Goal: Transaction & Acquisition: Obtain resource

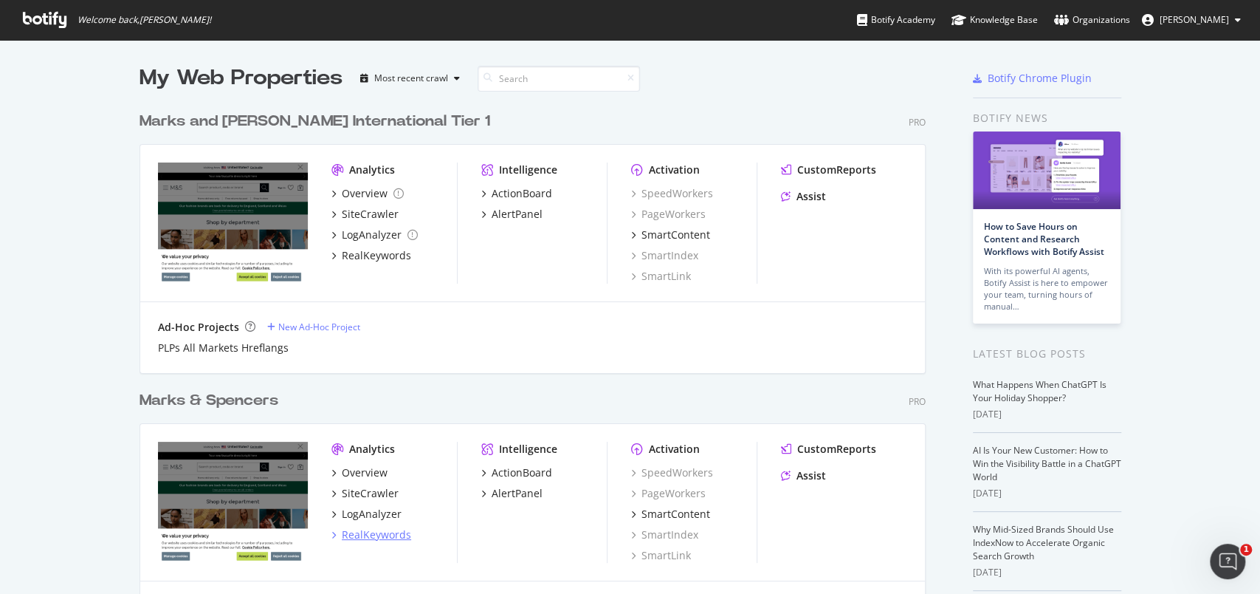
click at [362, 534] on div "RealKeywords" at bounding box center [376, 534] width 69 height 15
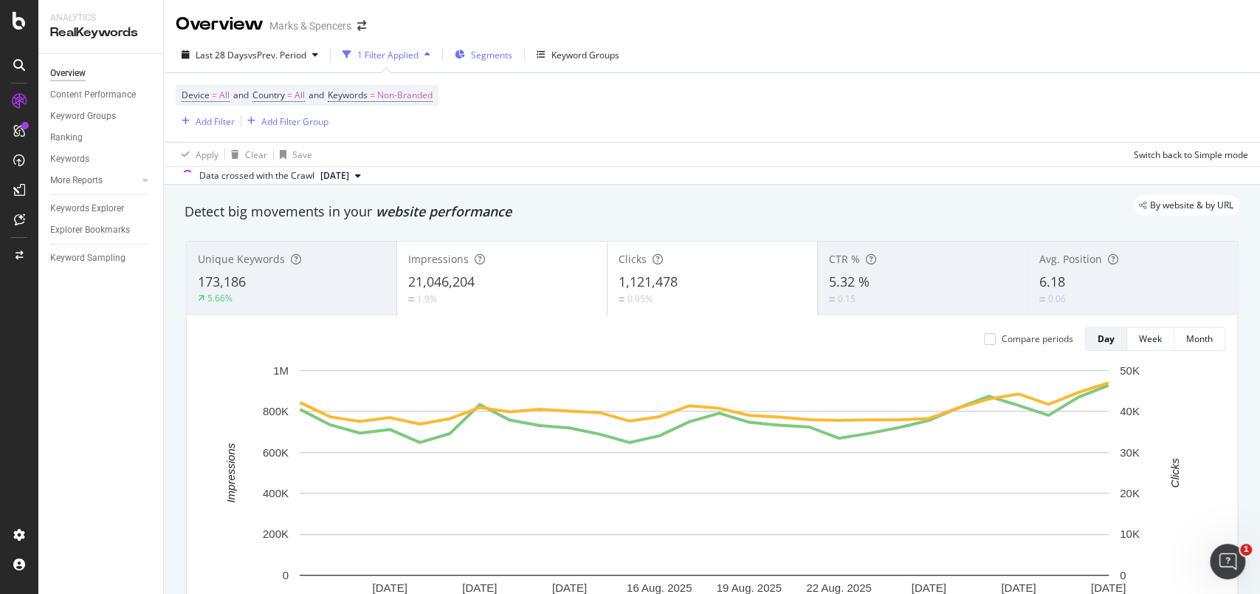
click at [497, 57] on span "Segments" at bounding box center [491, 55] width 41 height 13
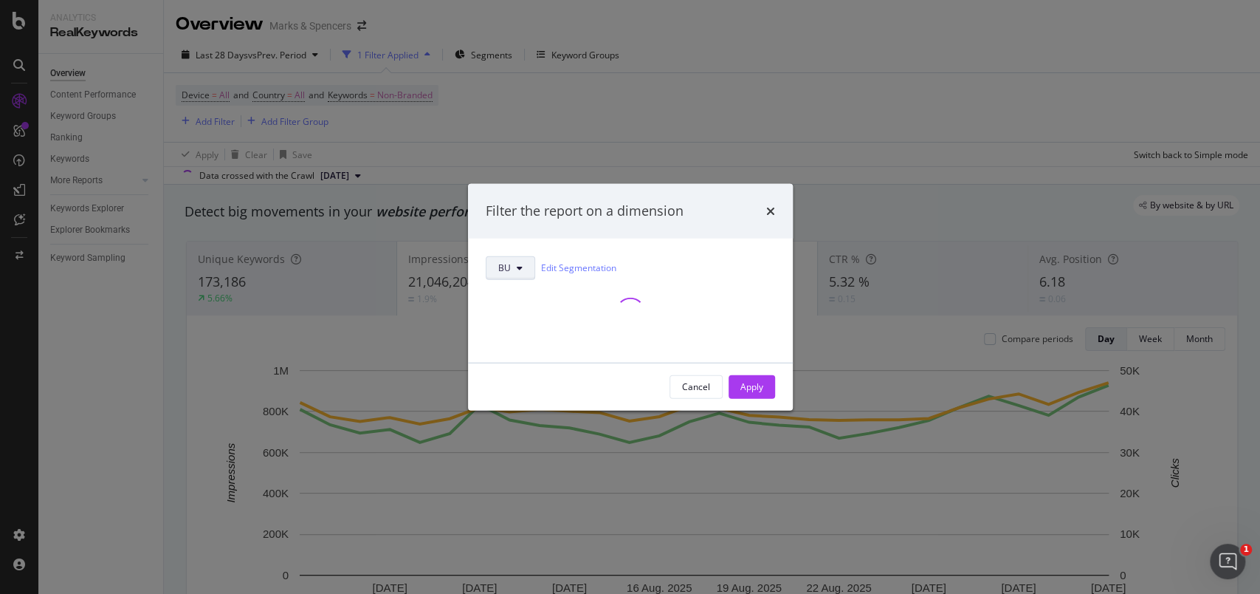
click at [526, 275] on button "BU" at bounding box center [510, 267] width 49 height 24
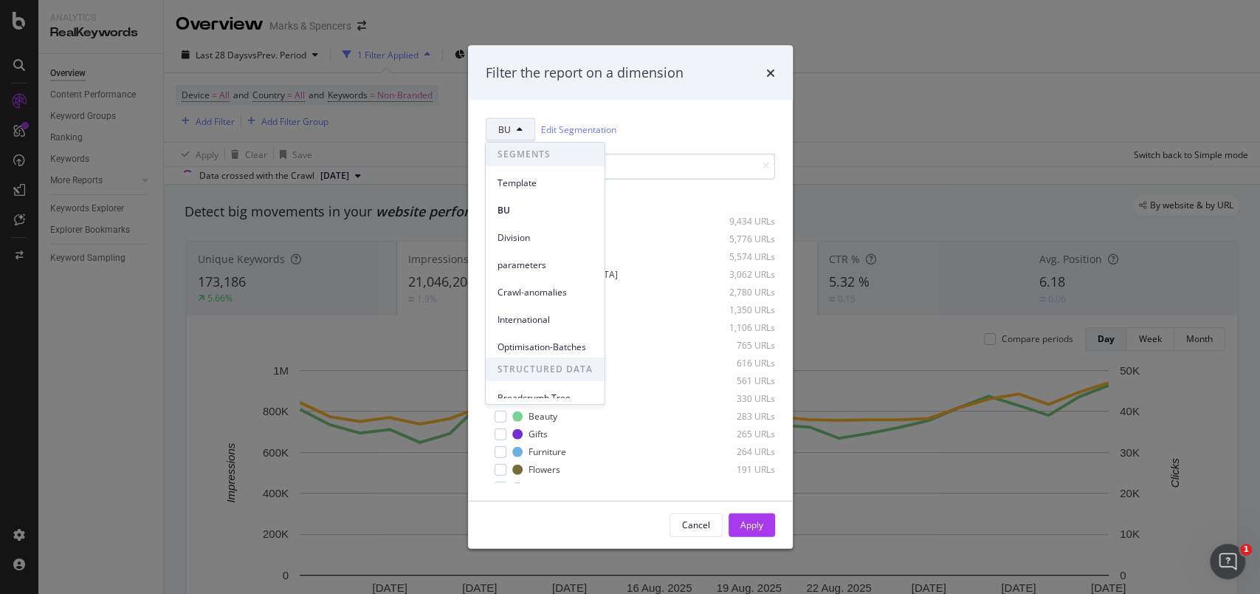
click at [642, 219] on div "modal" at bounding box center [634, 220] width 126 height 9
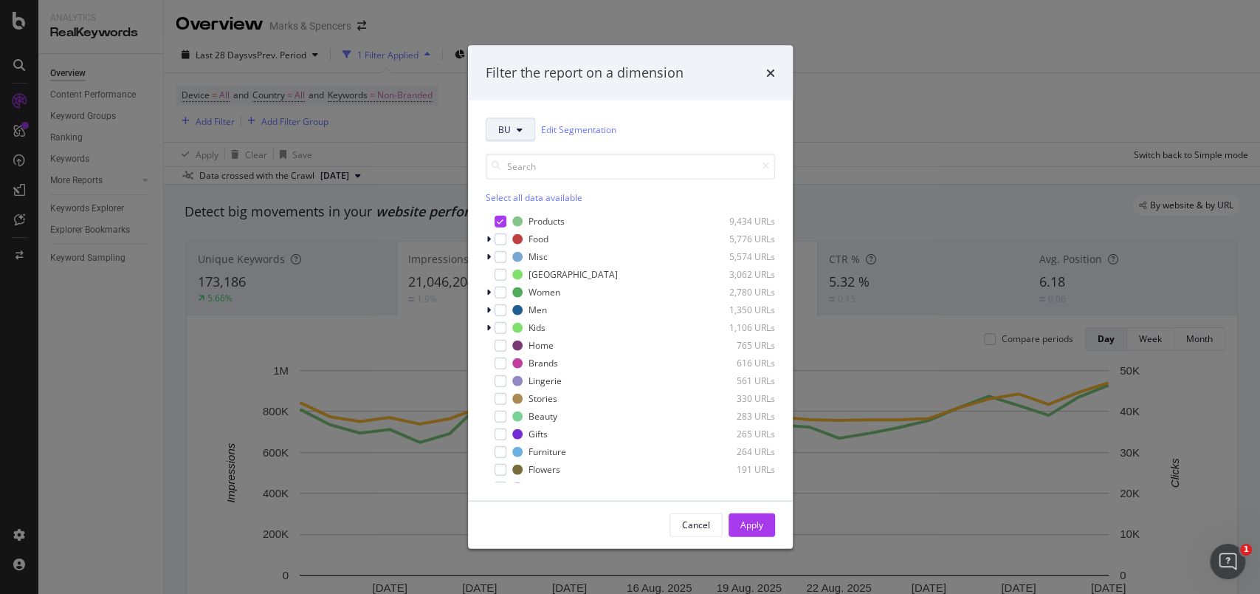
click at [516, 140] on button "BU" at bounding box center [510, 129] width 49 height 24
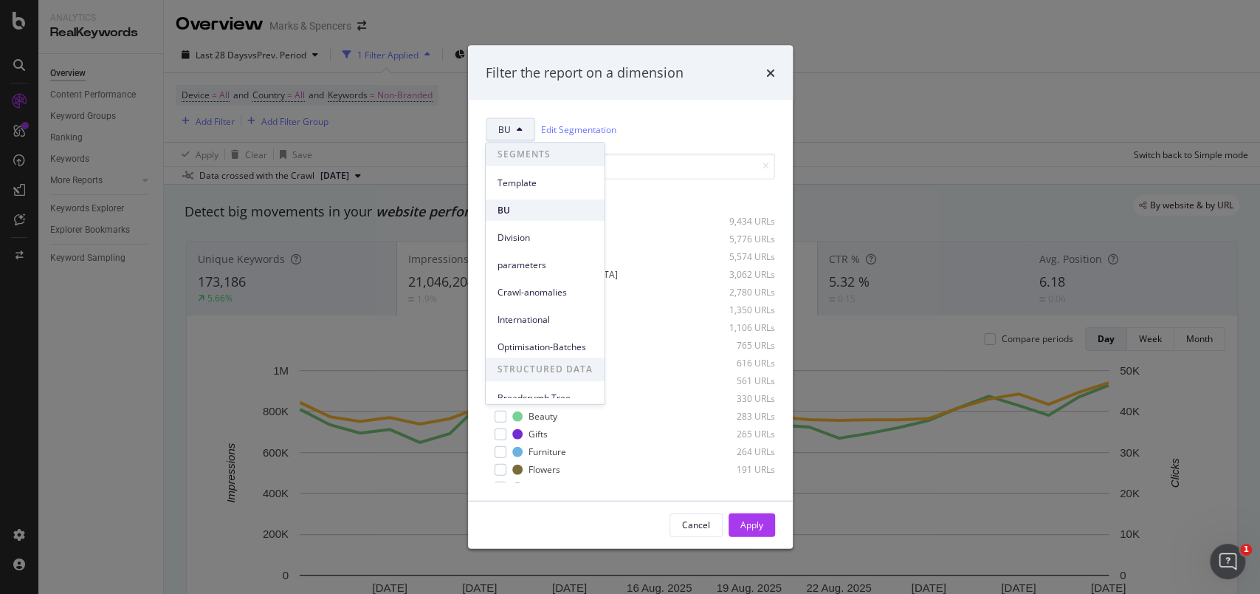
click at [532, 204] on span "BU" at bounding box center [545, 210] width 95 height 13
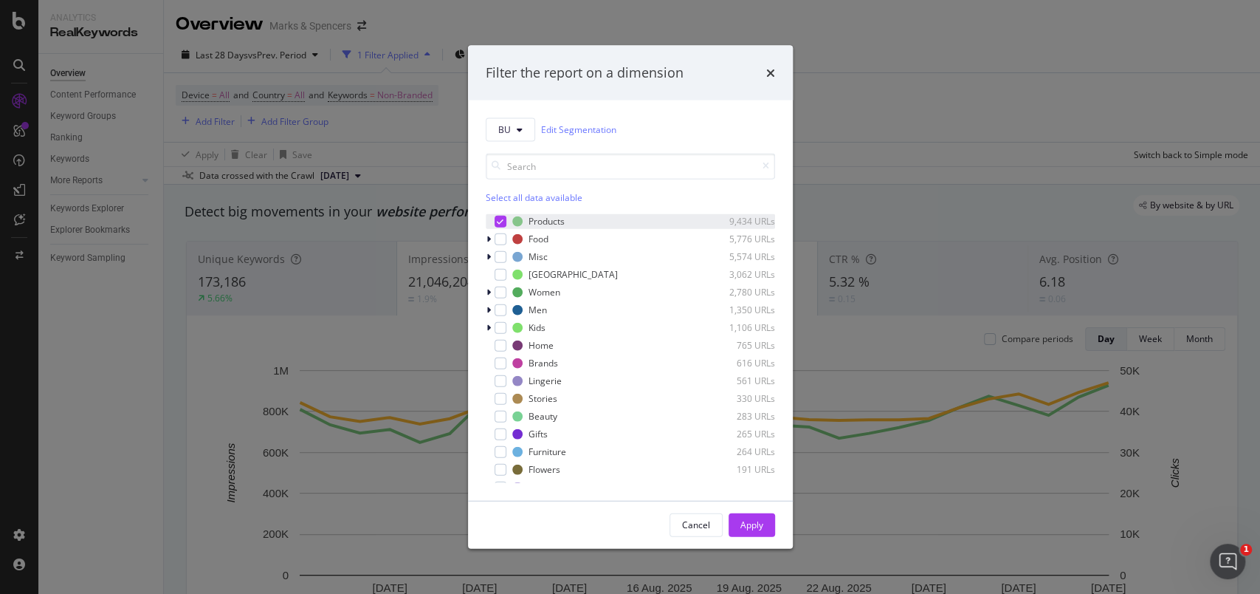
click at [495, 221] on div "modal" at bounding box center [501, 221] width 12 height 12
click at [498, 308] on div "modal" at bounding box center [501, 309] width 12 height 12
click at [486, 306] on div "modal" at bounding box center [490, 309] width 9 height 15
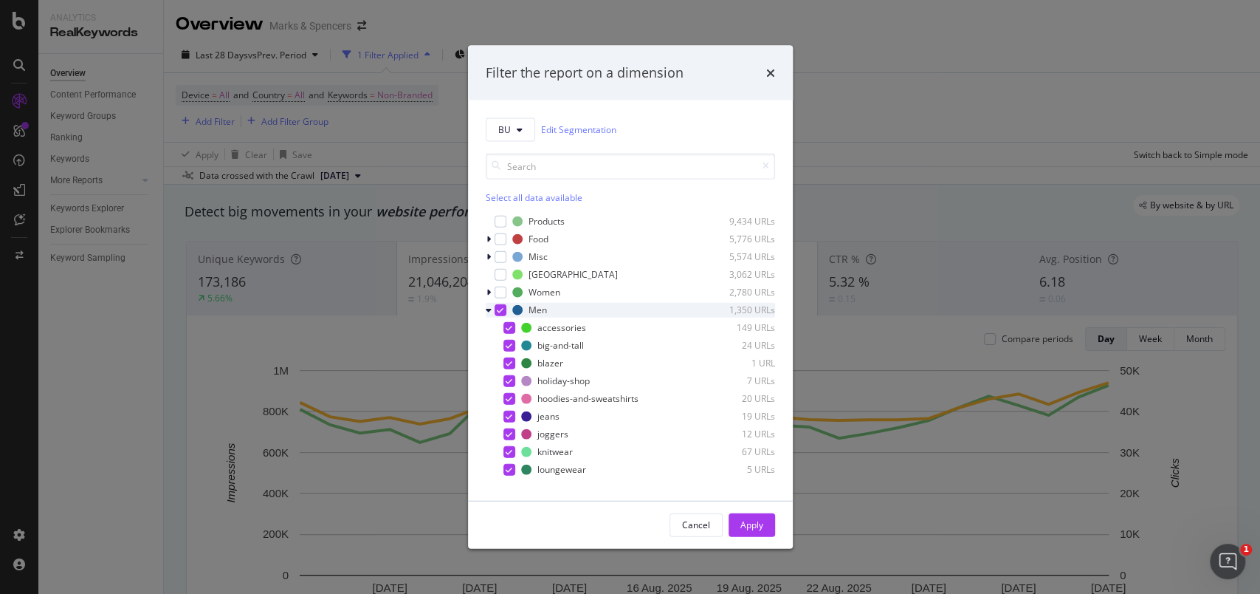
click at [489, 313] on icon "modal" at bounding box center [489, 309] width 6 height 9
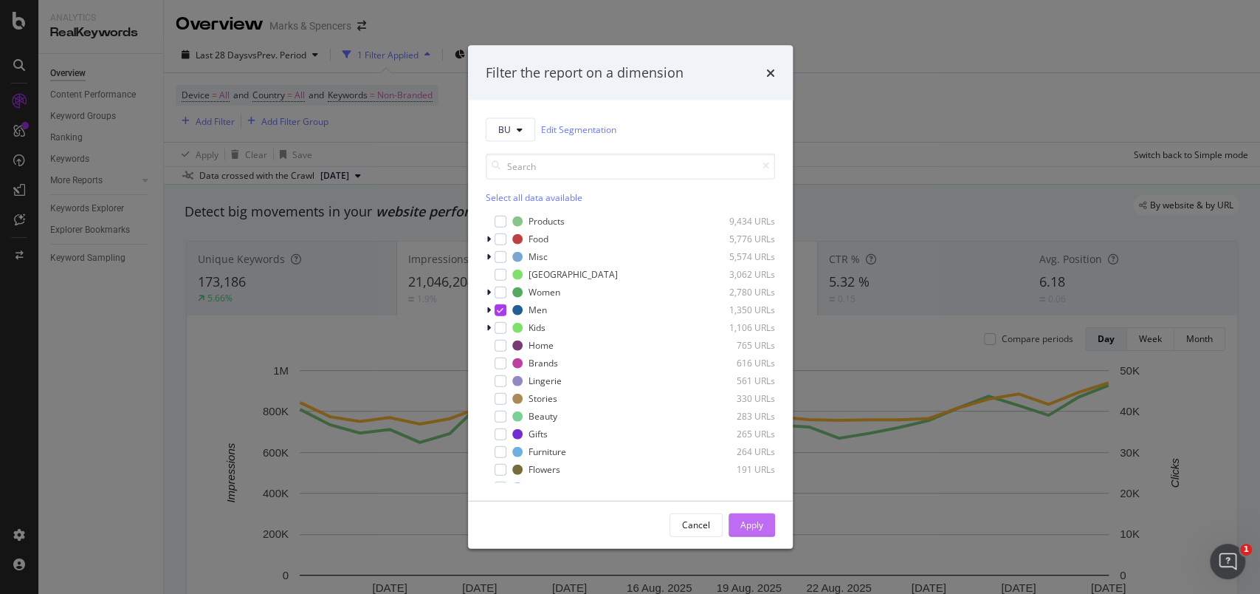
click at [757, 521] on div "Apply" at bounding box center [751, 524] width 23 height 13
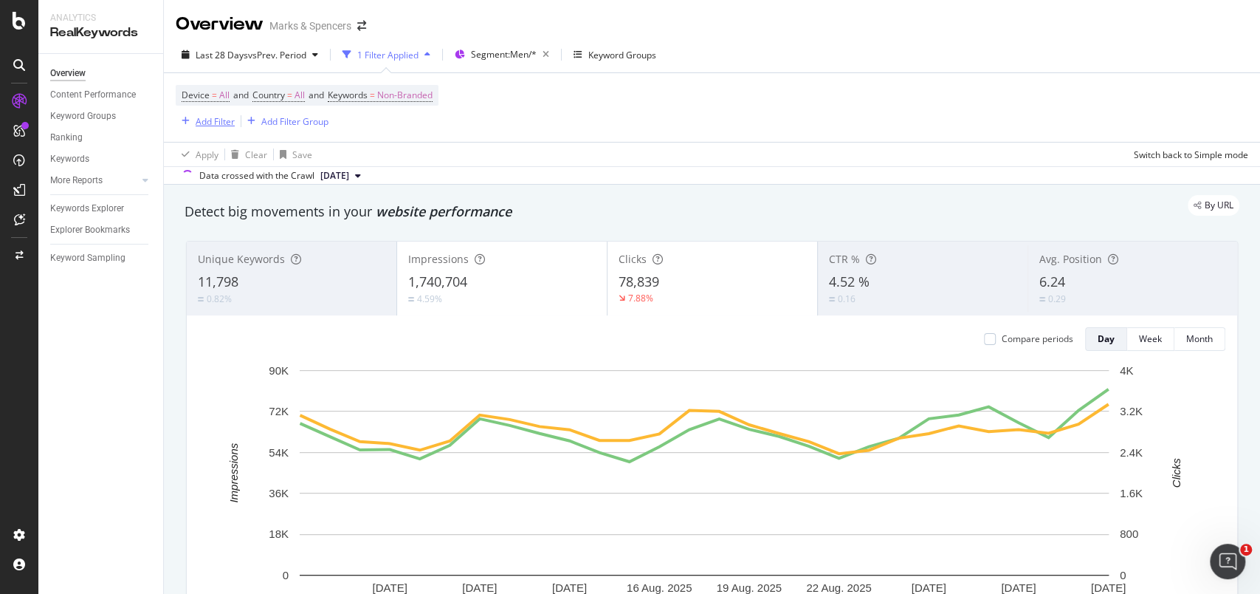
click at [206, 125] on div "Add Filter" at bounding box center [215, 121] width 39 height 13
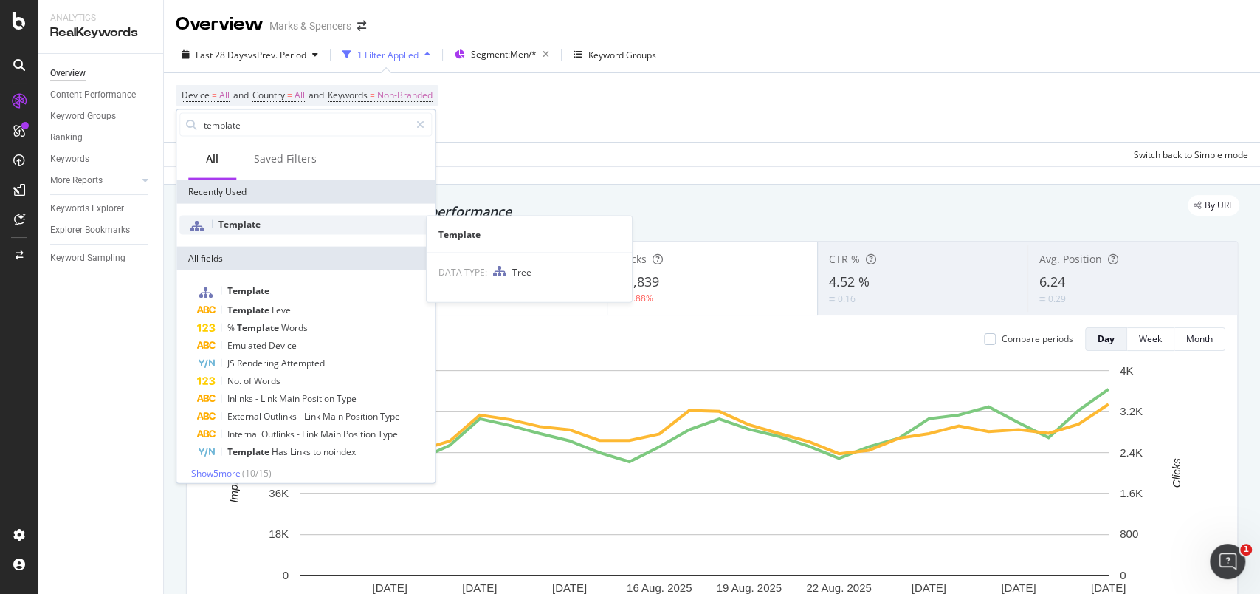
type input "template"
click at [281, 221] on div "Template" at bounding box center [305, 225] width 252 height 19
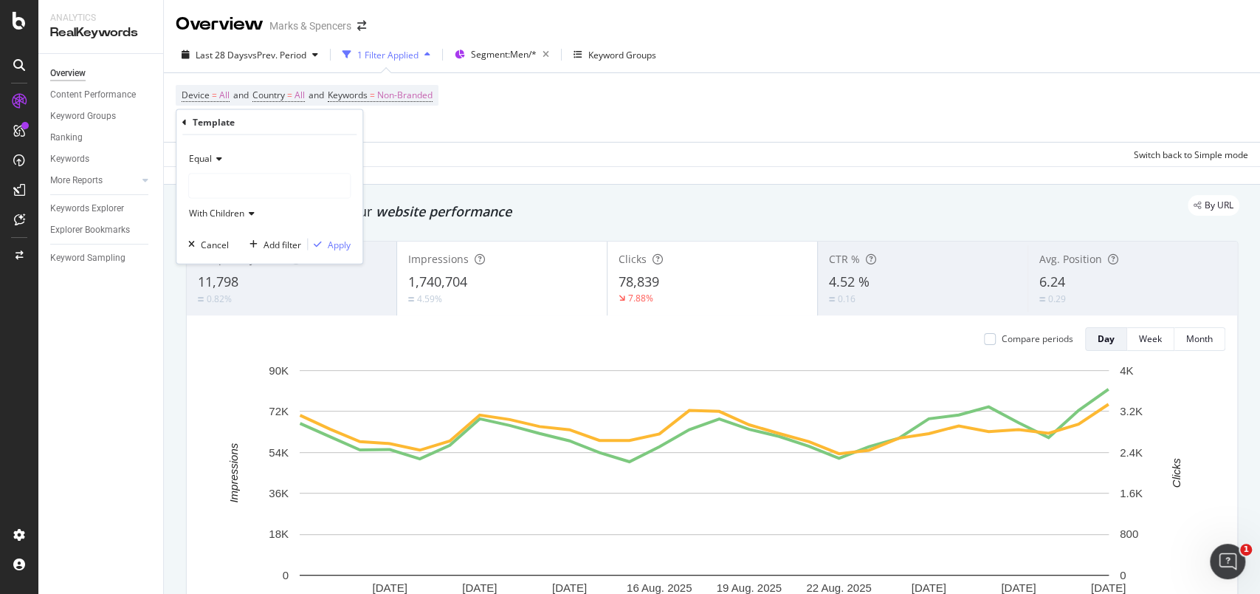
click at [235, 188] on div at bounding box center [269, 186] width 161 height 24
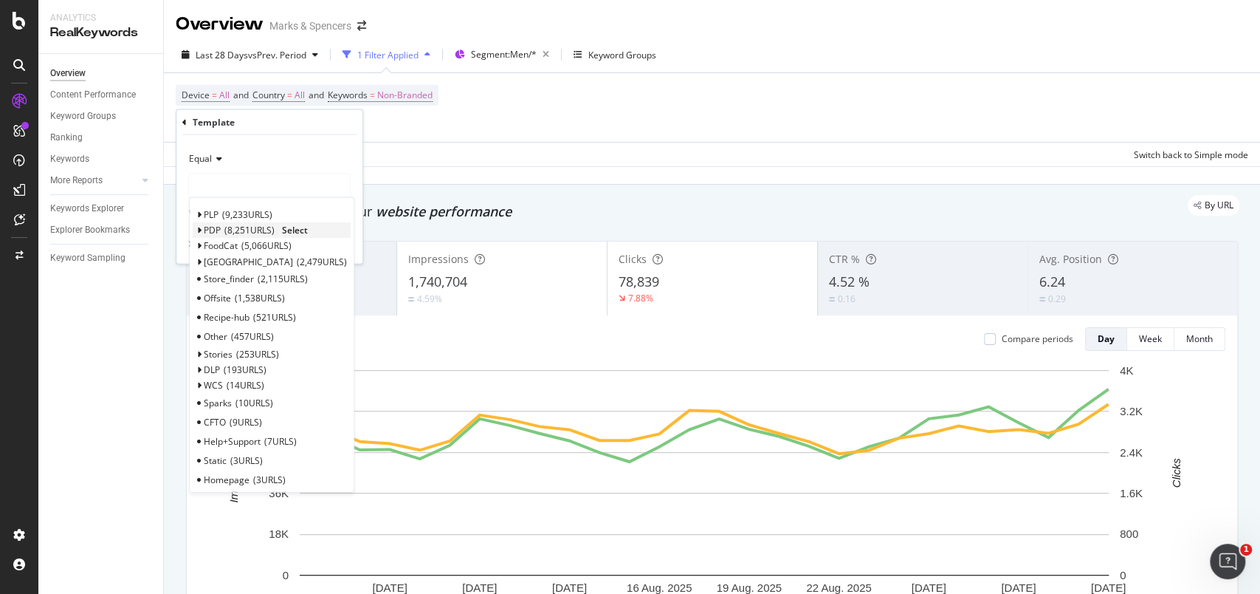
click at [197, 232] on icon at bounding box center [198, 230] width 5 height 9
click at [215, 246] on span "Clothing" at bounding box center [228, 247] width 34 height 13
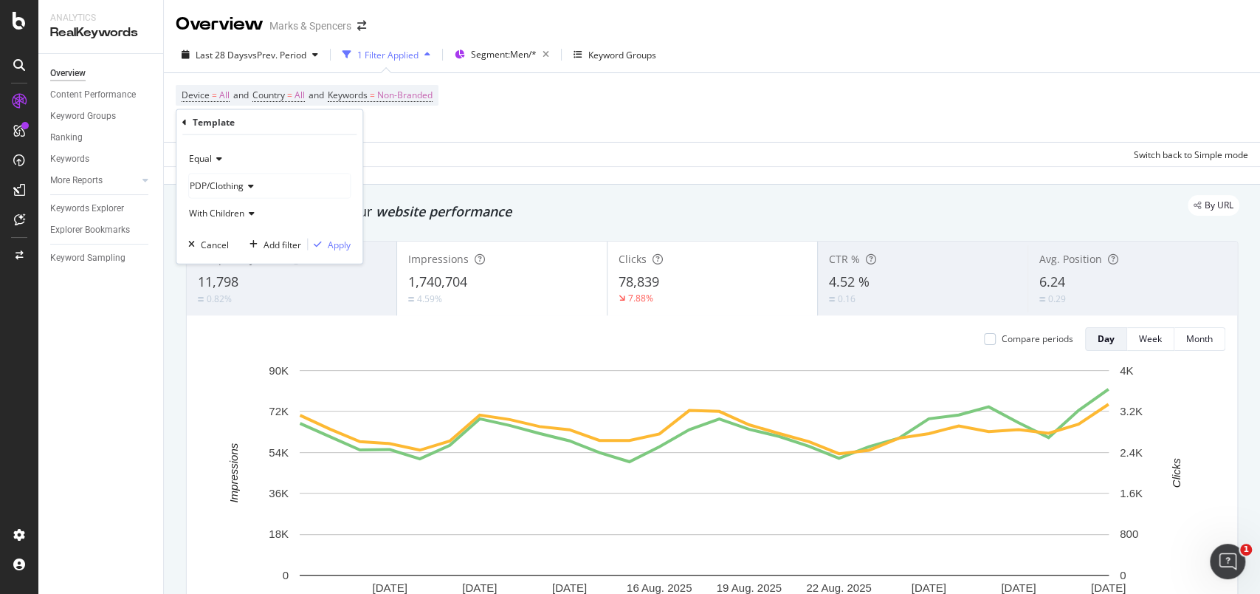
click at [338, 235] on div "Equal PDP/Clothing With Children Cancel Add filter Apply" at bounding box center [269, 199] width 186 height 128
click at [337, 245] on div "Apply" at bounding box center [339, 244] width 23 height 13
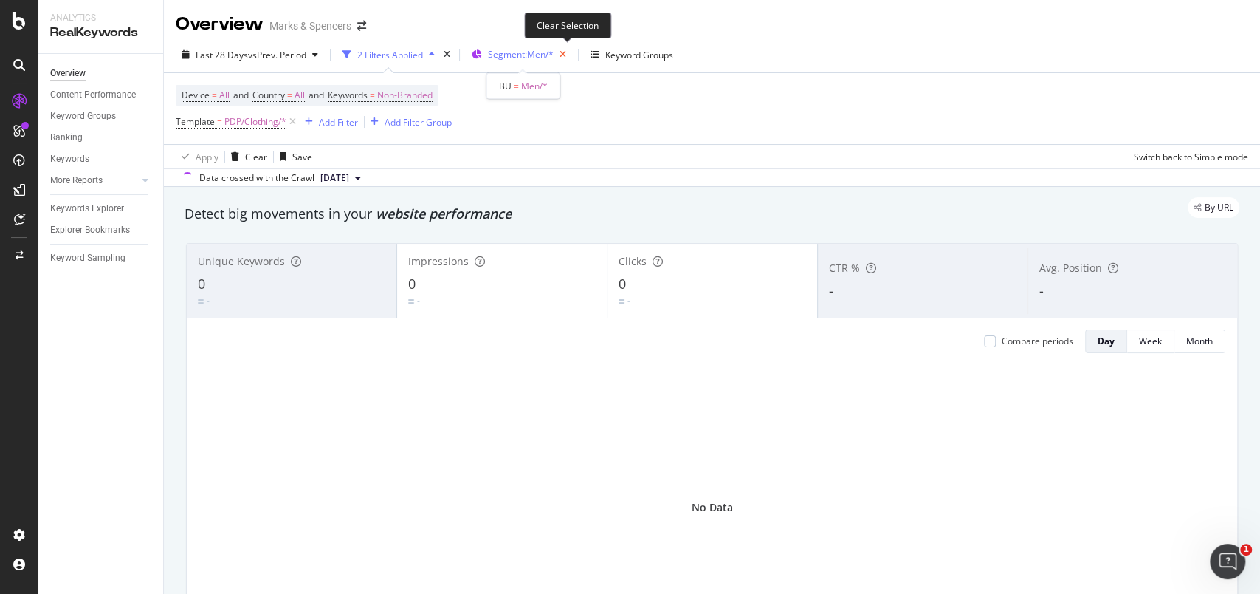
click at [567, 53] on icon "button" at bounding box center [563, 54] width 18 height 21
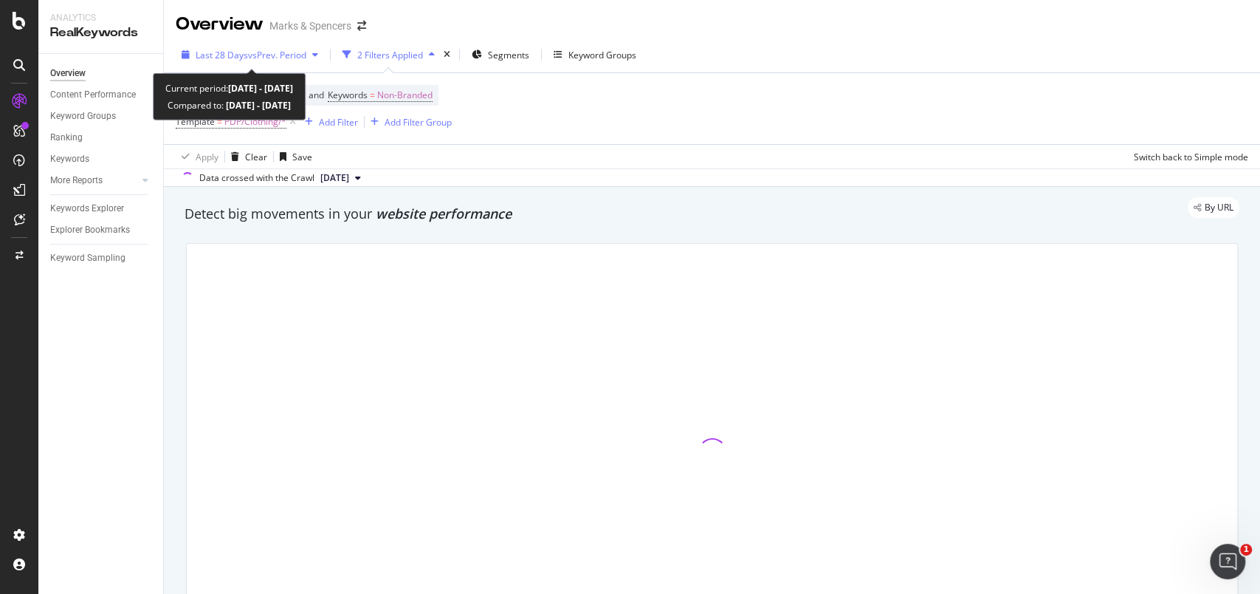
click at [193, 54] on div "button" at bounding box center [186, 54] width 20 height 9
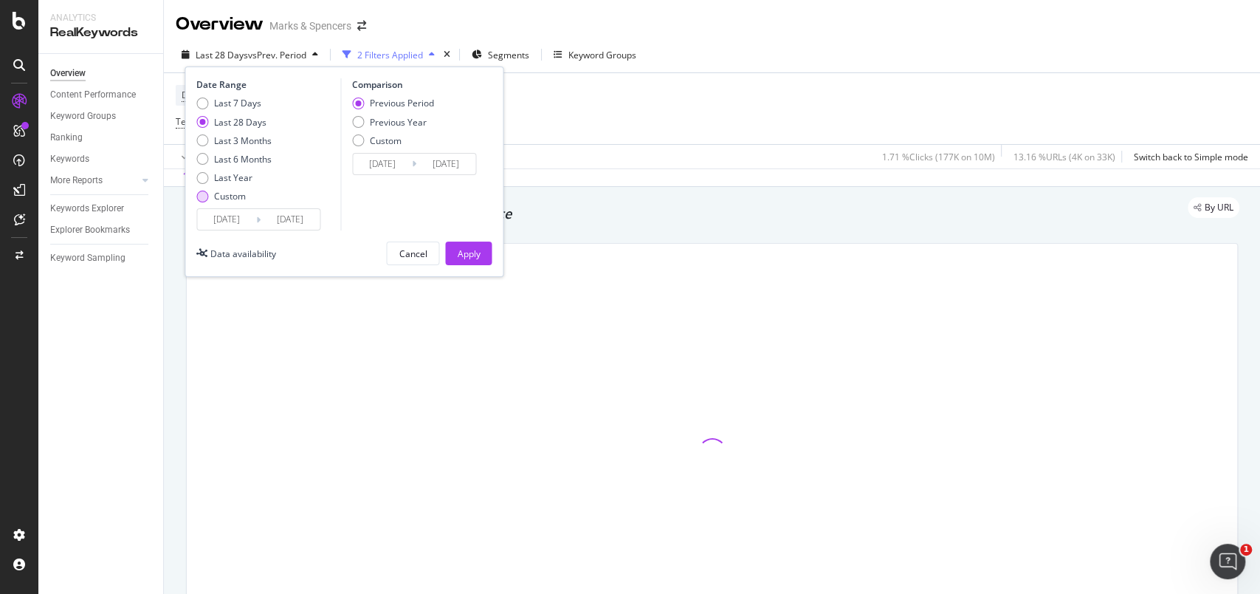
click at [205, 195] on div "Custom" at bounding box center [202, 196] width 12 height 12
click at [239, 216] on input "[DATE]" at bounding box center [226, 219] width 59 height 21
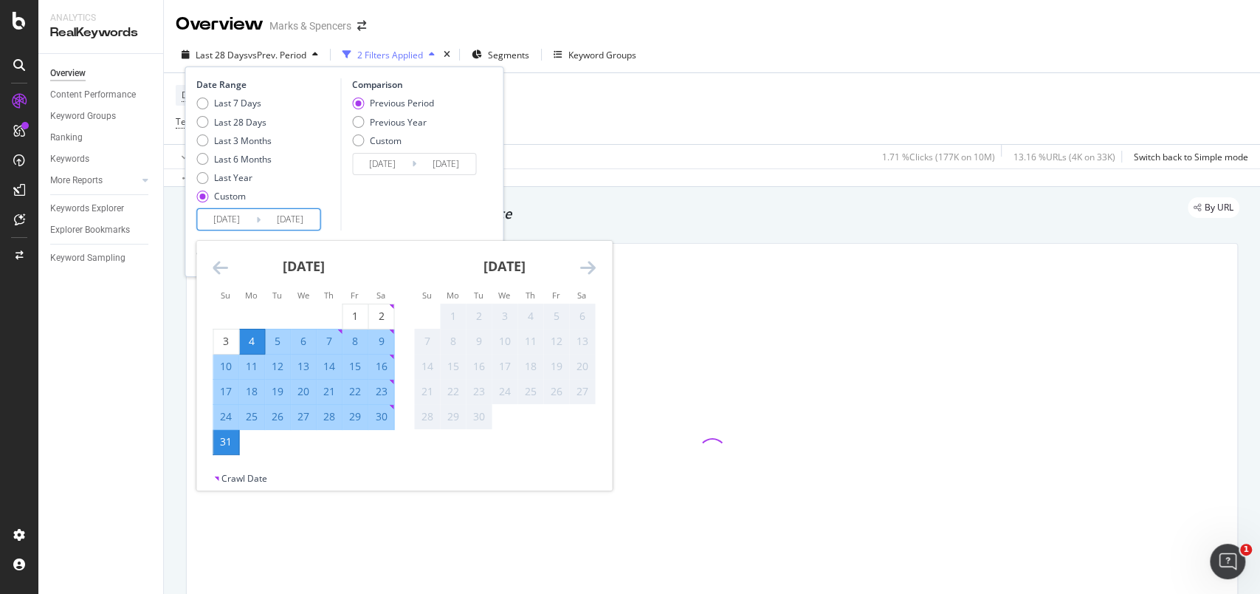
click at [216, 267] on icon "Move backward to switch to the previous month." at bounding box center [221, 267] width 16 height 18
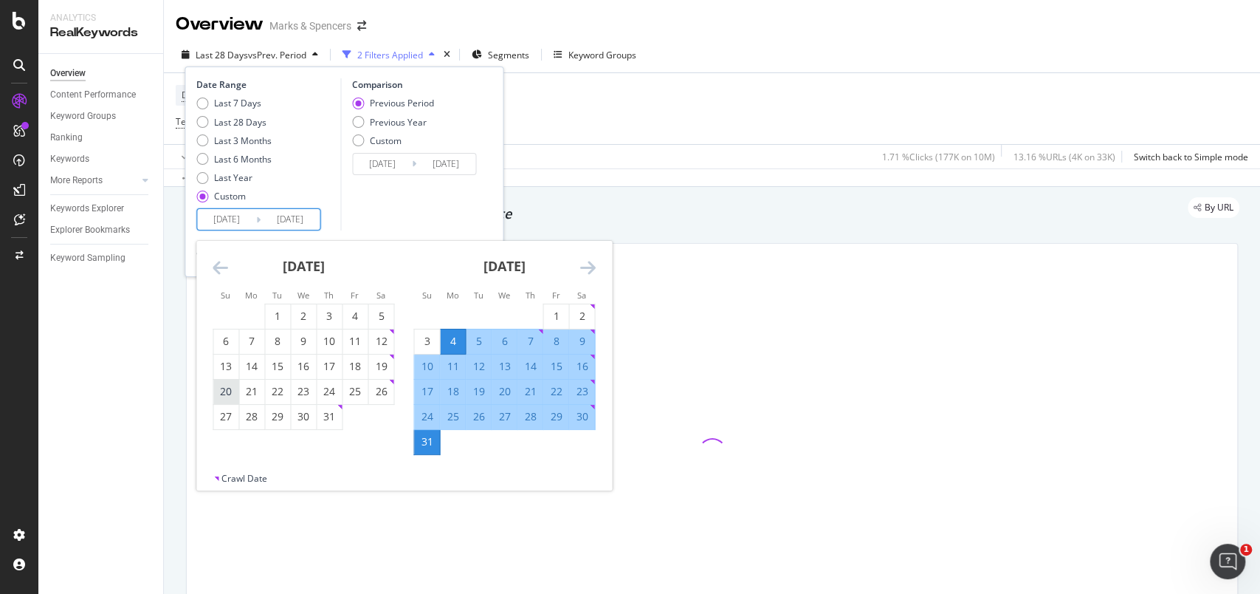
click at [230, 395] on div "20" at bounding box center [225, 391] width 25 height 15
type input "[DATE]"
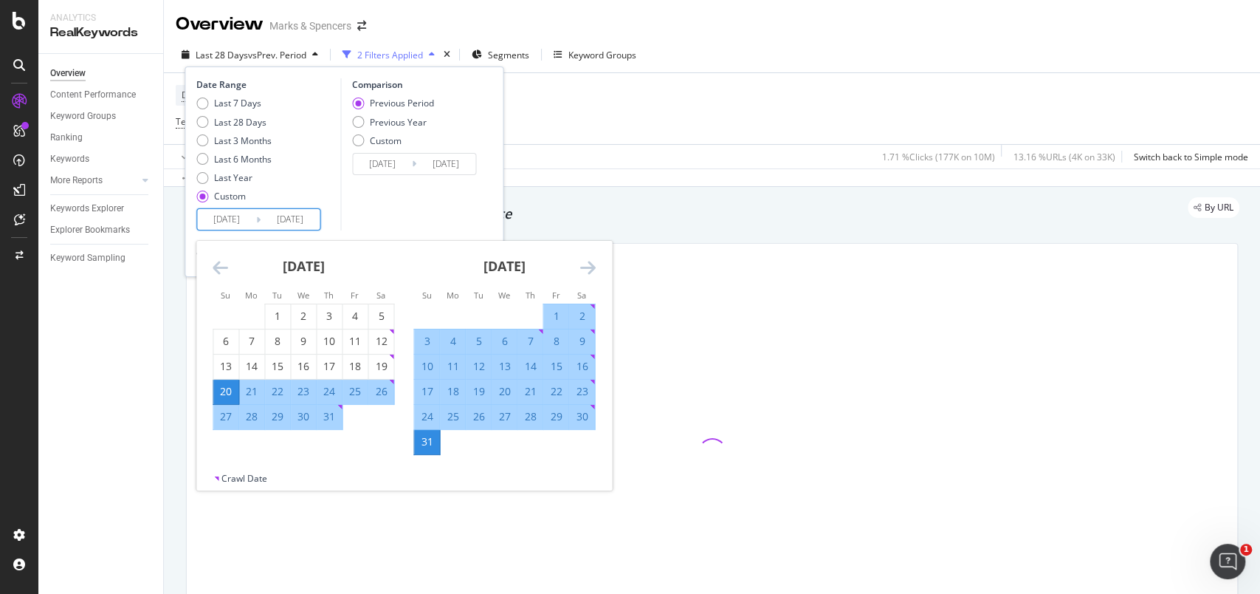
click at [584, 361] on div "16" at bounding box center [581, 366] width 25 height 15
type input "[DATE]"
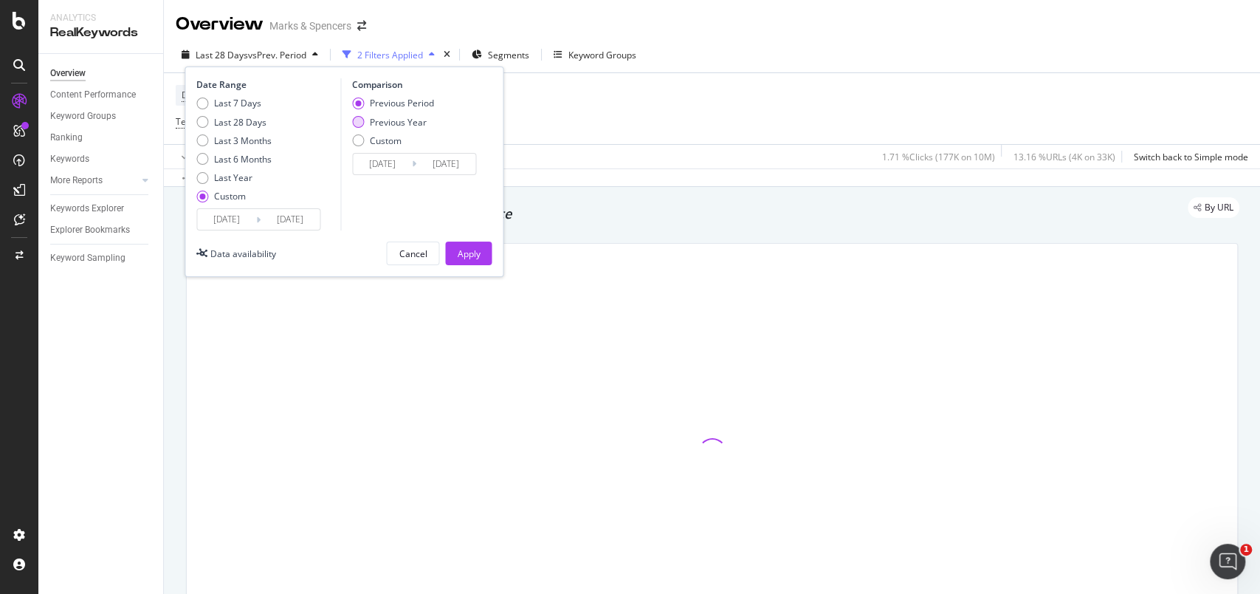
click at [402, 122] on div "Previous Year" at bounding box center [398, 122] width 57 height 13
type input "[DATE]"
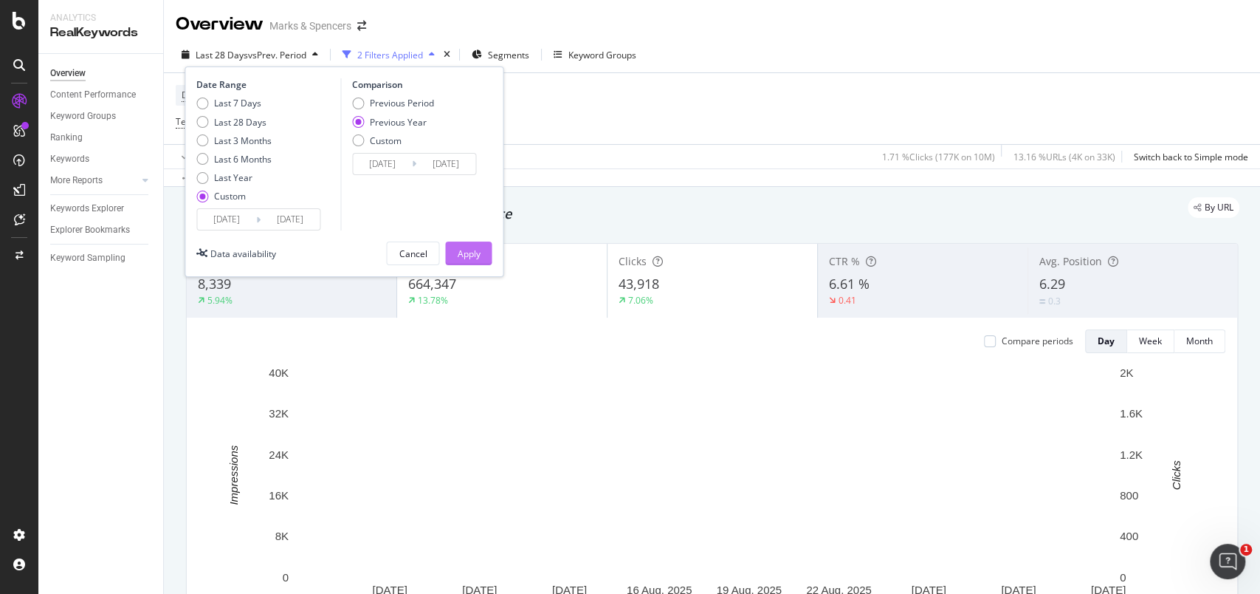
click at [455, 242] on button "Apply" at bounding box center [468, 253] width 47 height 24
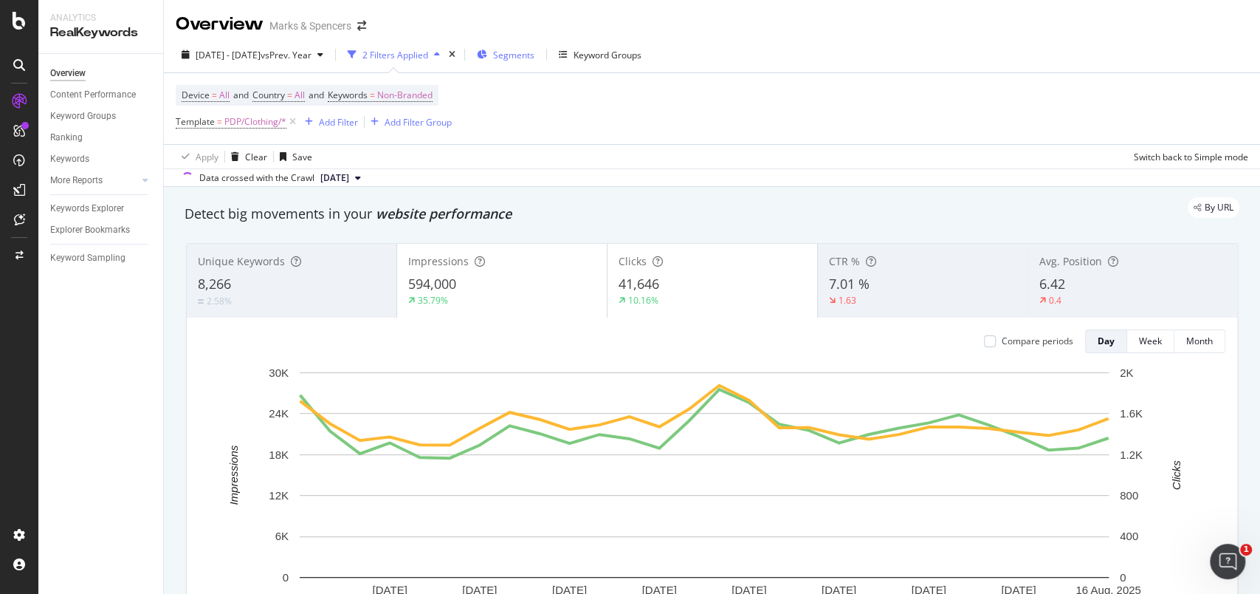
click at [533, 61] on div "Segments" at bounding box center [513, 55] width 41 height 13
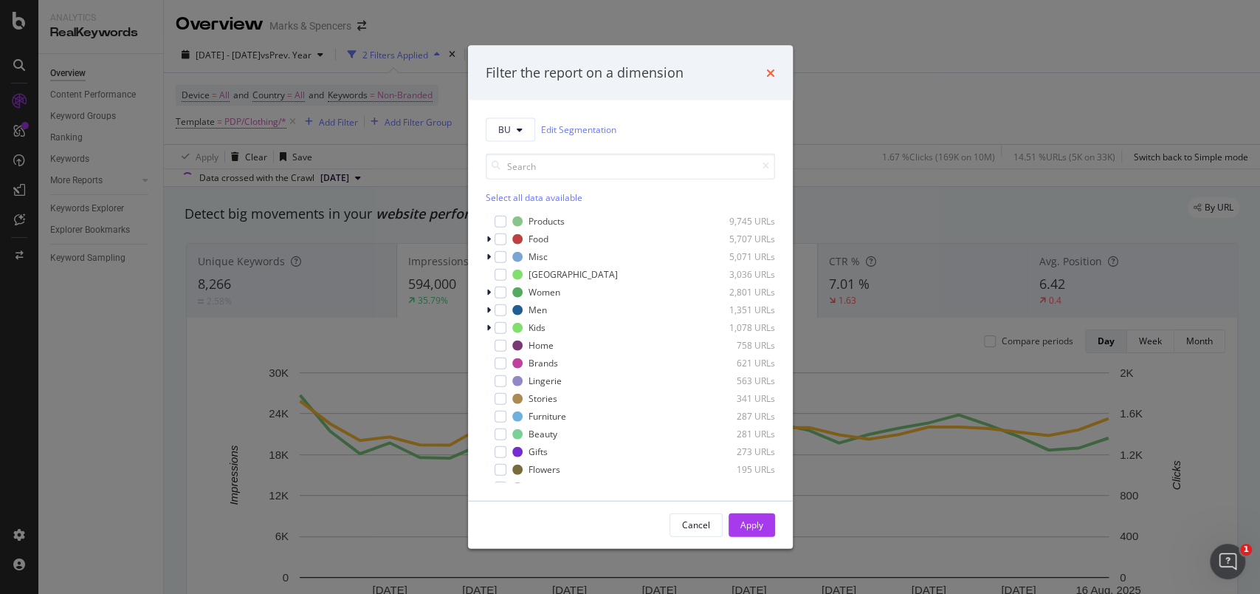
click at [771, 71] on icon "times" at bounding box center [770, 72] width 9 height 12
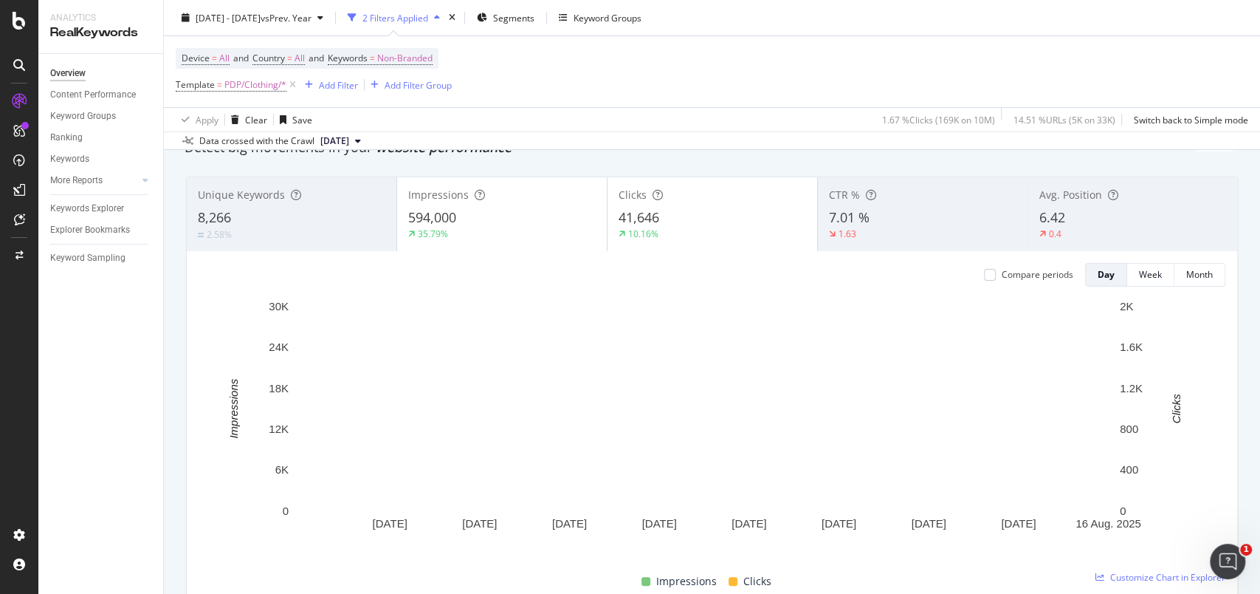
scroll to position [98, 0]
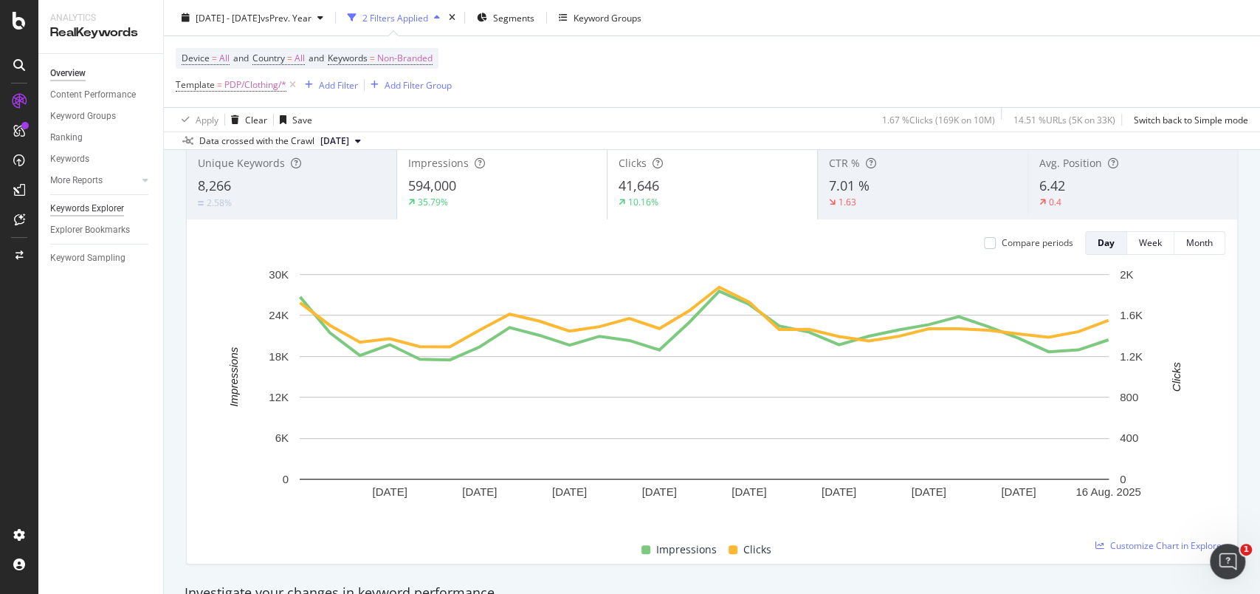
click at [89, 213] on div "Keywords Explorer" at bounding box center [87, 209] width 74 height 16
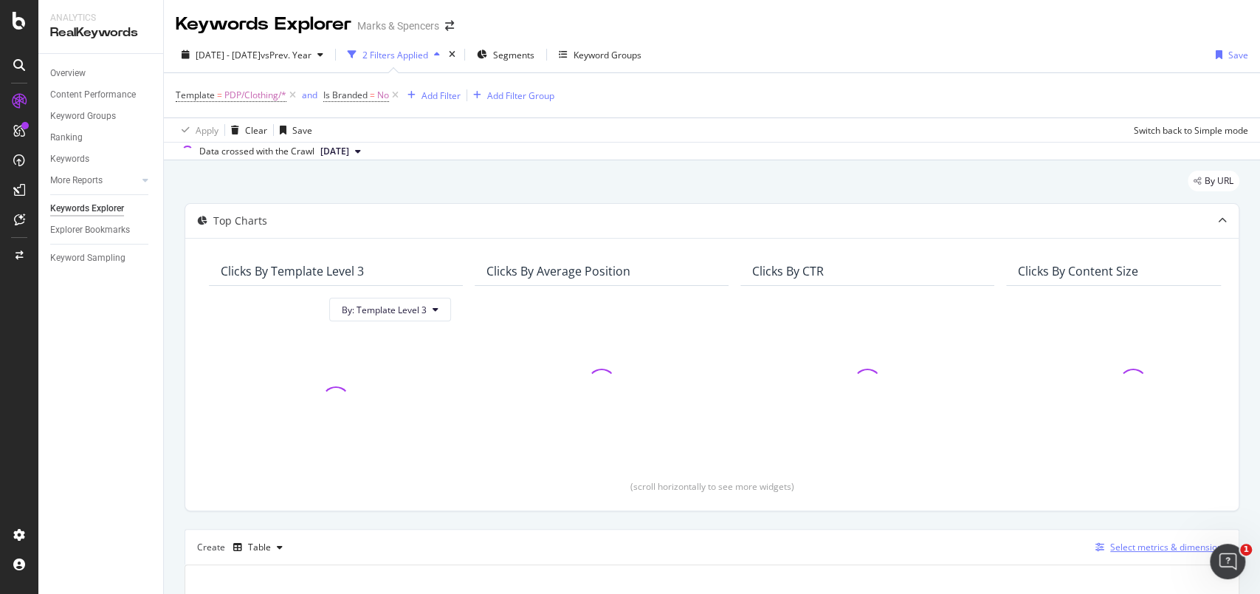
click at [1127, 552] on div "Select metrics & dimensions" at bounding box center [1168, 546] width 117 height 13
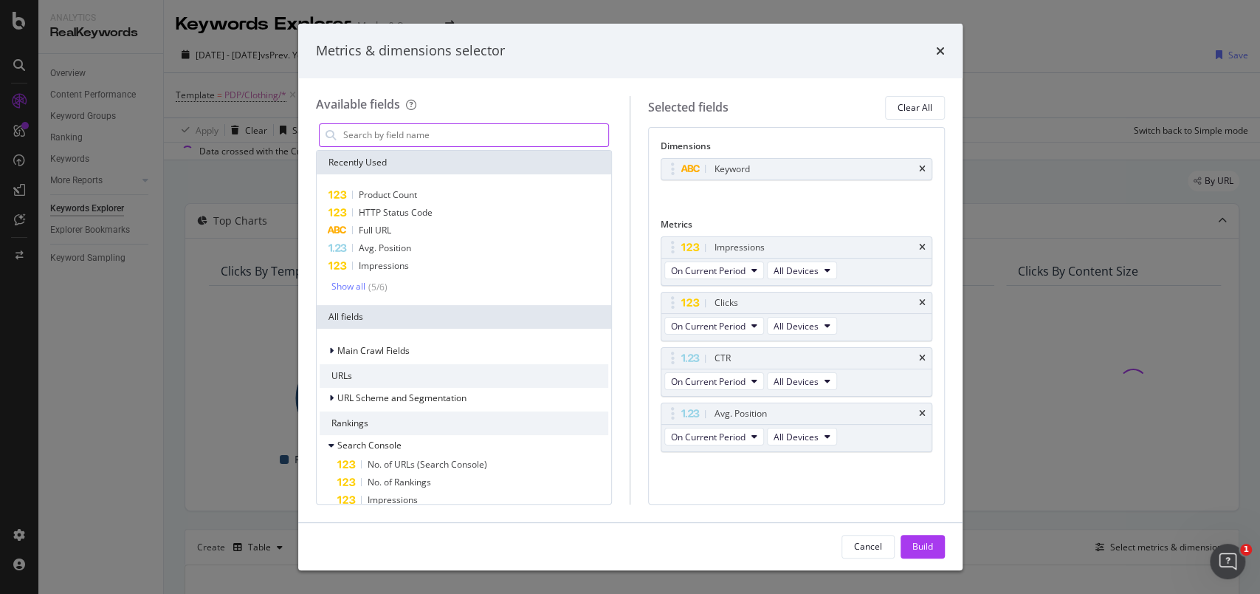
click at [444, 140] on input "modal" at bounding box center [475, 135] width 267 height 22
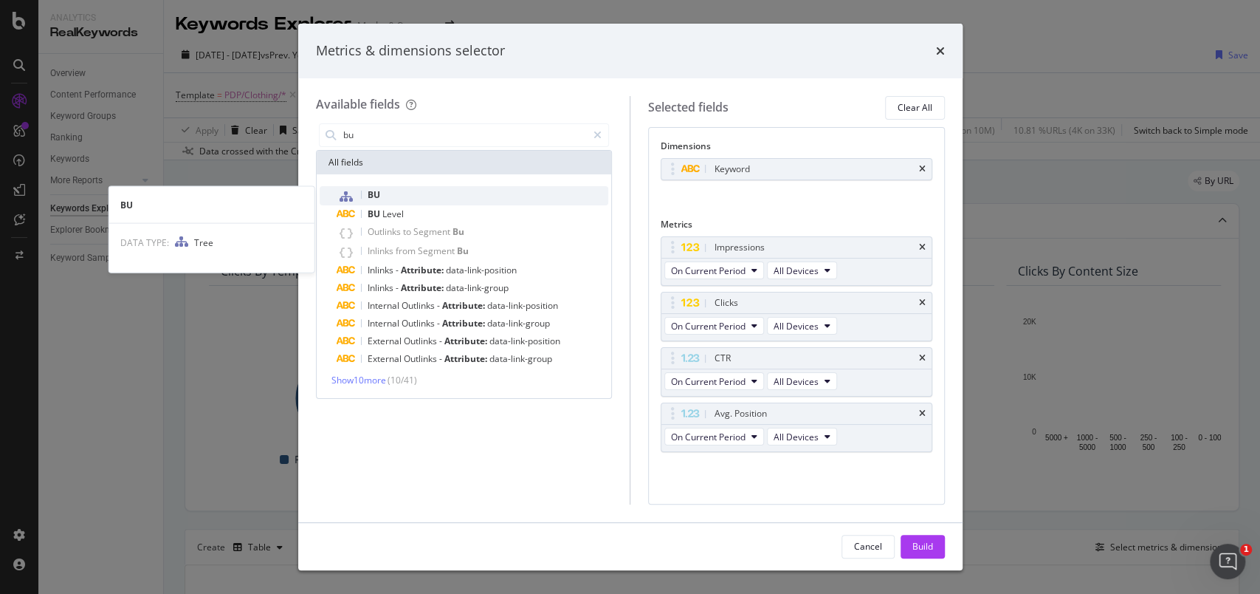
type input "bu"
click at [382, 199] on div "BU" at bounding box center [473, 195] width 272 height 19
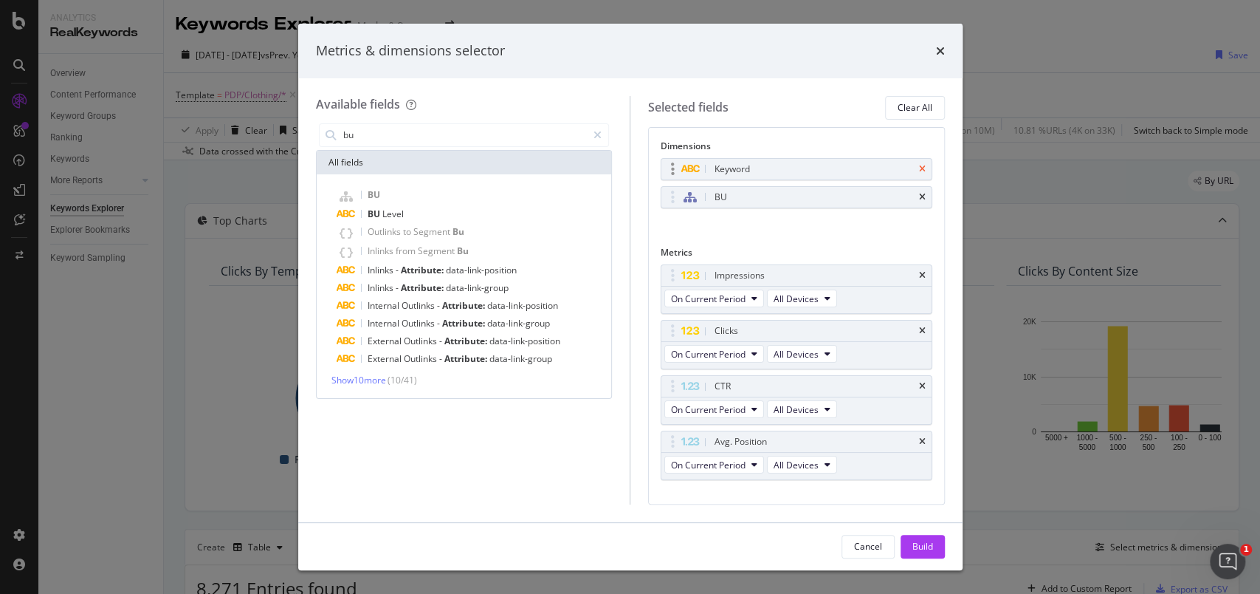
click at [919, 165] on icon "times" at bounding box center [922, 169] width 7 height 9
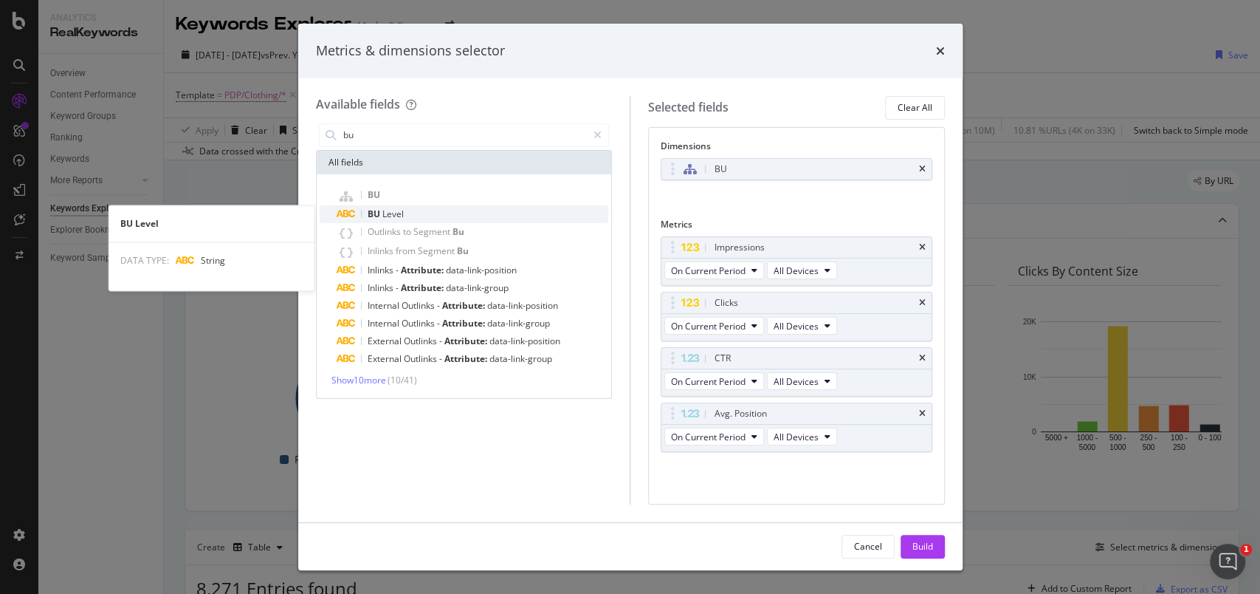
click at [372, 216] on span "BU" at bounding box center [375, 213] width 15 height 13
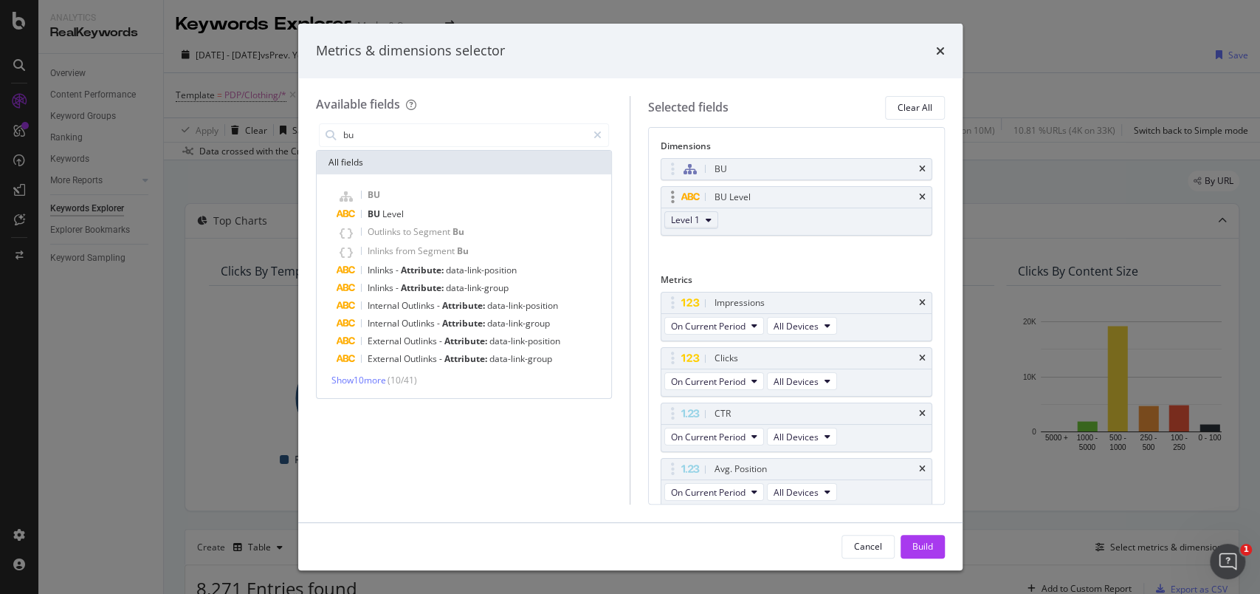
click at [706, 221] on icon "modal" at bounding box center [709, 220] width 6 height 9
click at [697, 241] on span "Level 1" at bounding box center [692, 245] width 30 height 13
click at [919, 165] on icon "times" at bounding box center [922, 169] width 7 height 9
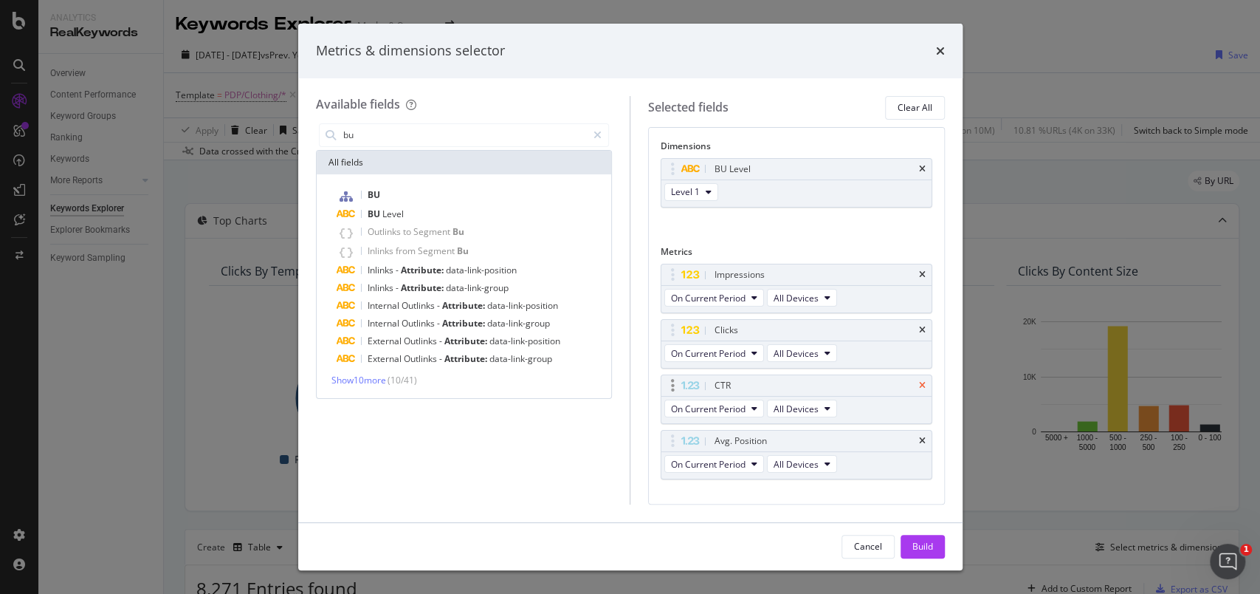
click at [919, 384] on icon "times" at bounding box center [922, 385] width 7 height 9
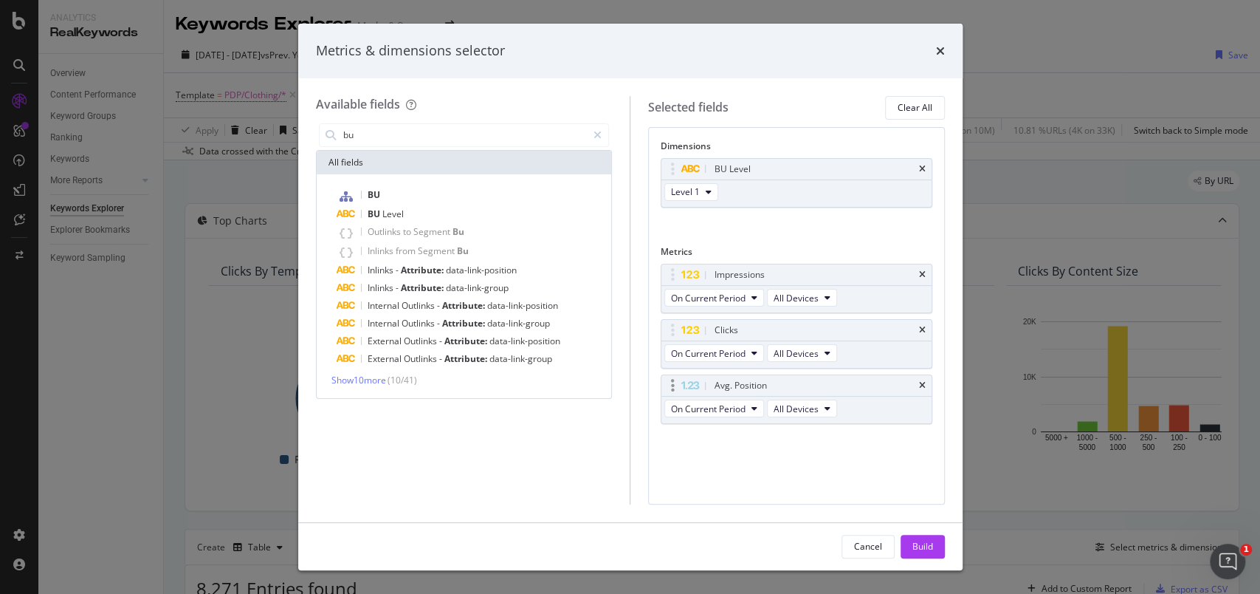
click at [915, 379] on div "Avg. Position" at bounding box center [814, 385] width 204 height 15
click at [924, 384] on icon "times" at bounding box center [922, 385] width 7 height 9
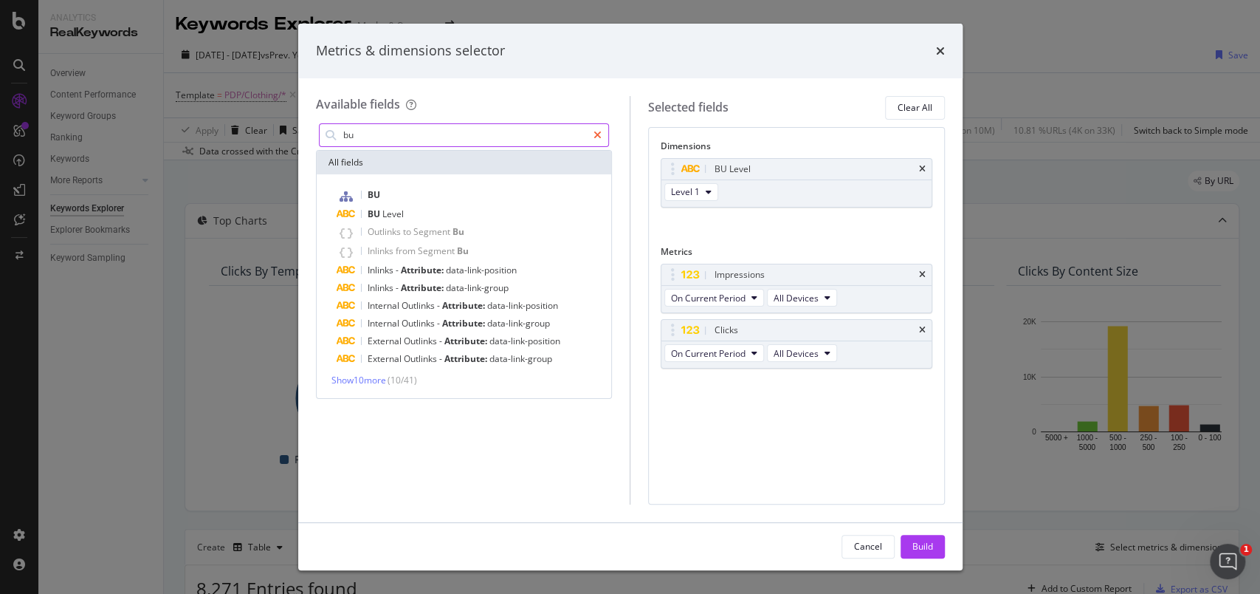
click at [589, 136] on div "modal" at bounding box center [597, 135] width 21 height 24
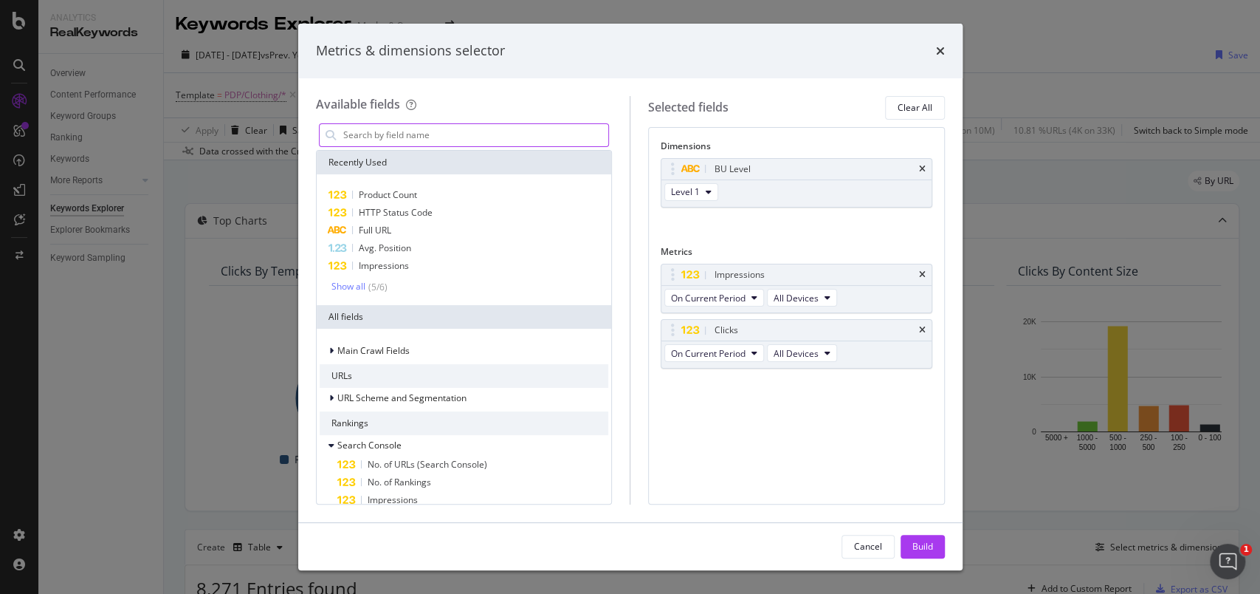
click at [413, 139] on input "modal" at bounding box center [475, 135] width 267 height 22
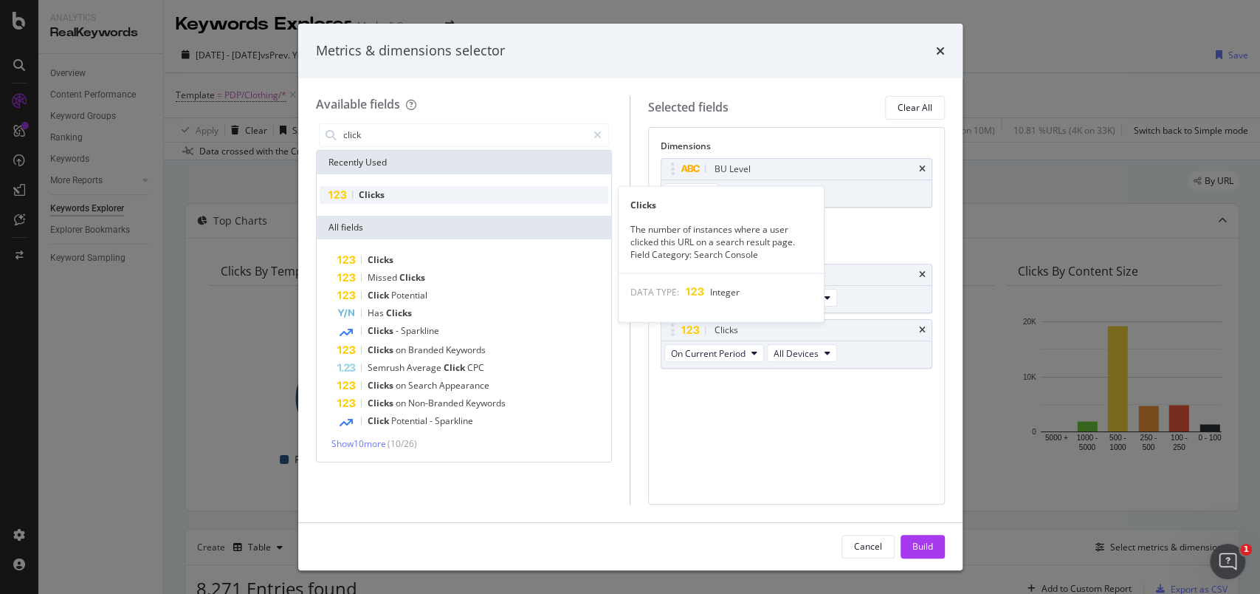
click at [382, 186] on div "Clicks" at bounding box center [464, 195] width 289 height 18
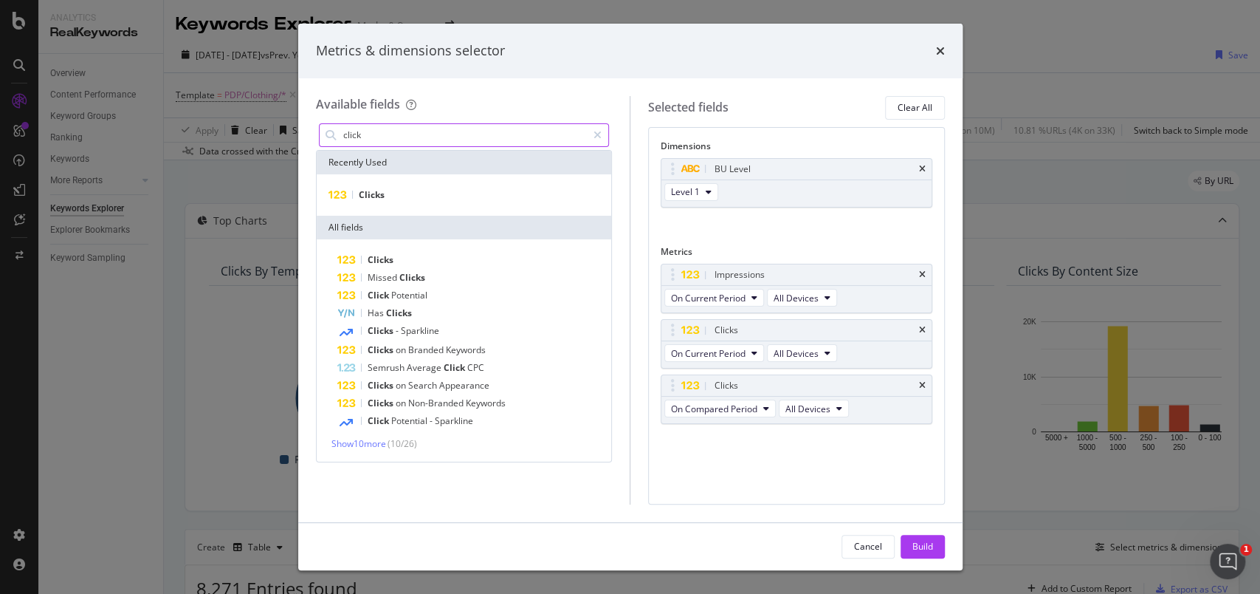
click at [386, 137] on input "click" at bounding box center [465, 135] width 246 height 22
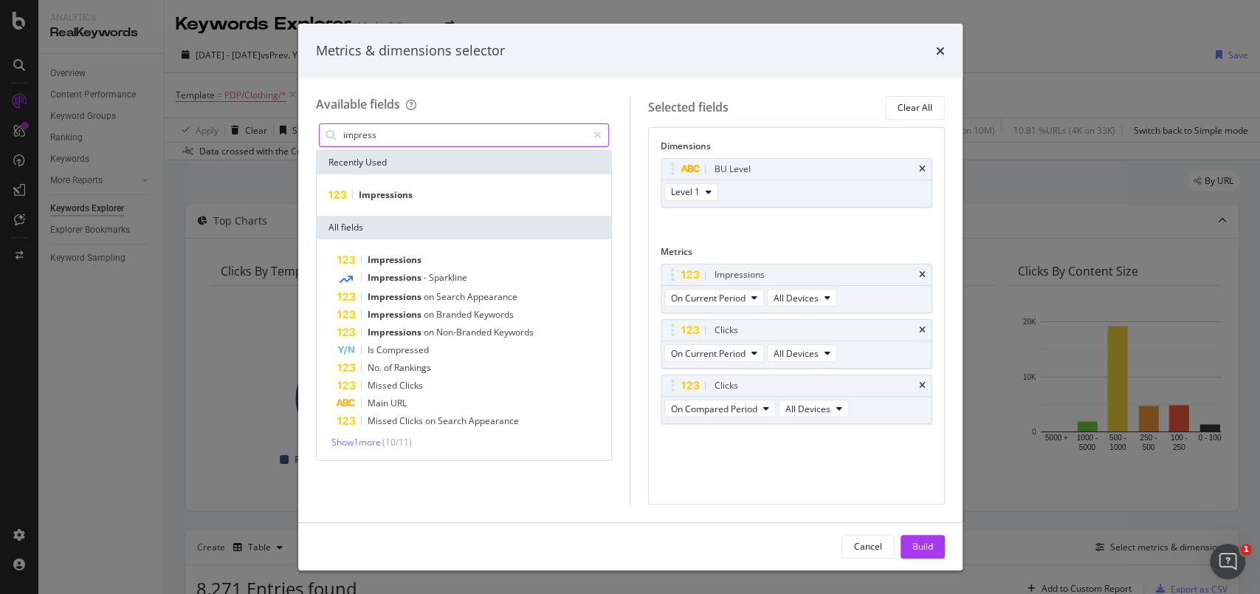
type input "impress"
click at [391, 204] on div "Impressions" at bounding box center [464, 194] width 295 height 41
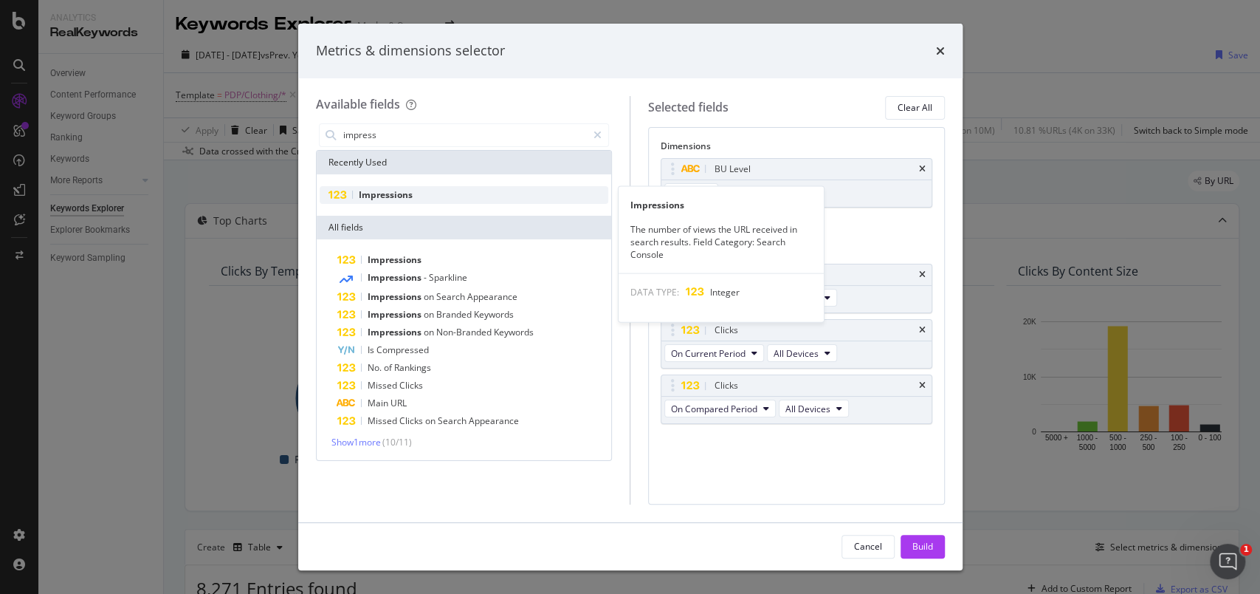
click at [388, 202] on div "Impressions" at bounding box center [464, 195] width 289 height 18
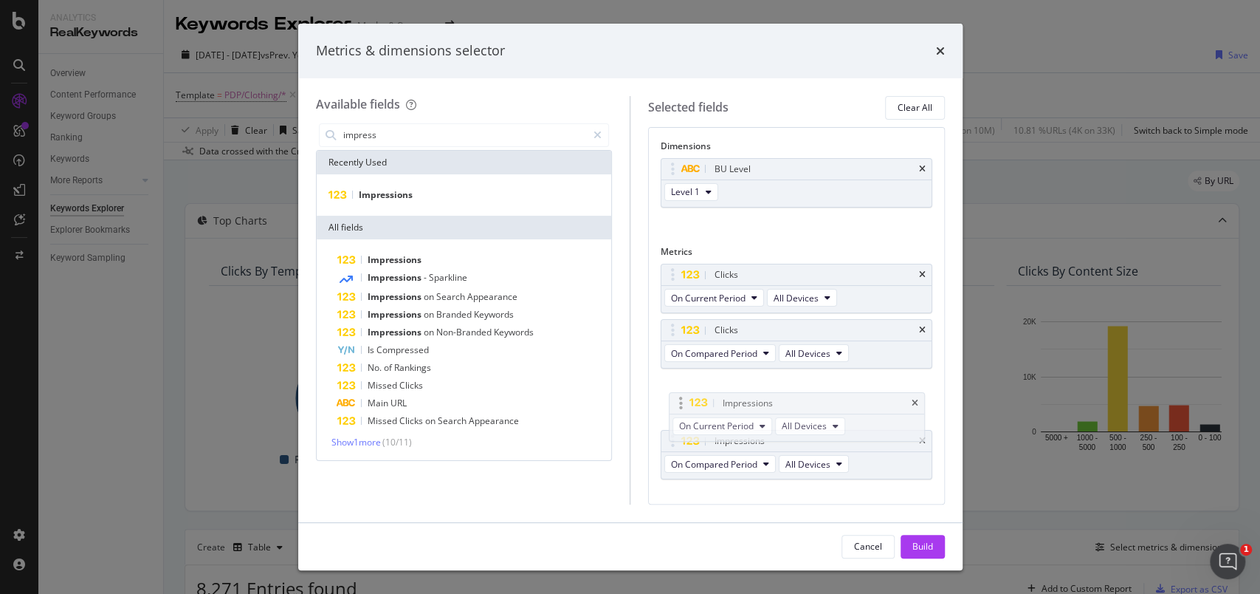
drag, startPoint x: 680, startPoint y: 275, endPoint x: 687, endPoint y: 396, distance: 120.6
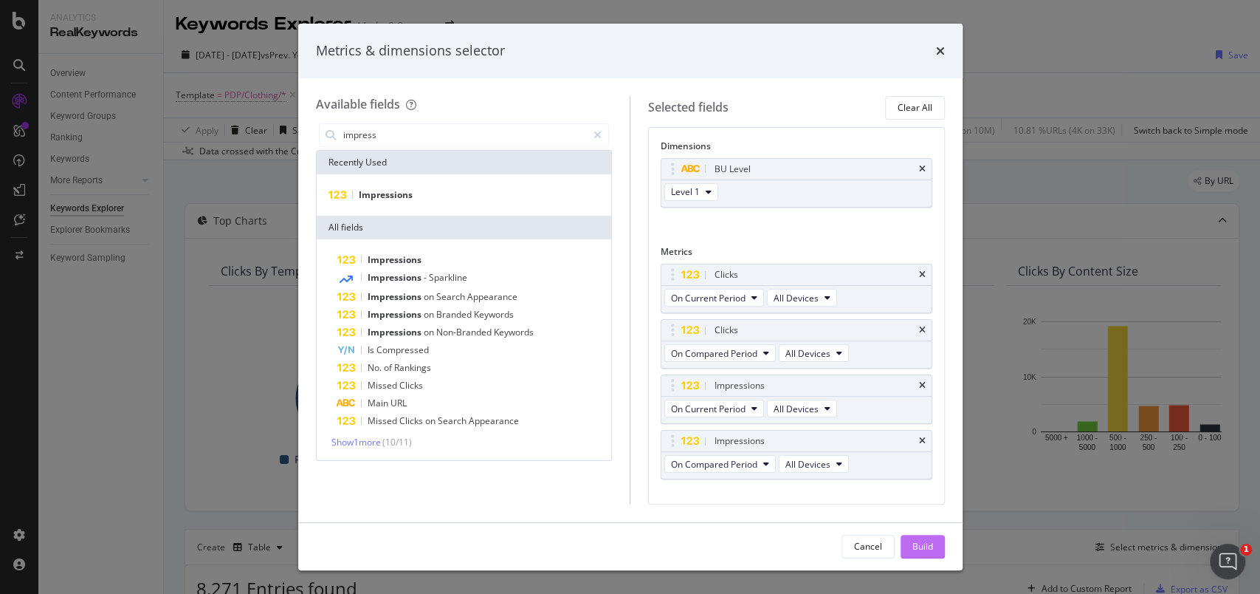
click at [920, 535] on div "Build" at bounding box center [922, 546] width 21 height 22
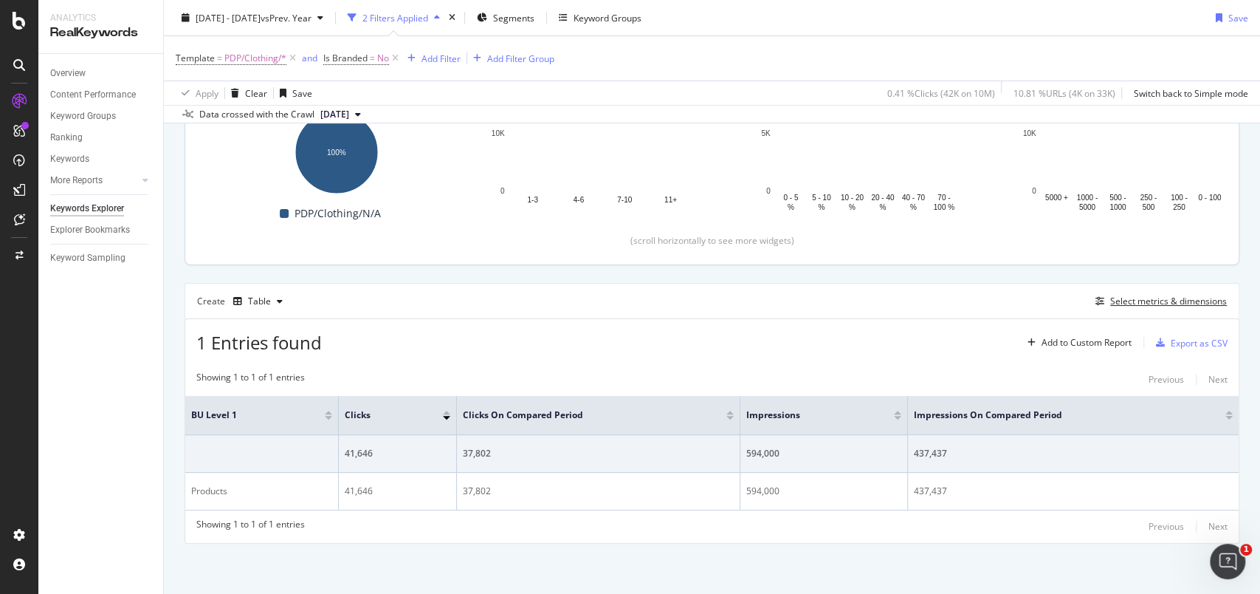
scroll to position [49, 0]
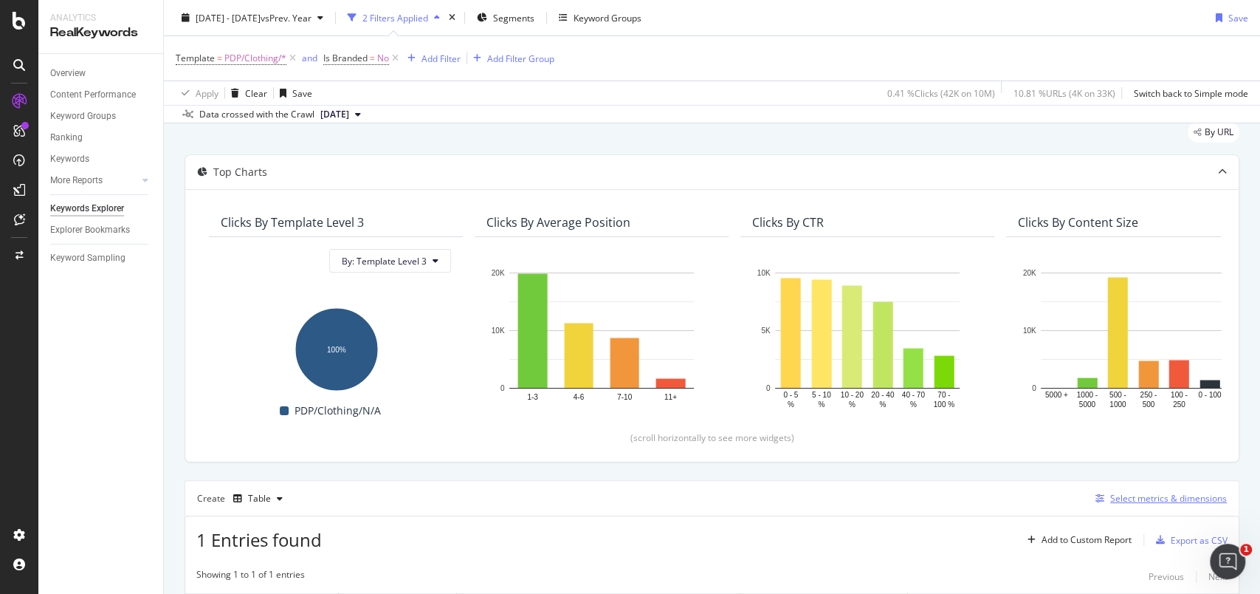
click at [1122, 499] on div "Select metrics & dimensions" at bounding box center [1168, 498] width 117 height 13
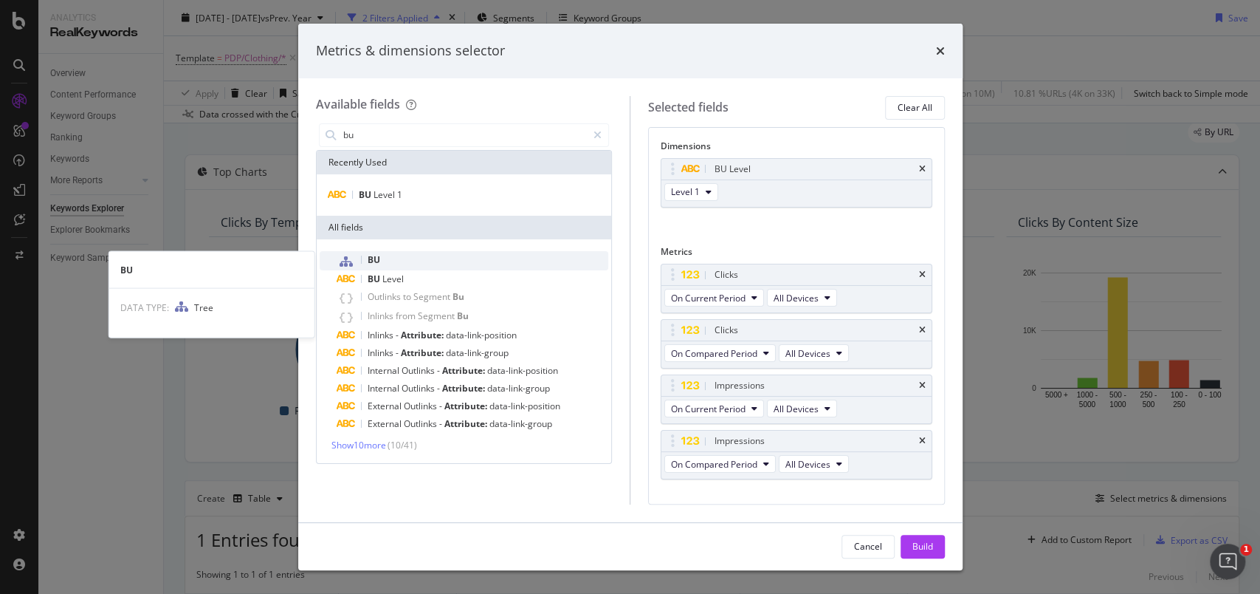
type input "bu"
click at [386, 266] on div "BU" at bounding box center [473, 260] width 272 height 19
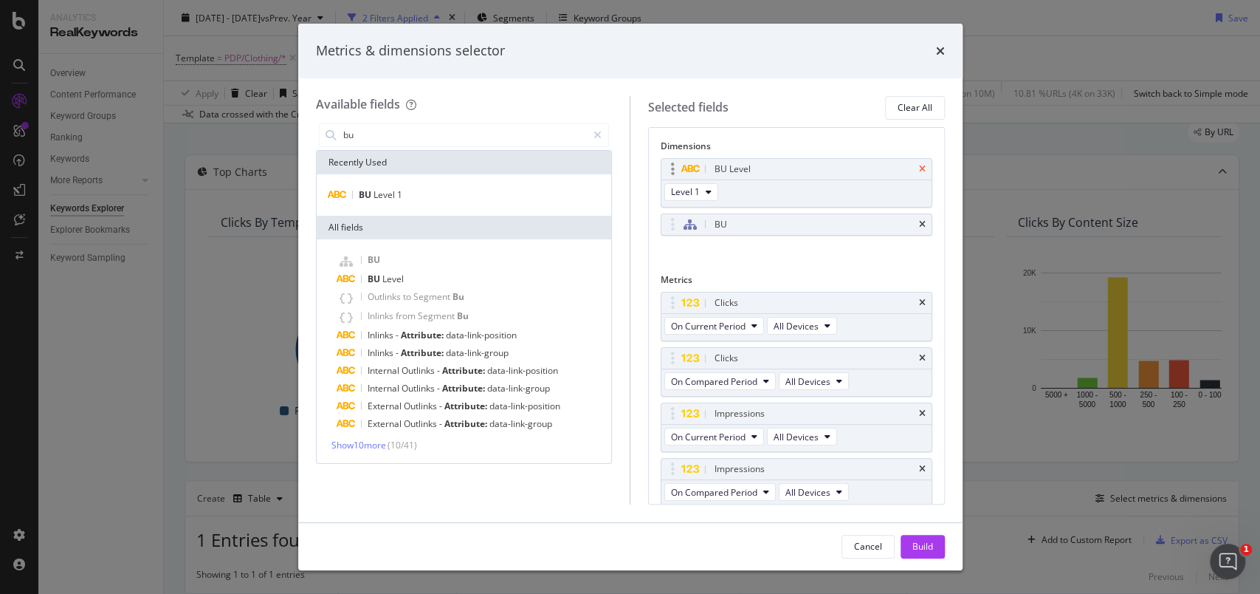
click at [919, 165] on icon "times" at bounding box center [922, 169] width 7 height 9
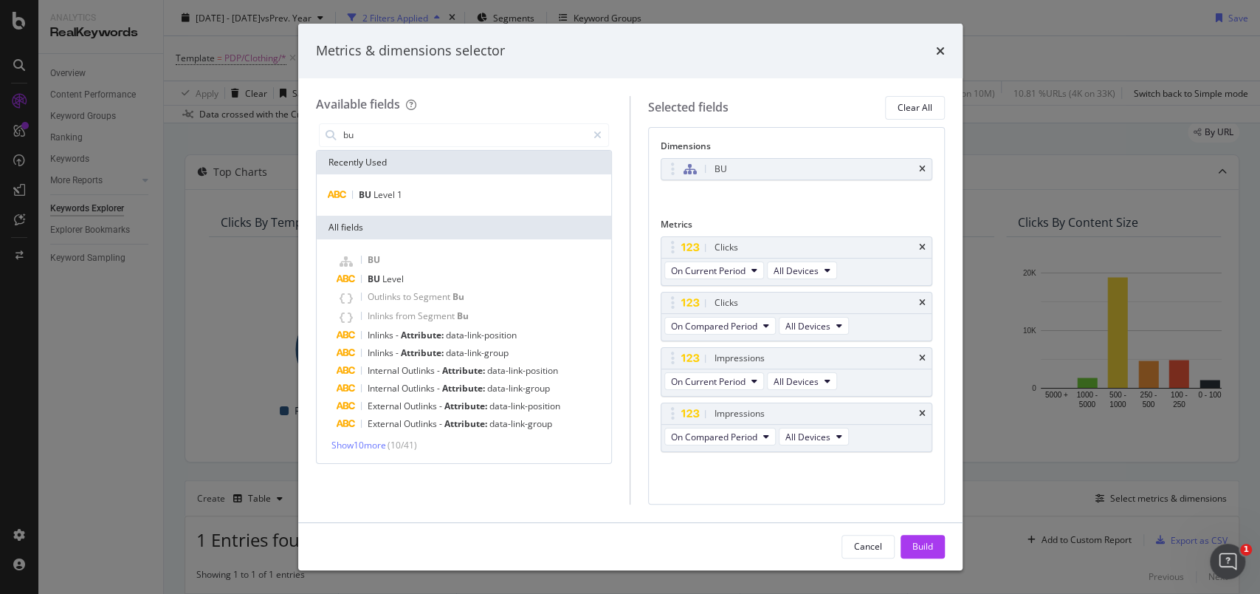
click at [921, 534] on div "Cancel Build" at bounding box center [630, 546] width 664 height 47
click at [921, 546] on div "Build" at bounding box center [922, 546] width 21 height 13
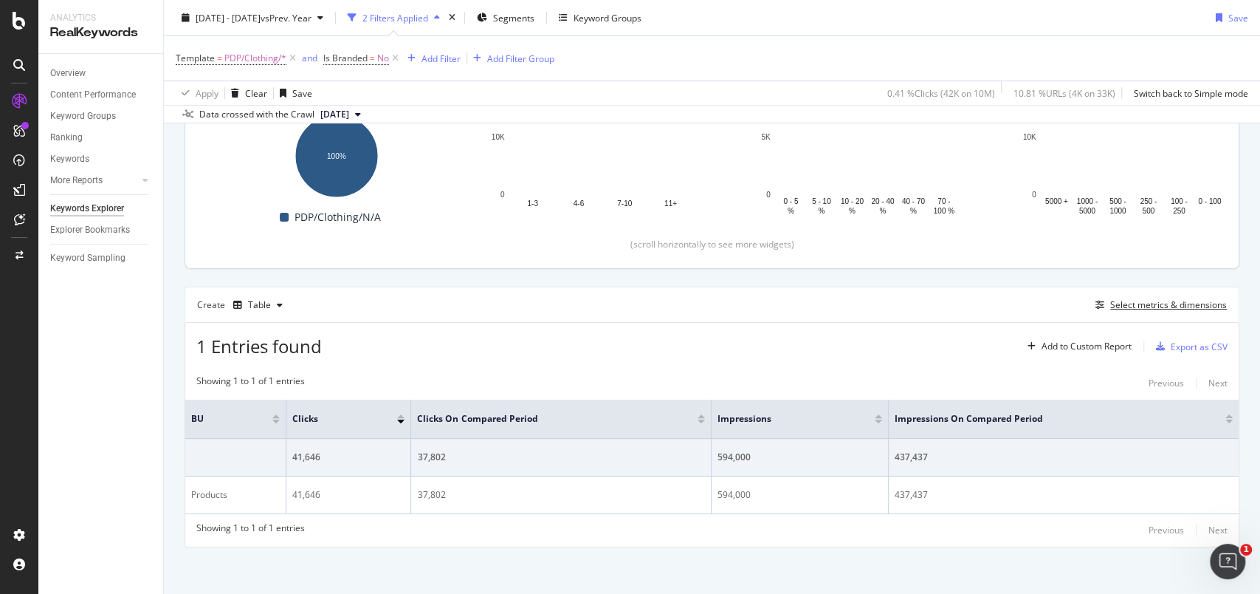
scroll to position [144, 0]
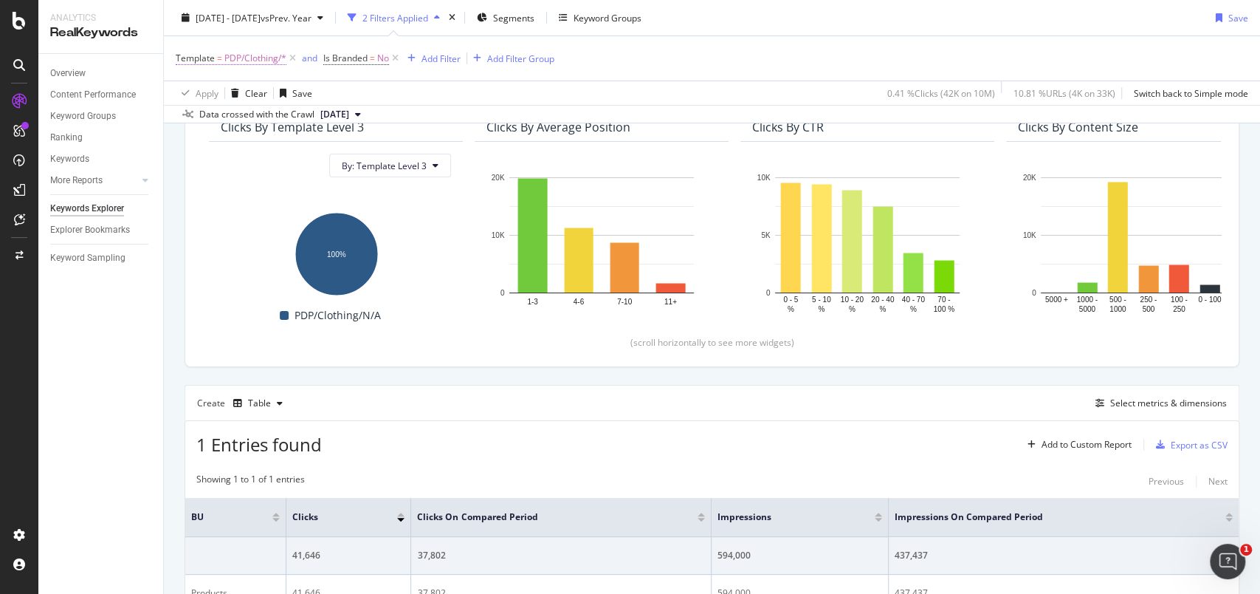
click at [260, 55] on span "PDP/Clothing/*" at bounding box center [255, 58] width 62 height 21
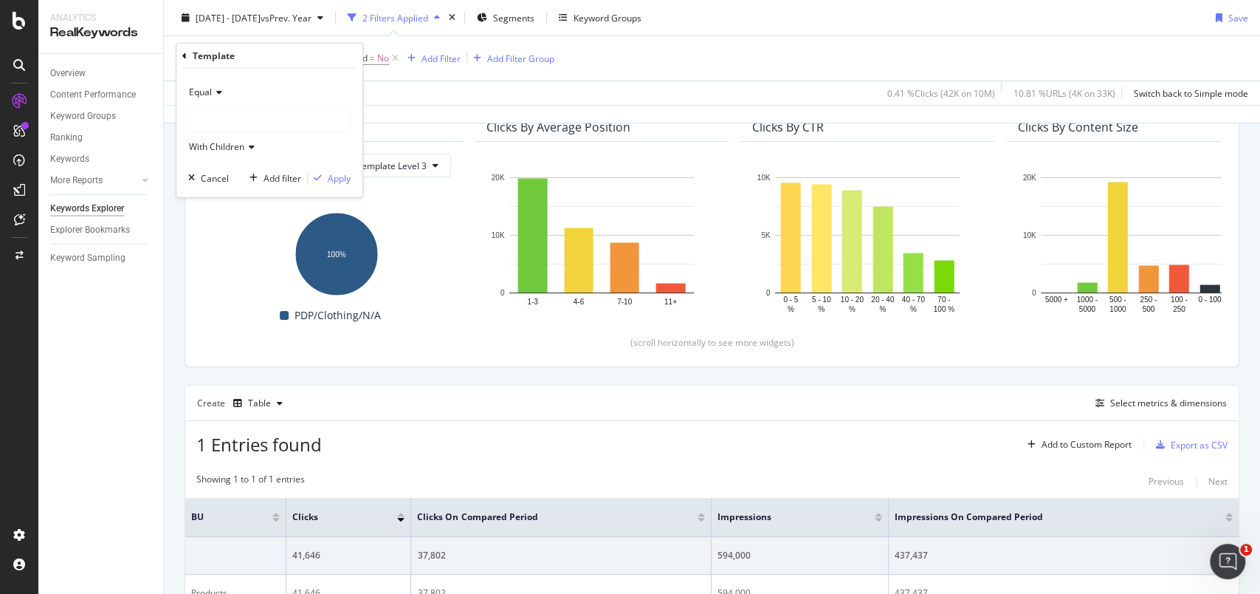
click at [207, 92] on span "Equal" at bounding box center [200, 92] width 23 height 13
click at [219, 117] on span "Equal" at bounding box center [208, 122] width 25 height 13
click at [290, 109] on div "PDP/Clothing" at bounding box center [269, 120] width 161 height 24
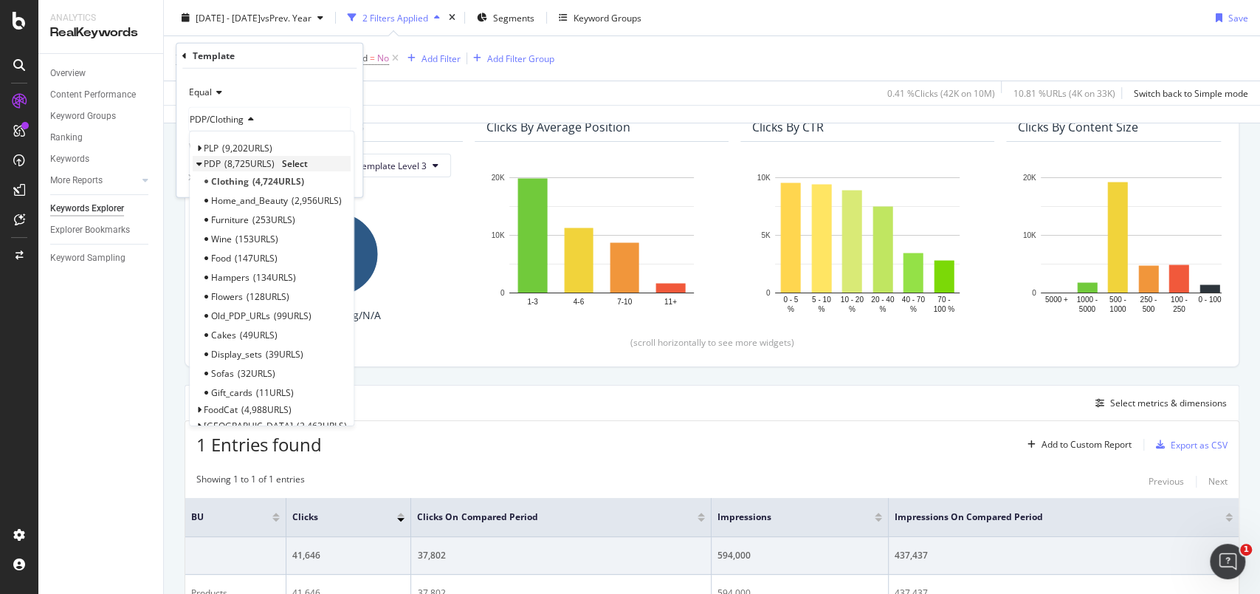
click at [210, 164] on span "PDP" at bounding box center [212, 163] width 17 height 13
click at [0, 0] on span "Select" at bounding box center [0, 0] width 0 height 0
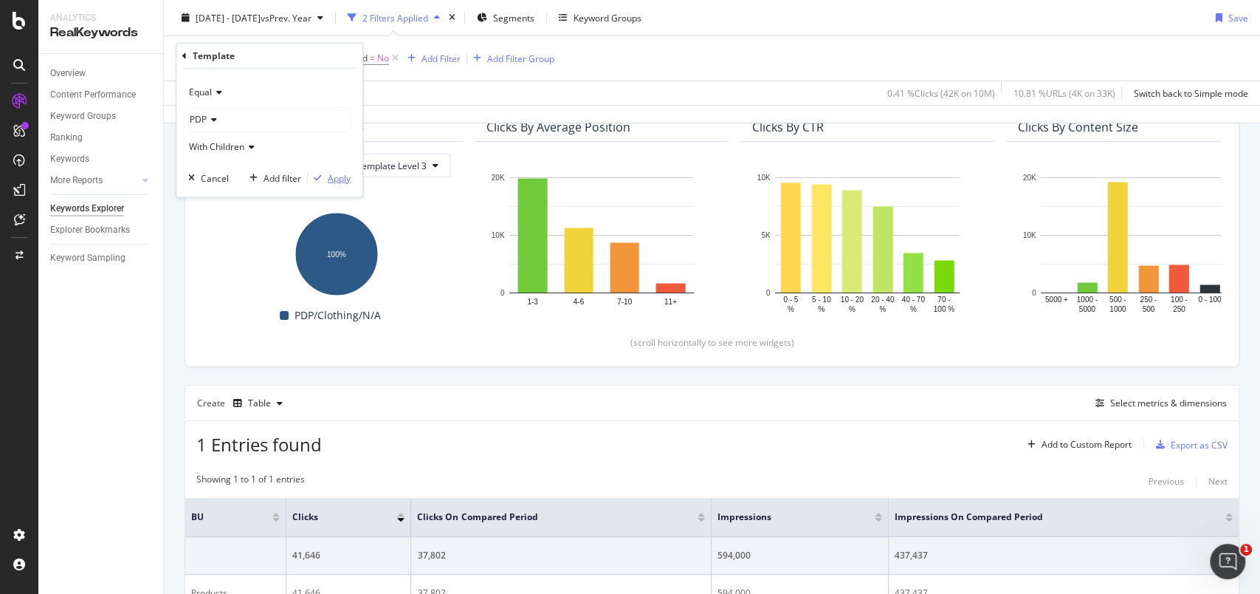
click at [342, 176] on div "Apply" at bounding box center [339, 177] width 23 height 13
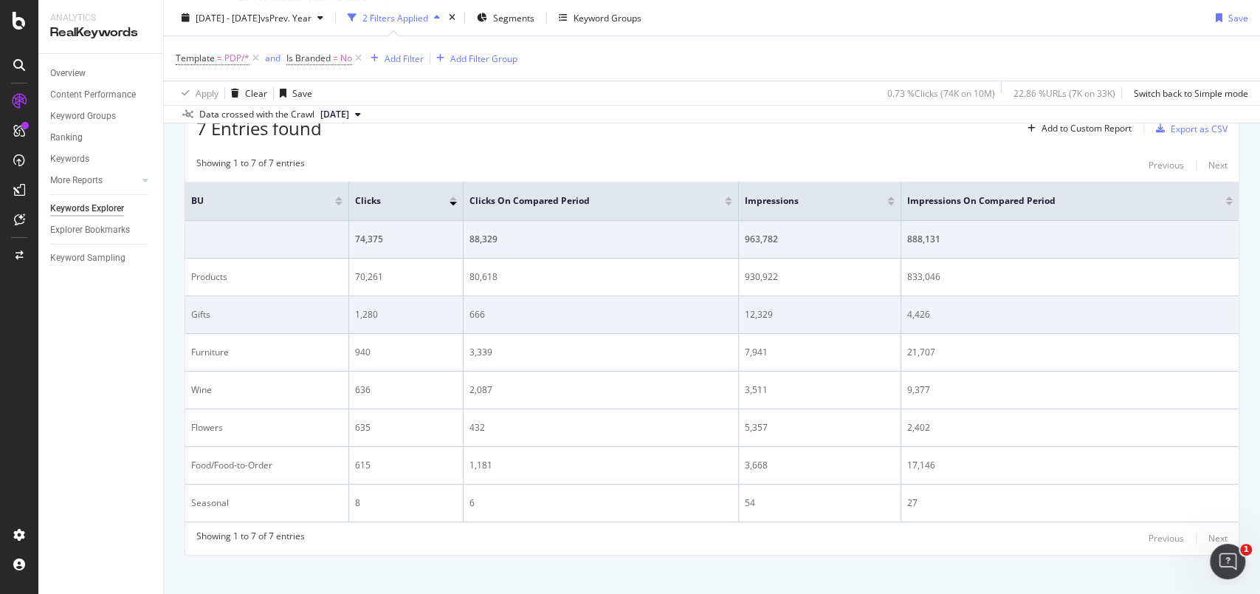
scroll to position [471, 0]
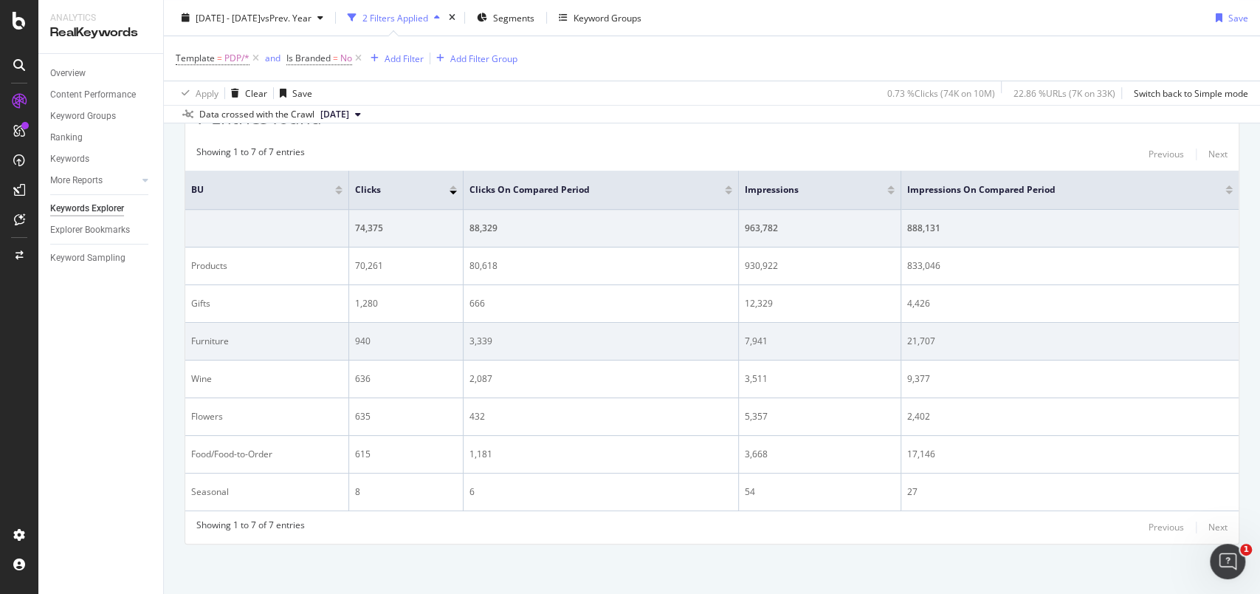
click at [845, 331] on td "7,941" at bounding box center [820, 342] width 162 height 38
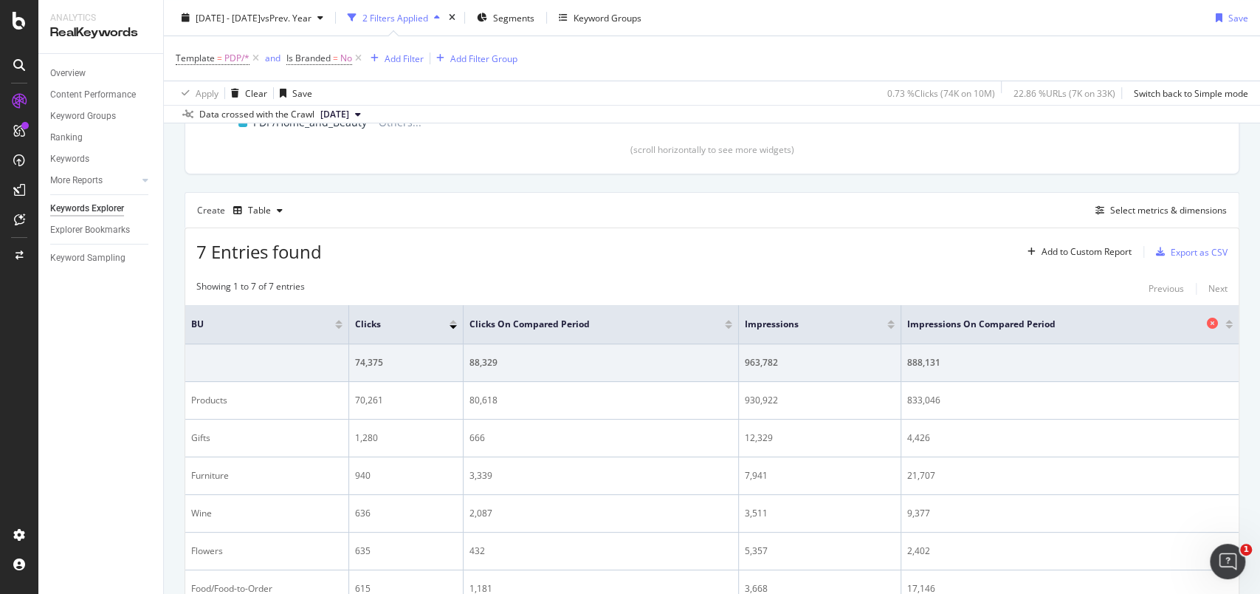
scroll to position [335, 0]
click at [1169, 211] on div "Select metrics & dimensions" at bounding box center [1168, 211] width 117 height 13
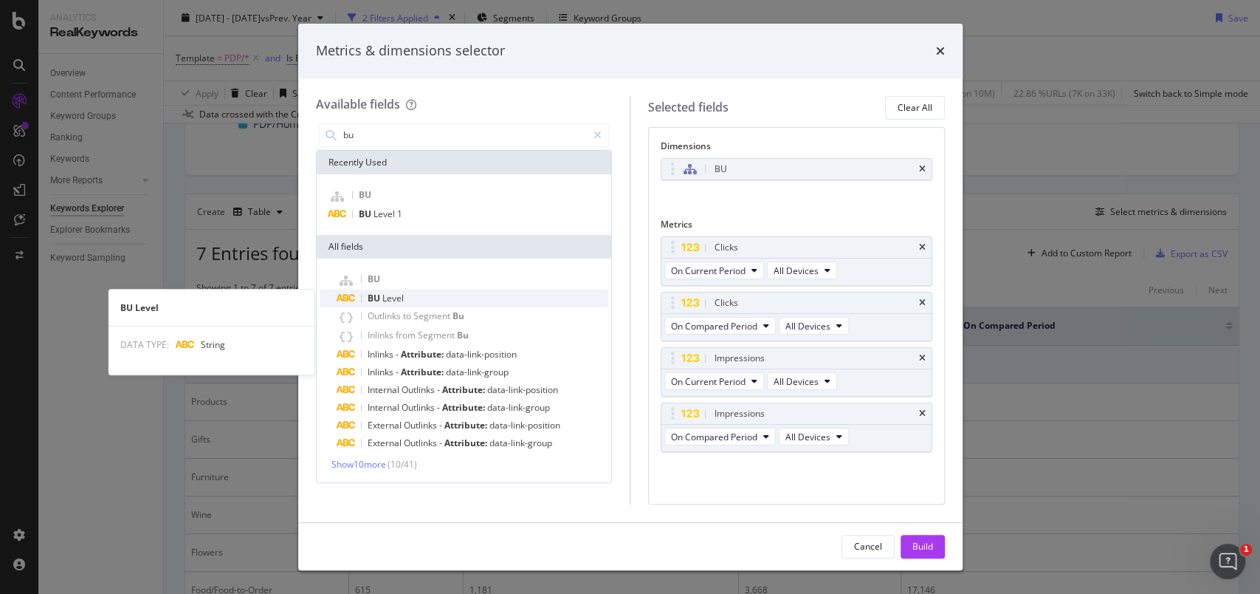
type input "bu"
click at [396, 294] on span "Level" at bounding box center [392, 298] width 21 height 13
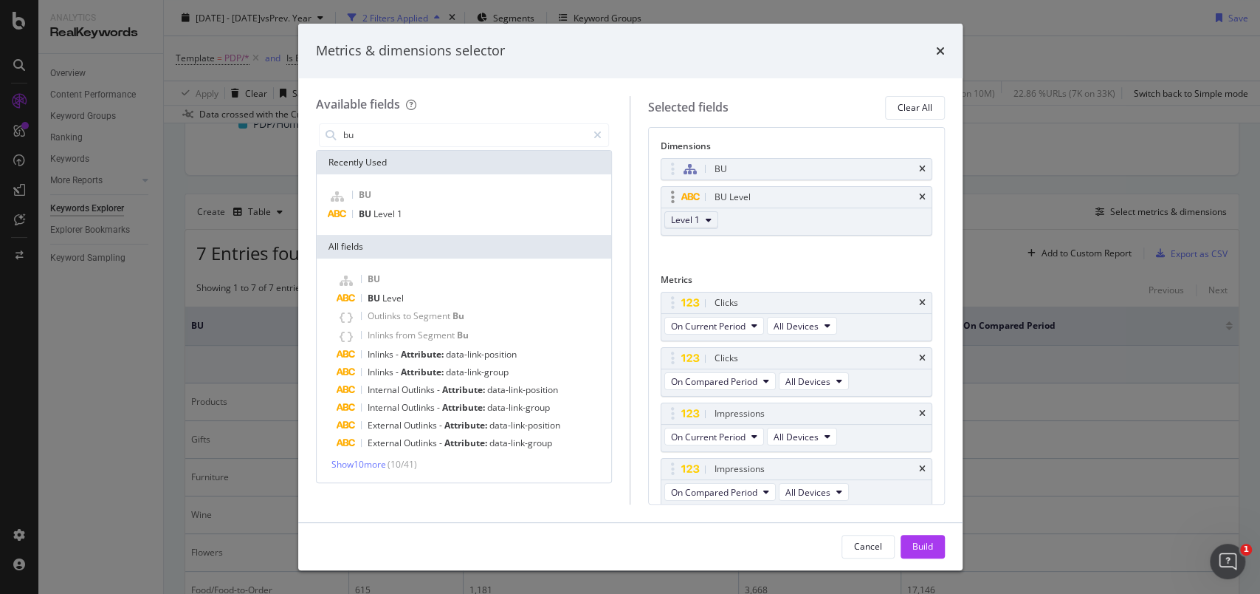
click at [712, 210] on div "Level 1" at bounding box center [692, 221] width 63 height 27
click at [935, 550] on button "Build" at bounding box center [923, 546] width 44 height 24
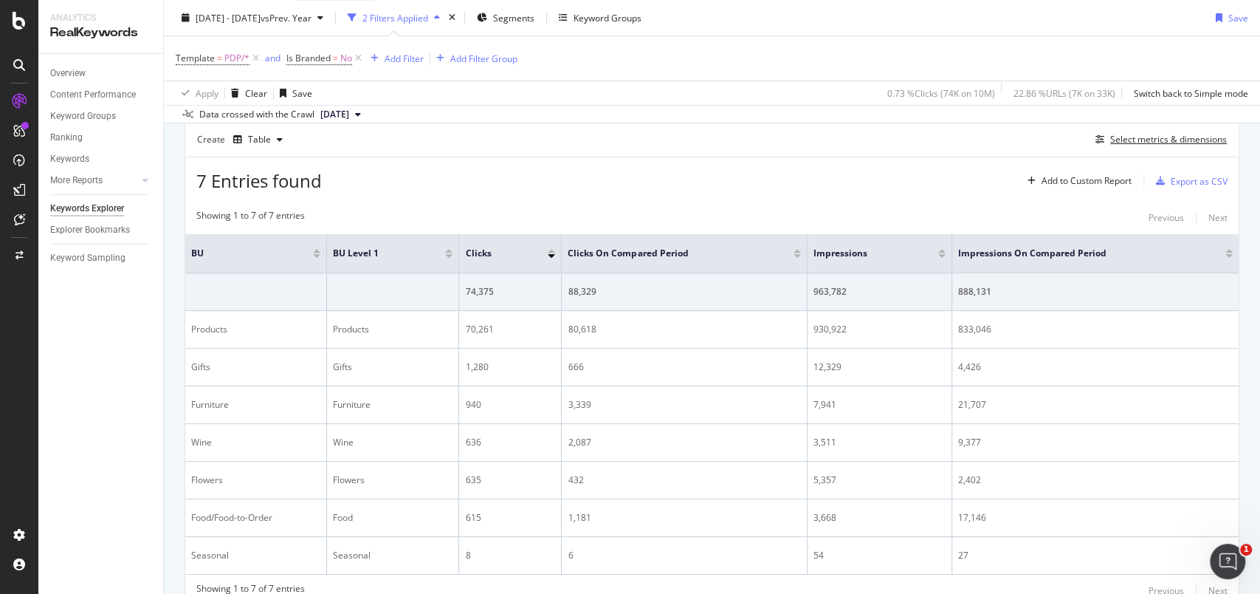
scroll to position [407, 0]
click at [1166, 145] on div "Select metrics & dimensions" at bounding box center [1158, 139] width 137 height 16
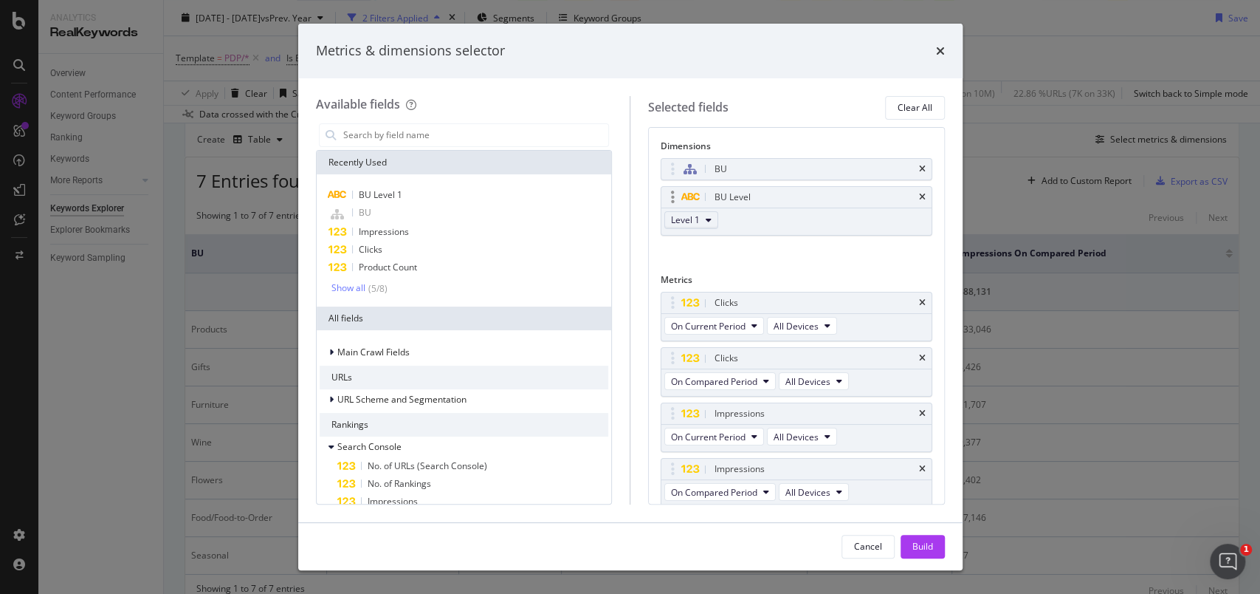
click at [712, 216] on button "Level 1" at bounding box center [691, 220] width 54 height 18
click at [697, 268] on span "Level 2" at bounding box center [692, 272] width 30 height 13
click at [919, 169] on icon "times" at bounding box center [922, 169] width 7 height 9
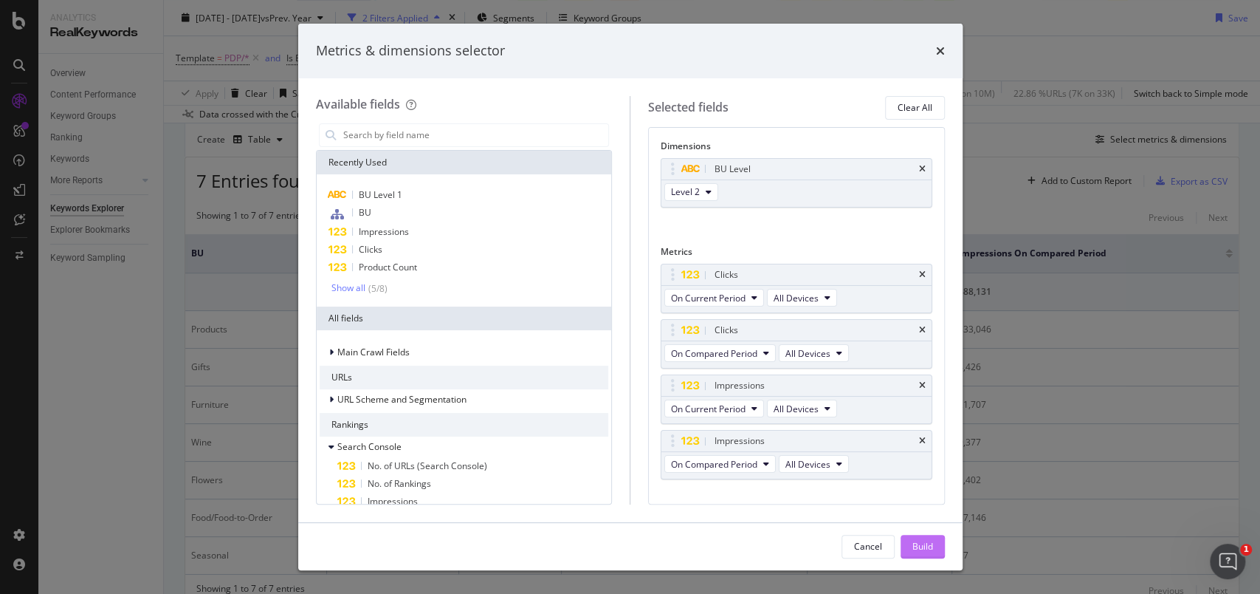
click at [912, 546] on div "Build" at bounding box center [922, 546] width 21 height 13
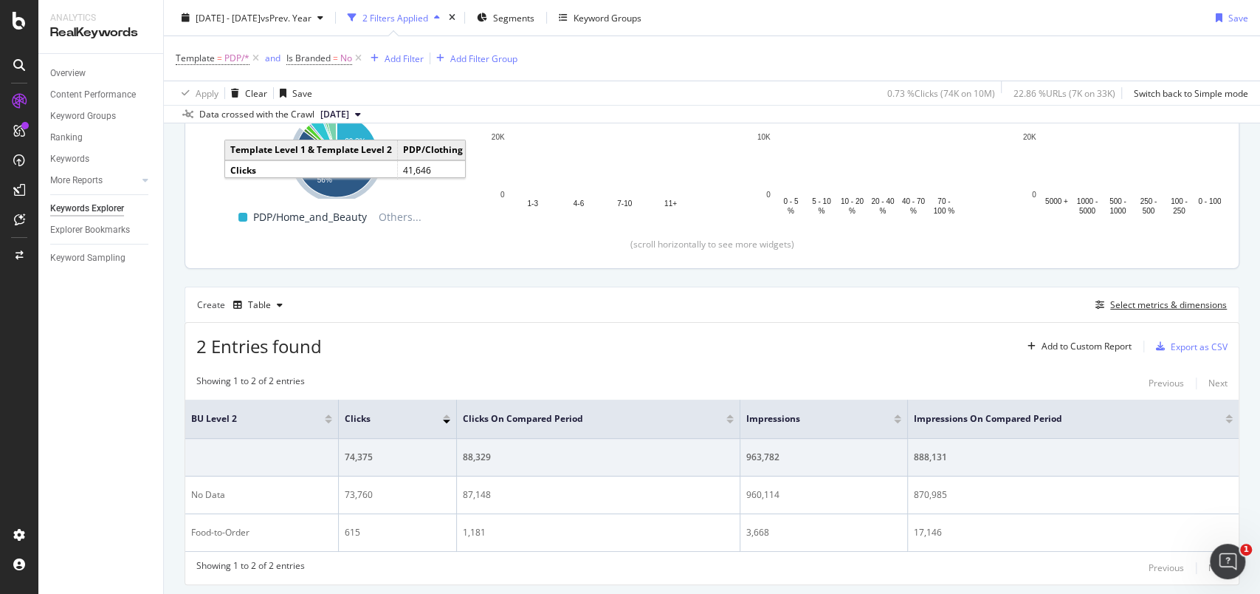
scroll to position [144, 0]
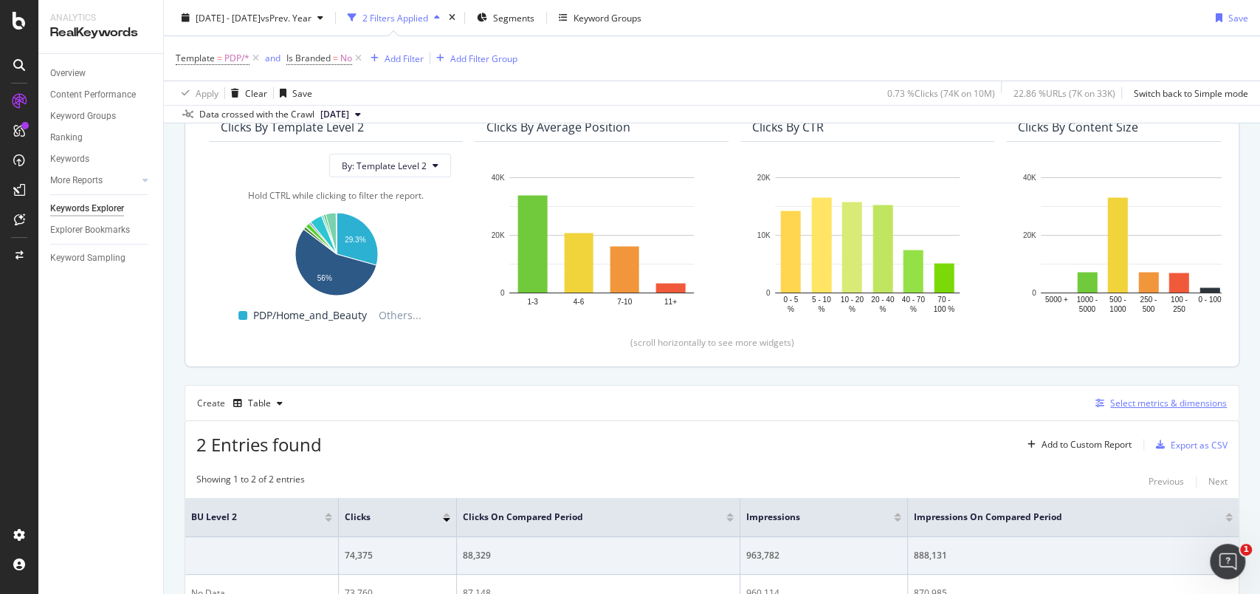
click at [1142, 402] on div "Select metrics & dimensions" at bounding box center [1168, 402] width 117 height 13
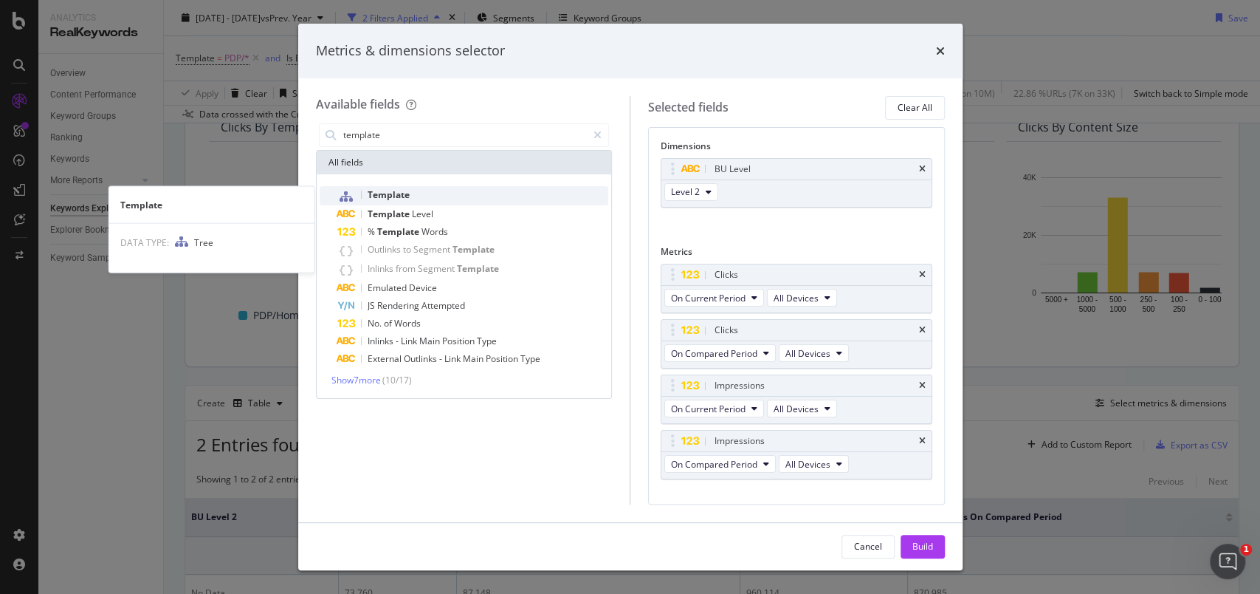
type input "template"
click at [457, 196] on div "Template" at bounding box center [473, 195] width 272 height 19
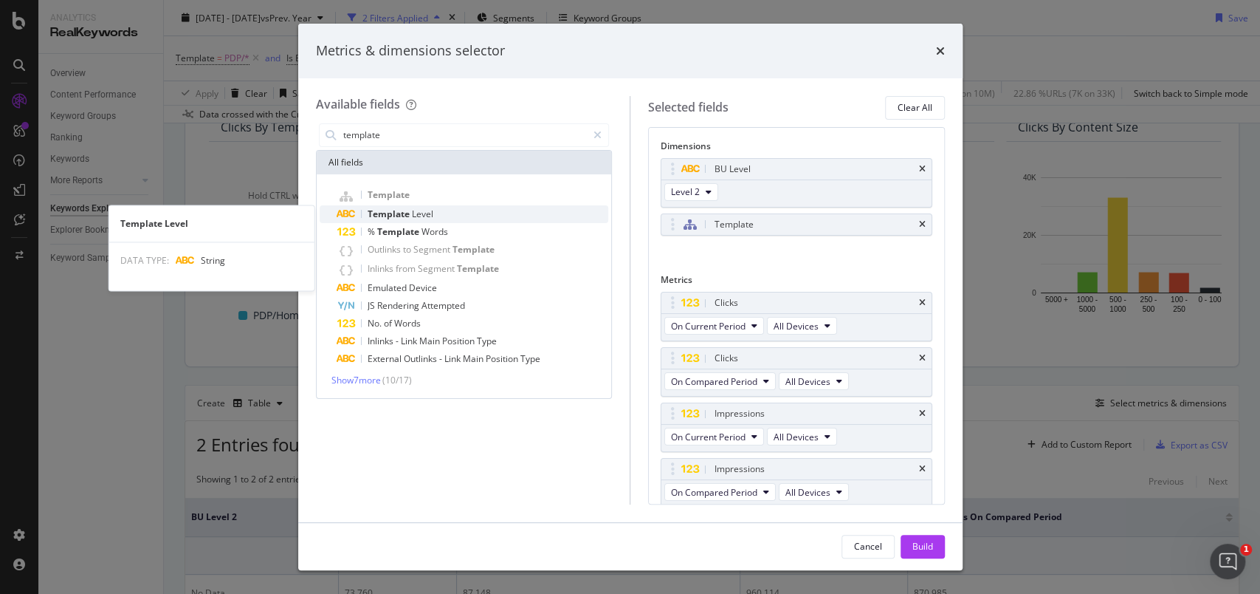
click at [416, 215] on span "Level" at bounding box center [422, 213] width 21 height 13
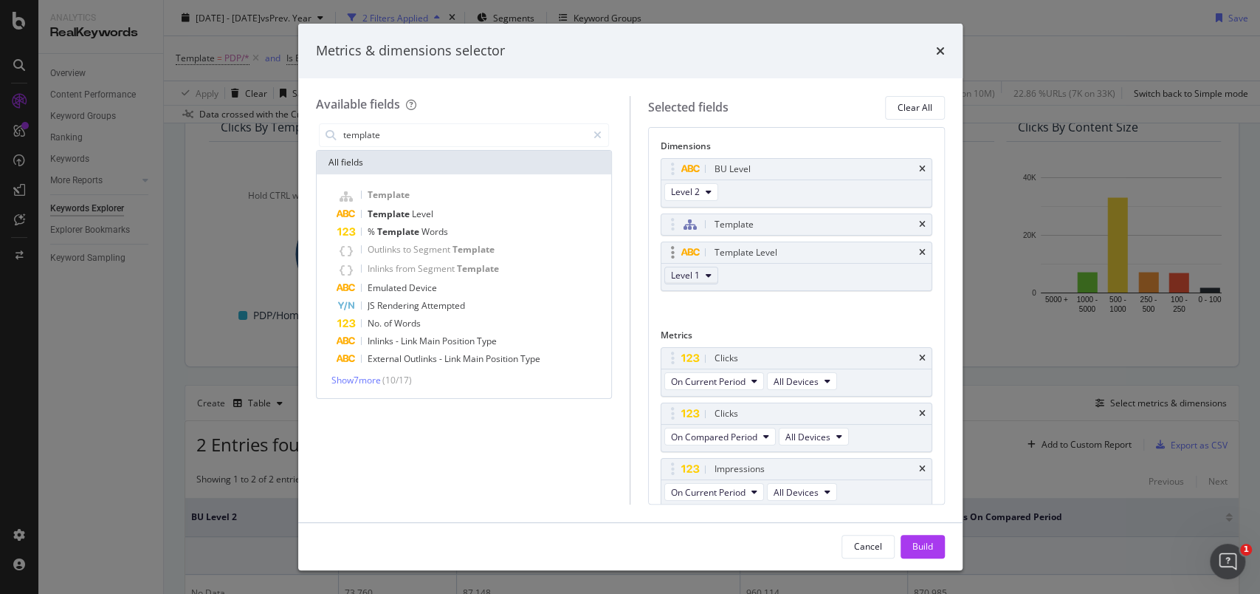
click at [706, 272] on icon "modal" at bounding box center [709, 275] width 6 height 9
click at [708, 354] on div "Level 3" at bounding box center [691, 355] width 53 height 21
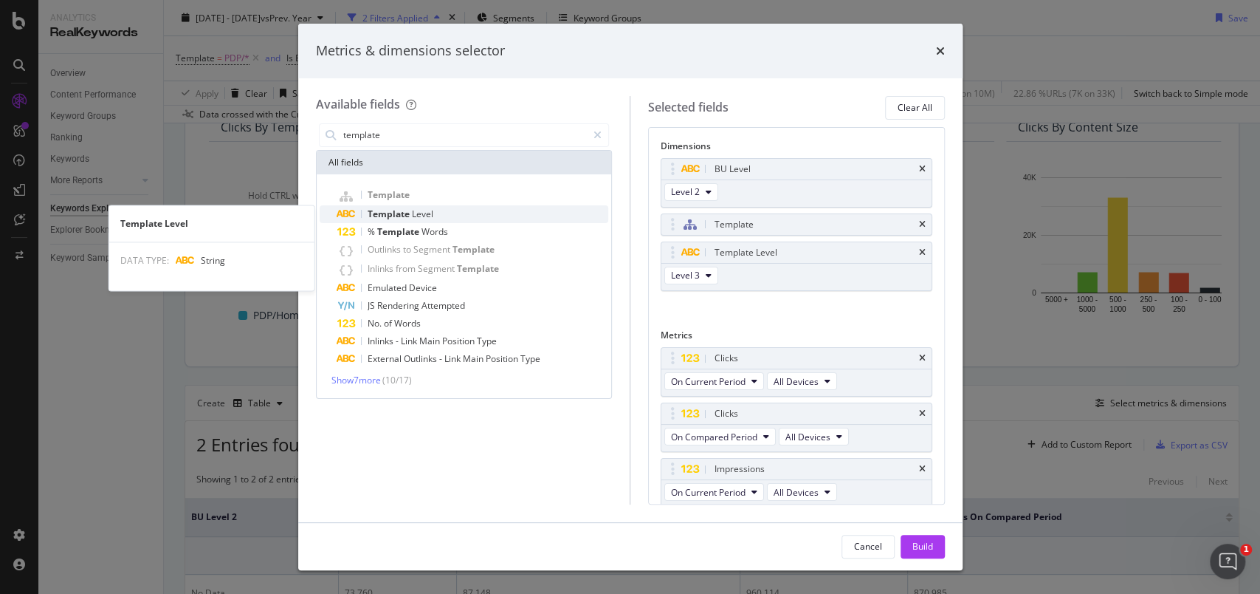
click at [457, 211] on div "Template Level" at bounding box center [473, 214] width 272 height 18
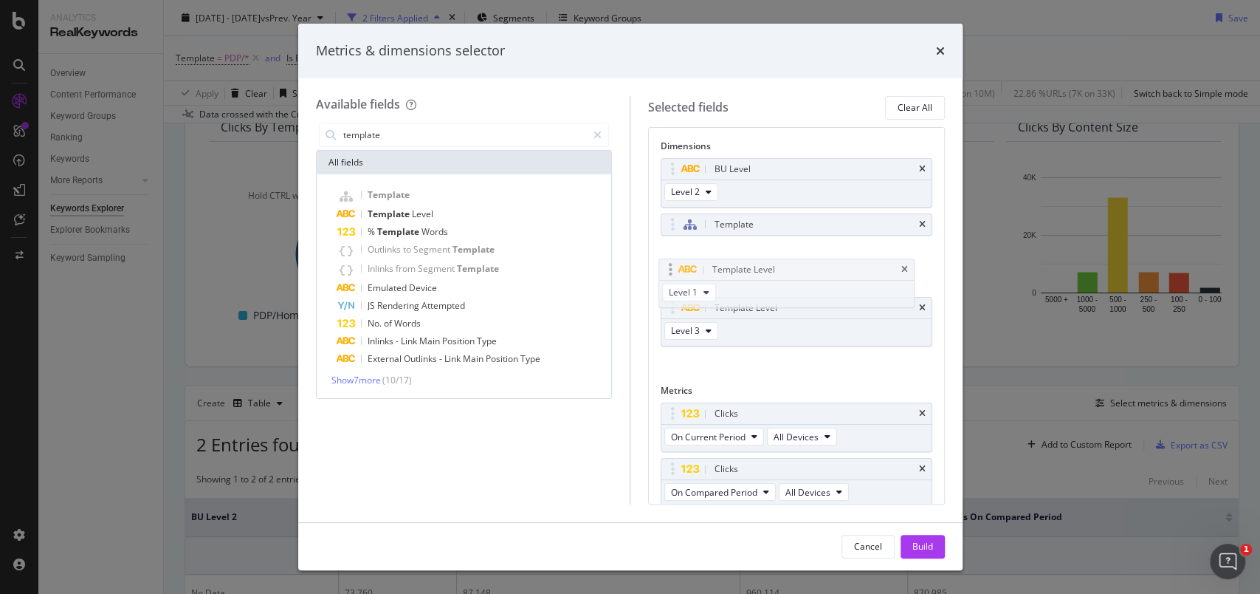
drag, startPoint x: 667, startPoint y: 305, endPoint x: 665, endPoint y: 266, distance: 38.5
click at [665, 266] on body "Analytics RealKeywords Overview Content Performance Keyword Groups Ranking Keyw…" at bounding box center [630, 297] width 1260 height 594
click at [687, 272] on span "Level 1" at bounding box center [685, 275] width 29 height 13
click at [689, 324] on span "Level 2" at bounding box center [692, 328] width 30 height 13
click at [919, 170] on icon "times" at bounding box center [922, 169] width 7 height 9
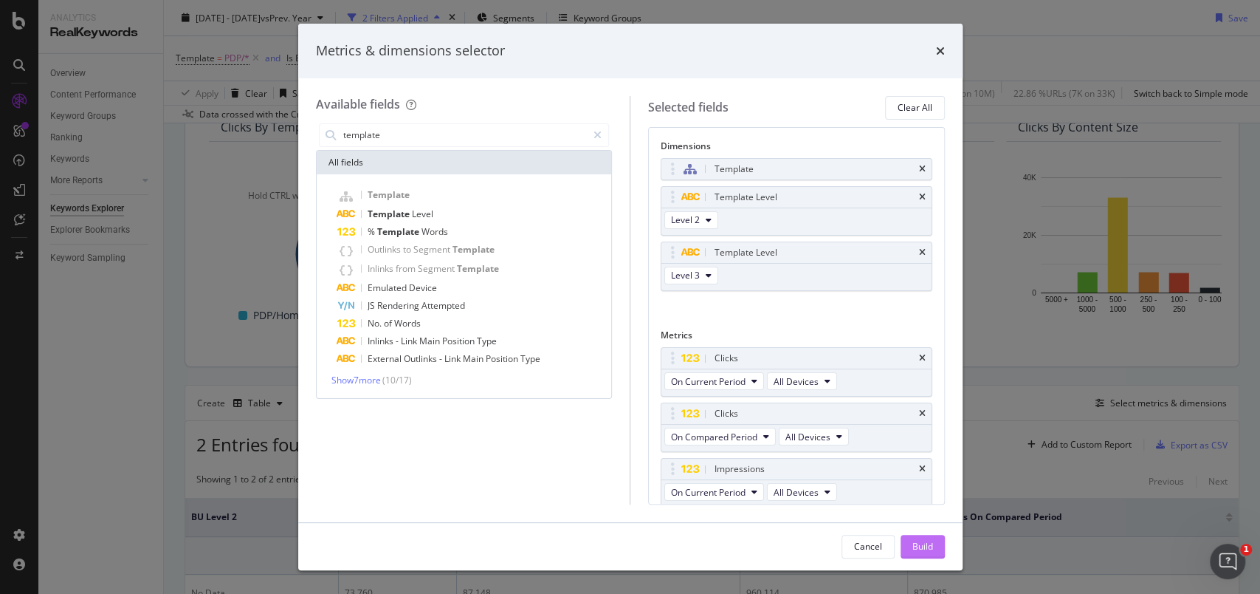
click at [918, 548] on div "Build" at bounding box center [922, 546] width 21 height 13
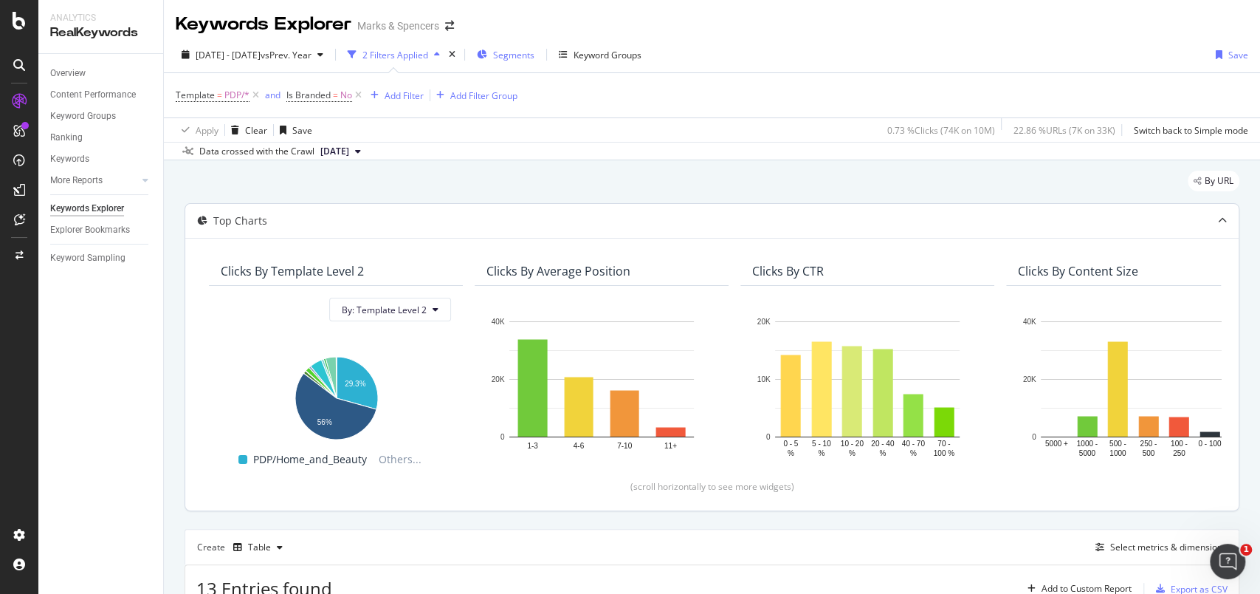
click at [534, 62] on div "Segments" at bounding box center [506, 55] width 58 height 22
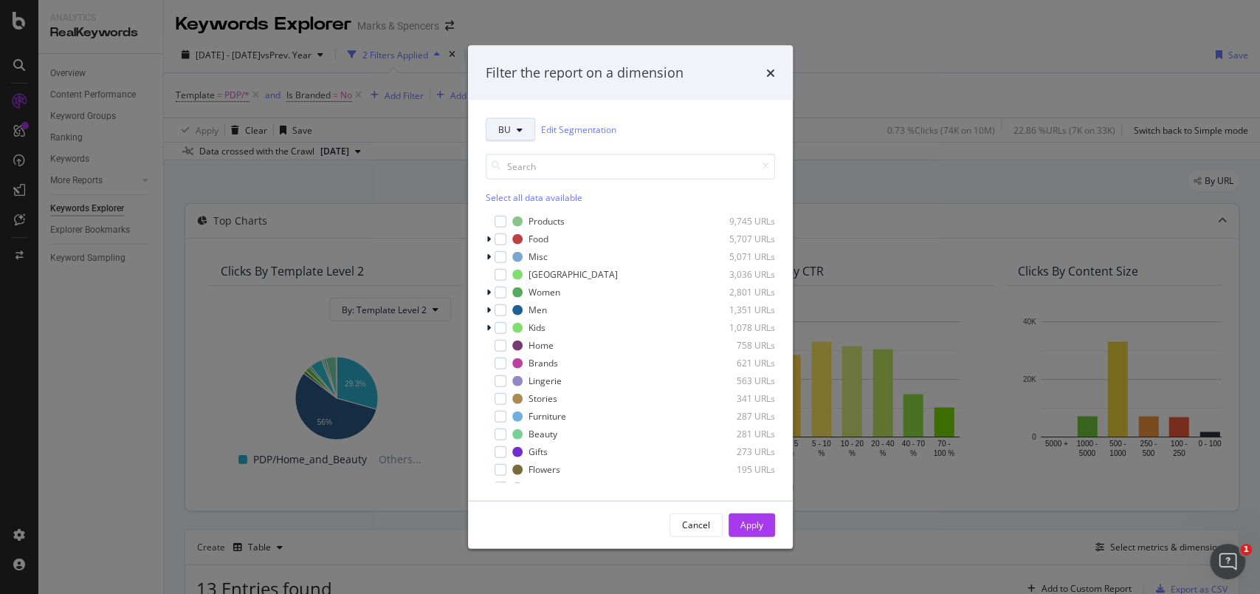
click at [517, 120] on button "BU" at bounding box center [510, 129] width 49 height 24
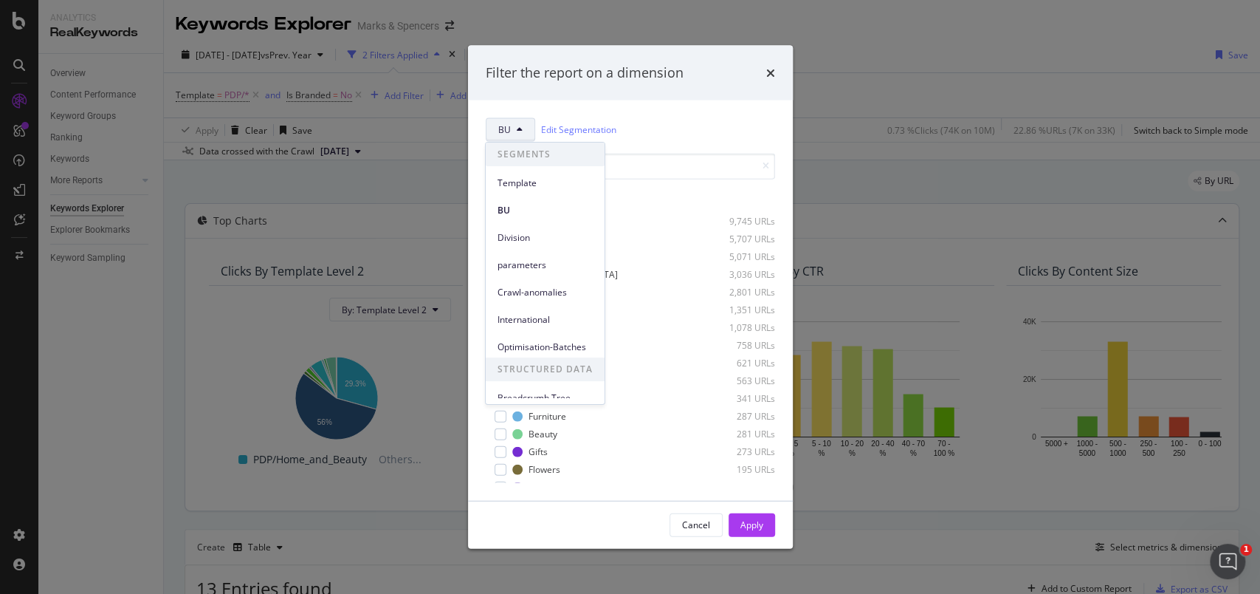
scroll to position [10, 0]
click at [833, 61] on div "Filter the report on a dimension BU Edit Segmentation Select all data available…" at bounding box center [630, 297] width 1260 height 594
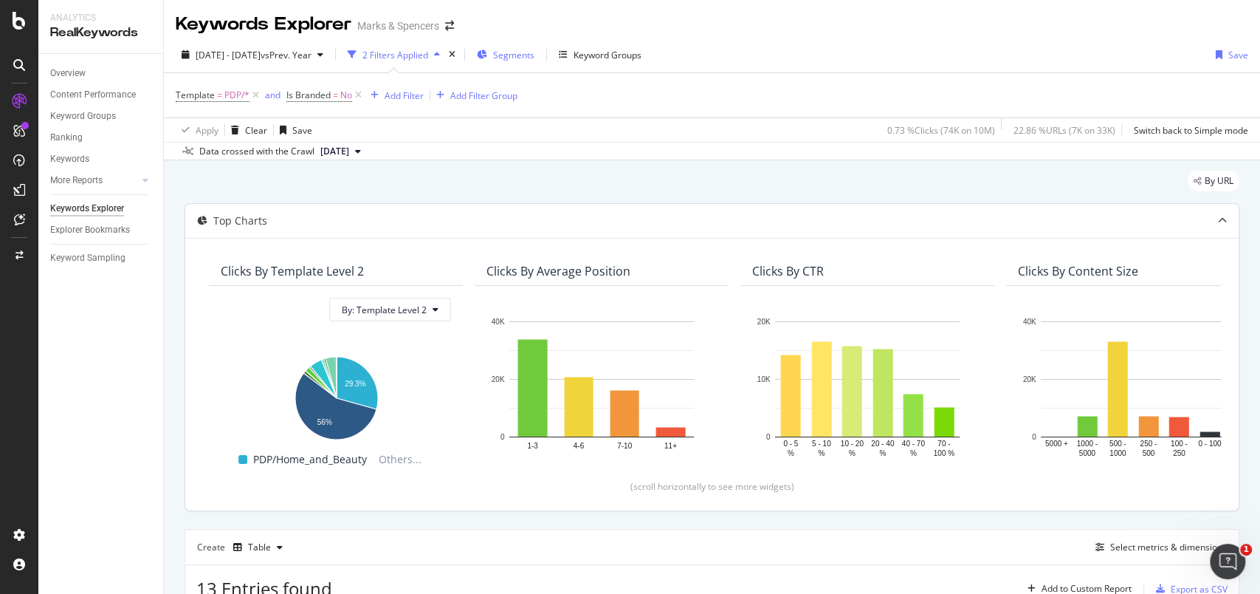
click at [534, 55] on span "Segments" at bounding box center [513, 55] width 41 height 13
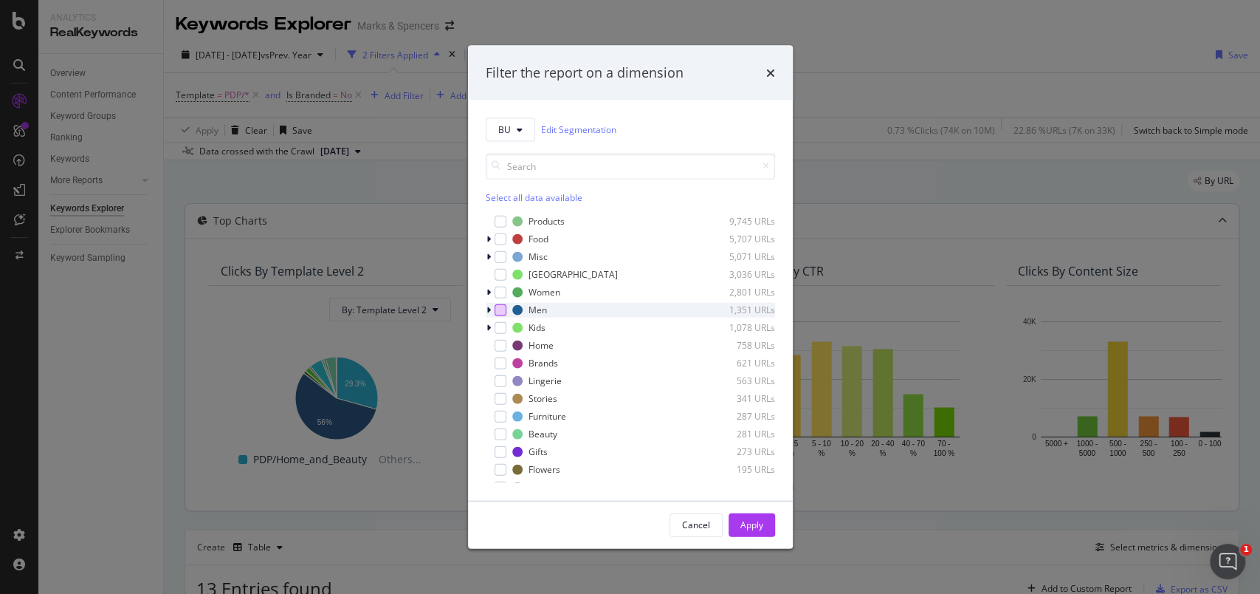
click at [500, 309] on div "modal" at bounding box center [501, 309] width 12 height 12
click at [741, 526] on div "Apply" at bounding box center [751, 524] width 23 height 13
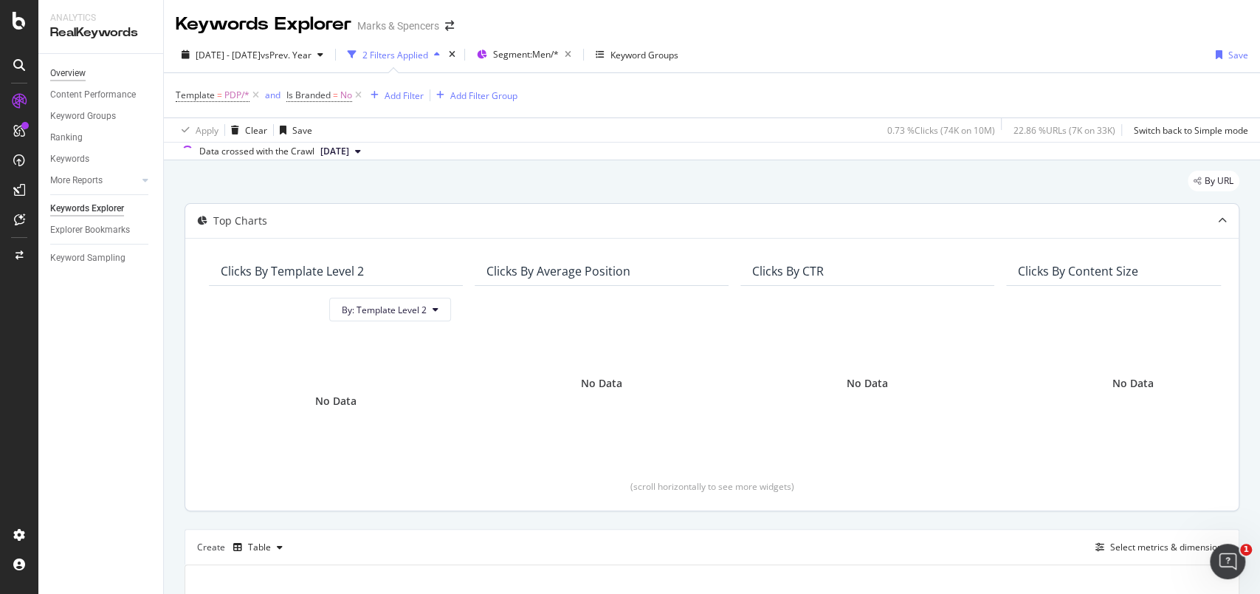
click at [69, 74] on div "Overview" at bounding box center [67, 74] width 35 height 16
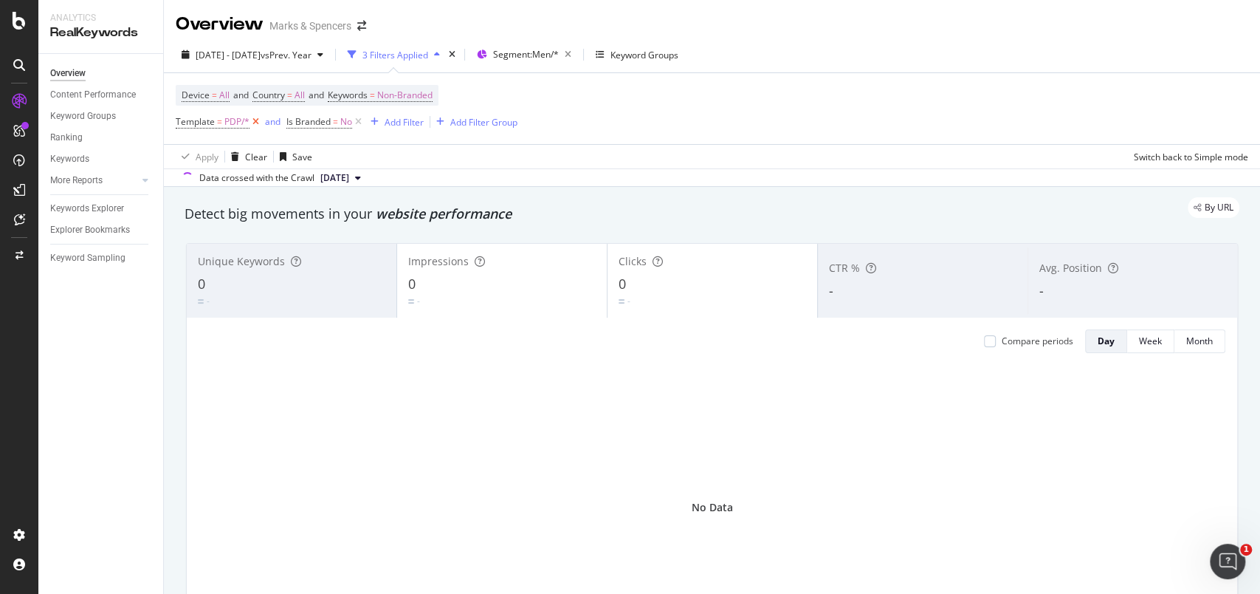
click at [254, 124] on icon at bounding box center [256, 121] width 13 height 15
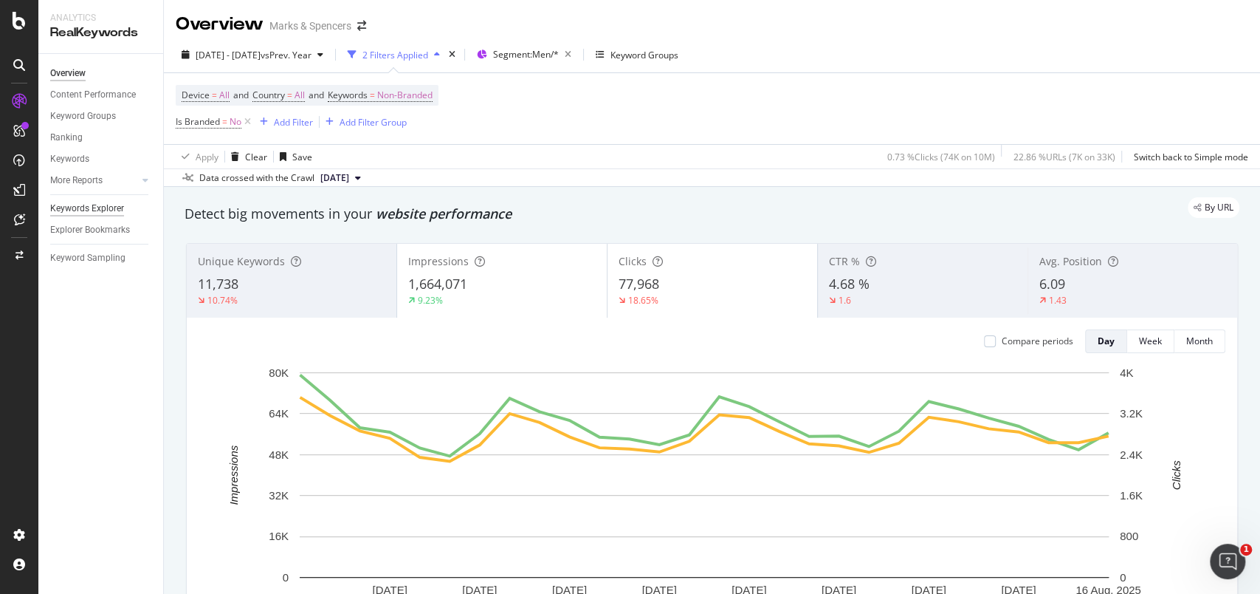
click at [106, 210] on div "Keywords Explorer" at bounding box center [87, 209] width 74 height 16
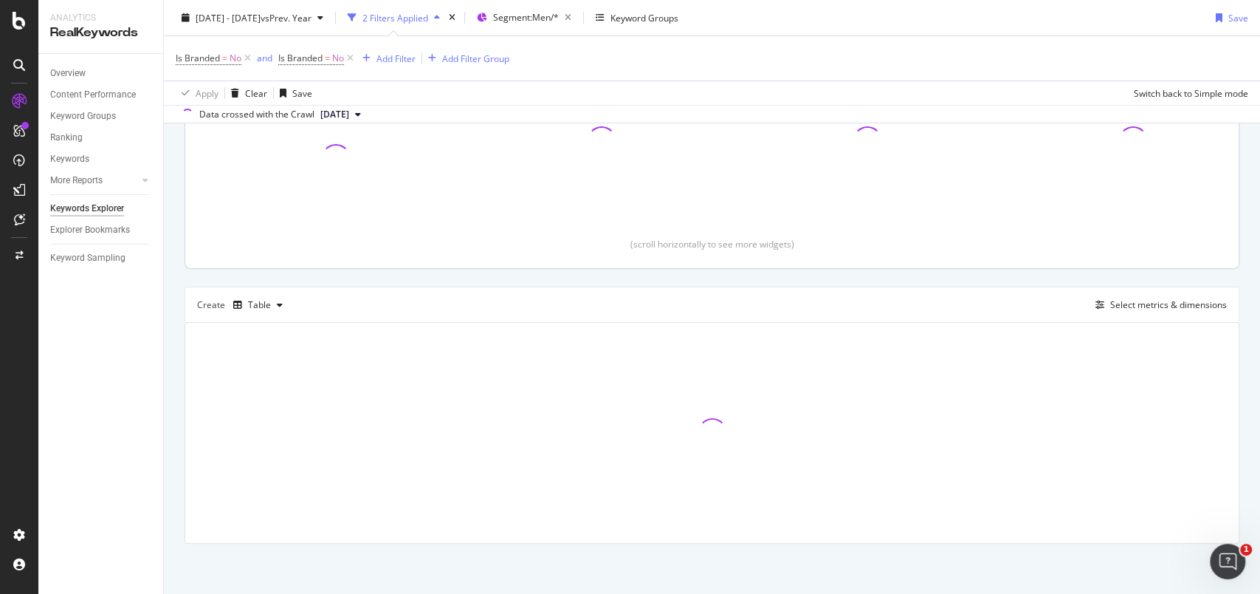
scroll to position [242, 0]
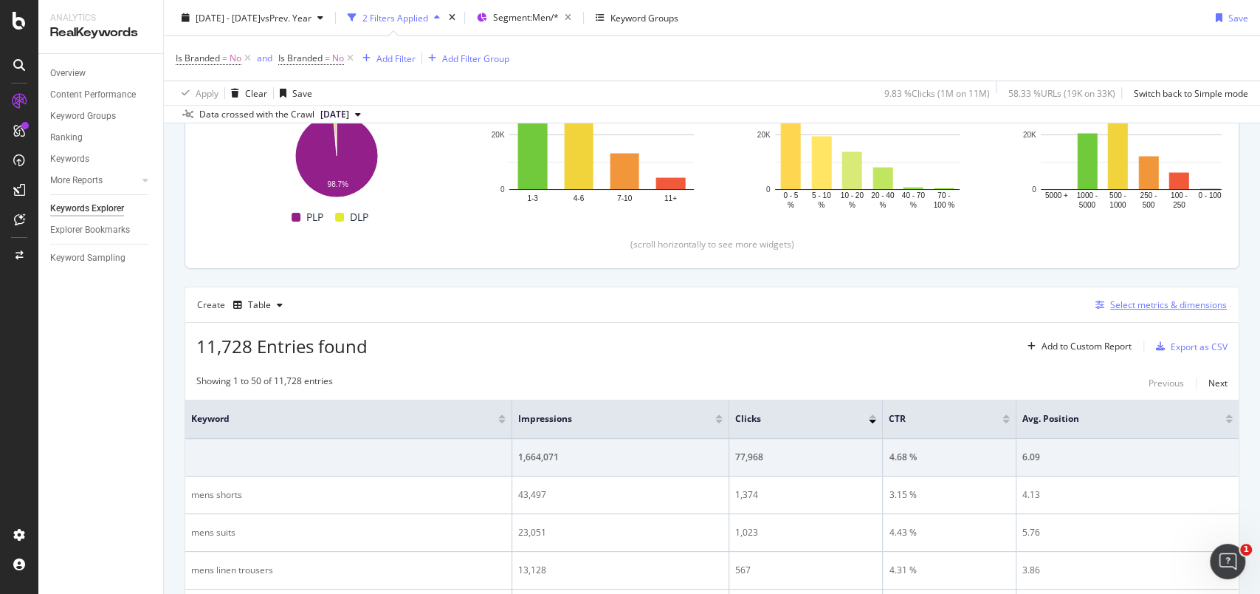
click at [1126, 302] on div "Select metrics & dimensions" at bounding box center [1168, 304] width 117 height 13
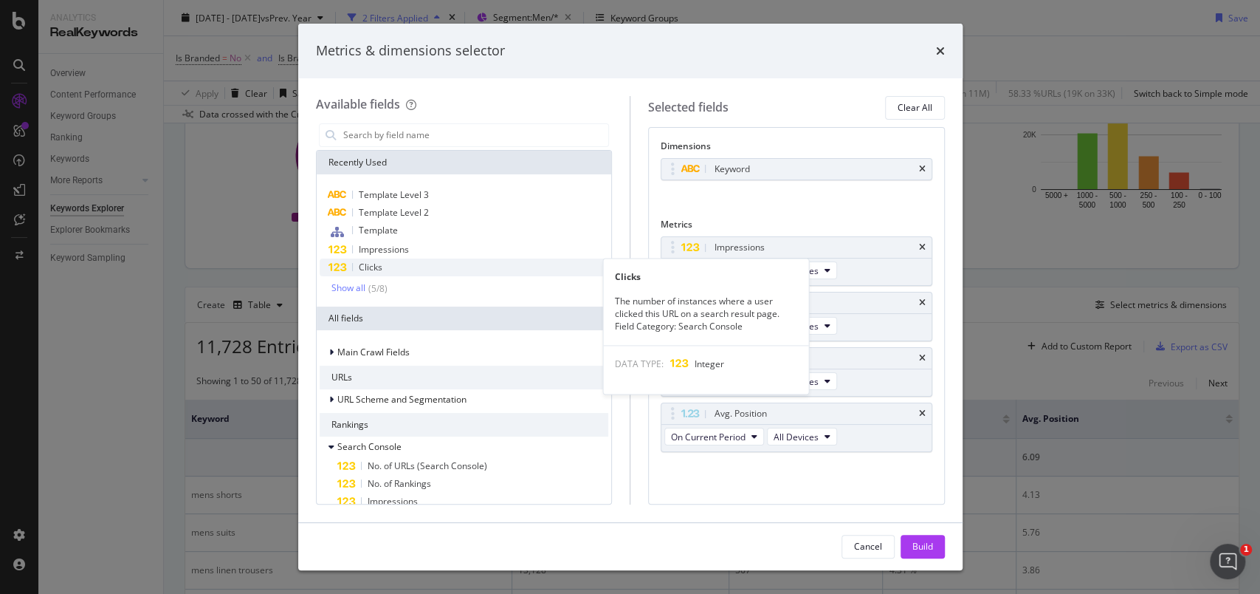
click at [393, 270] on div "Clicks" at bounding box center [464, 267] width 289 height 18
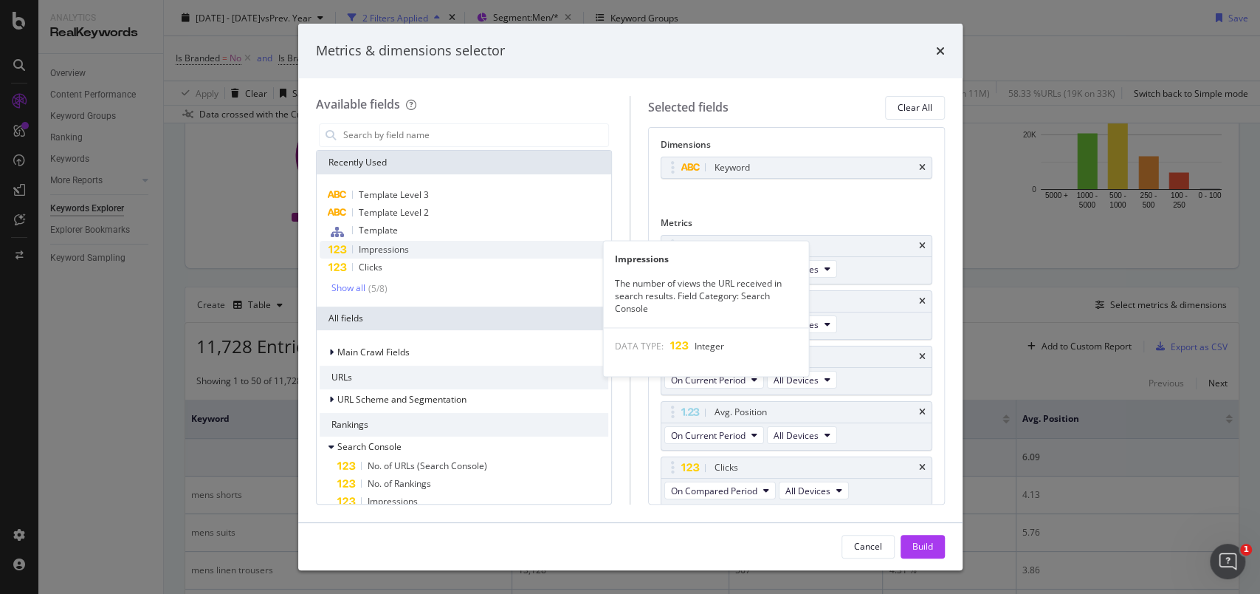
click at [397, 253] on span "Impressions" at bounding box center [384, 249] width 50 height 13
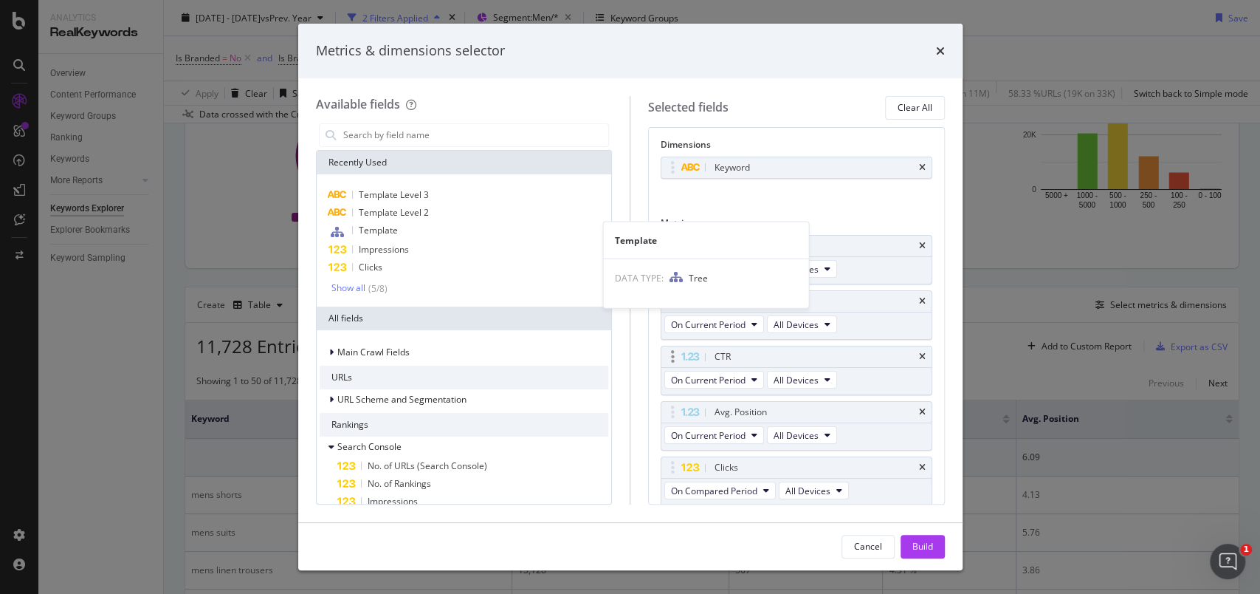
scroll to position [57, 0]
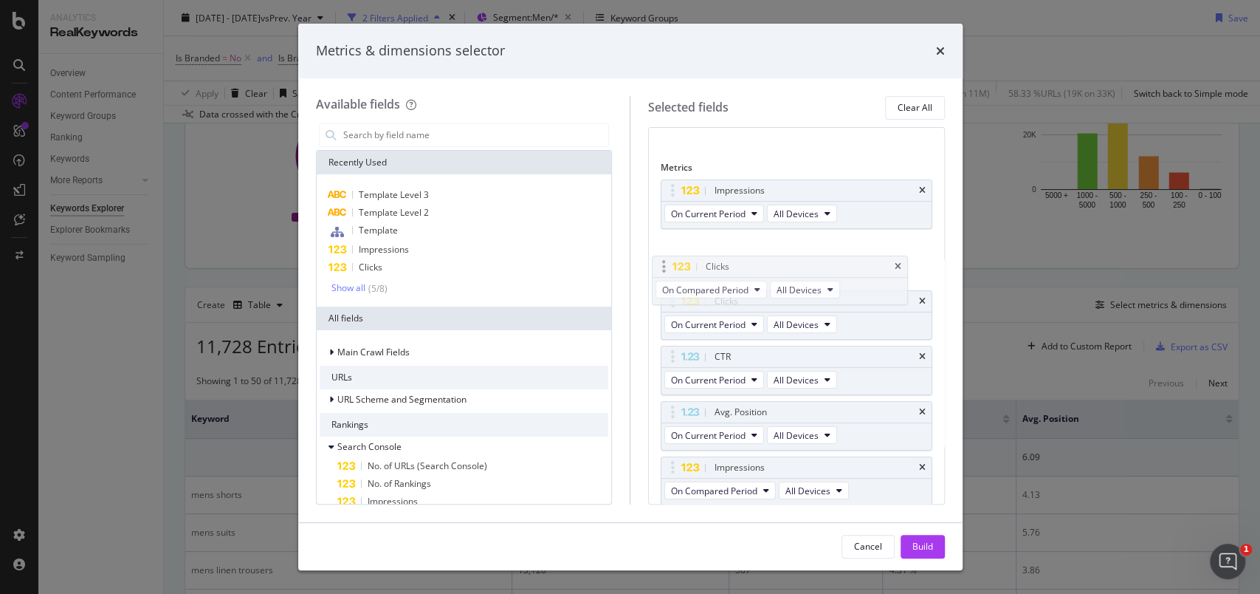
drag, startPoint x: 667, startPoint y: 407, endPoint x: 658, endPoint y: 263, distance: 144.2
click at [658, 263] on body "Analytics RealKeywords Overview Content Performance Keyword Groups Ranking Keyw…" at bounding box center [630, 297] width 1260 height 594
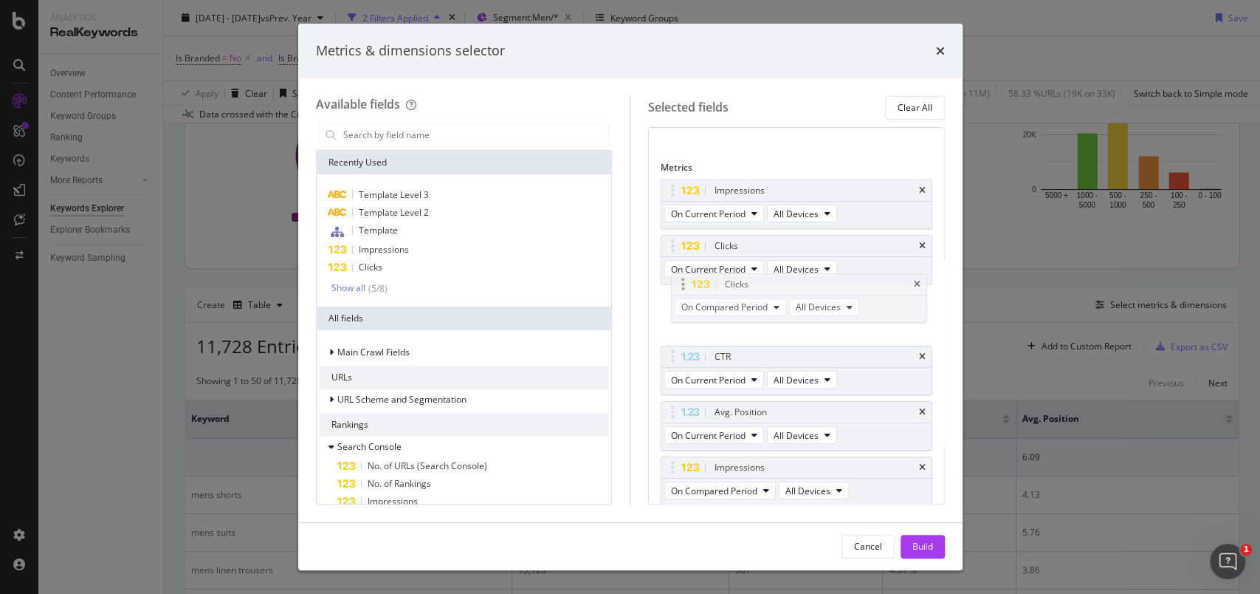
drag, startPoint x: 669, startPoint y: 248, endPoint x: 681, endPoint y: 289, distance: 43.0
drag, startPoint x: 668, startPoint y: 195, endPoint x: 675, endPoint y: 306, distance: 111.7
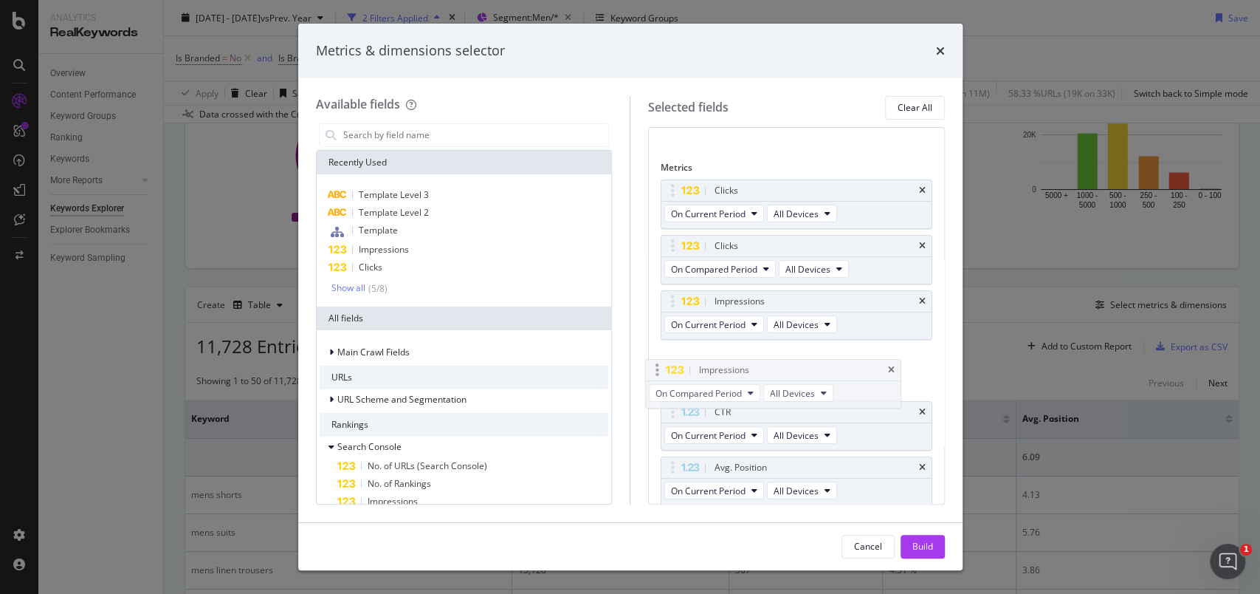
drag, startPoint x: 671, startPoint y: 472, endPoint x: 656, endPoint y: 375, distance: 97.8
click at [656, 375] on body "Analytics RealKeywords Overview Content Performance Keyword Groups Ranking Keyw…" at bounding box center [630, 297] width 1260 height 594
drag, startPoint x: 904, startPoint y: 410, endPoint x: 907, endPoint y: 422, distance: 12.2
click at [919, 410] on icon "times" at bounding box center [922, 411] width 7 height 9
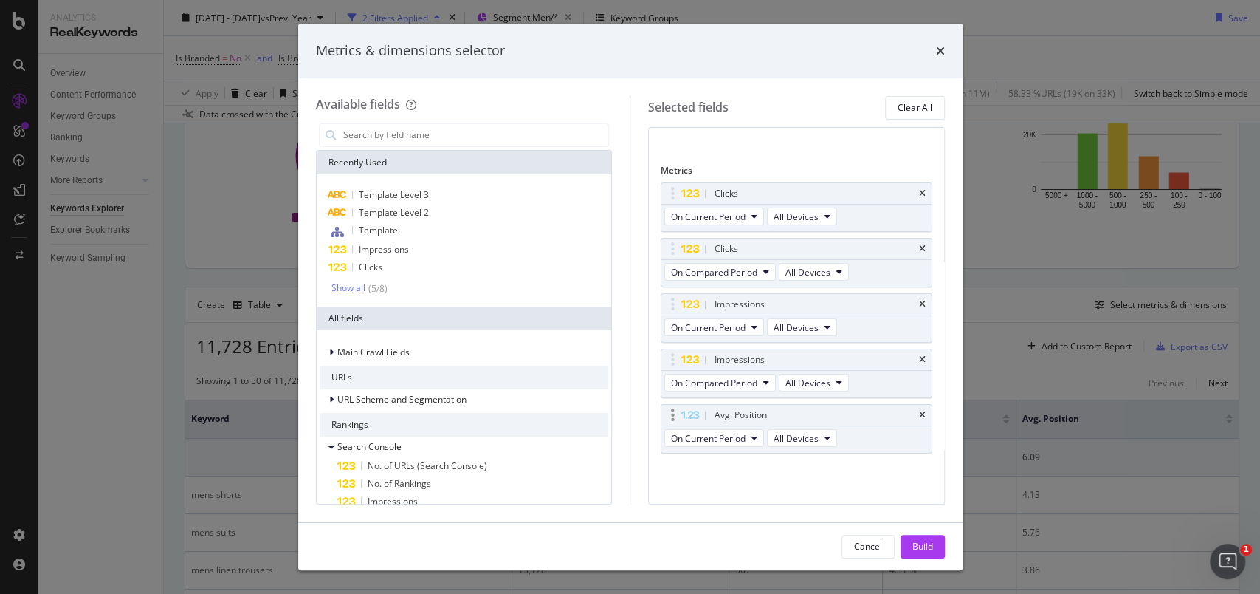
scroll to position [51, 0]
click at [919, 420] on icon "times" at bounding box center [922, 417] width 7 height 9
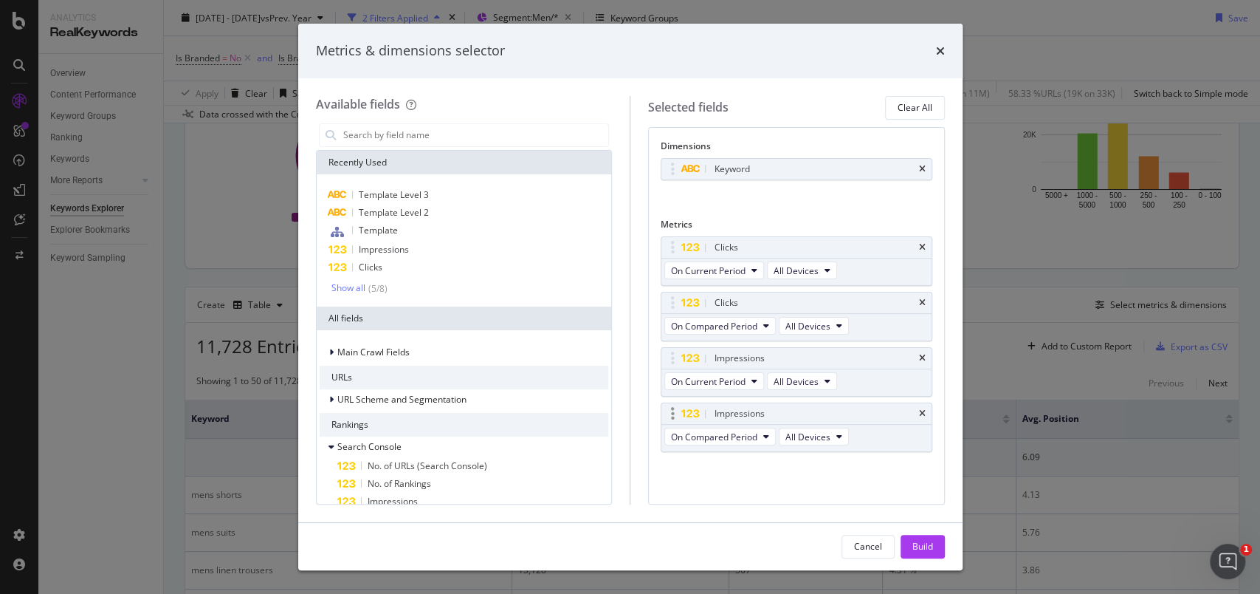
scroll to position [0, 0]
click at [467, 131] on input "modal" at bounding box center [475, 135] width 267 height 22
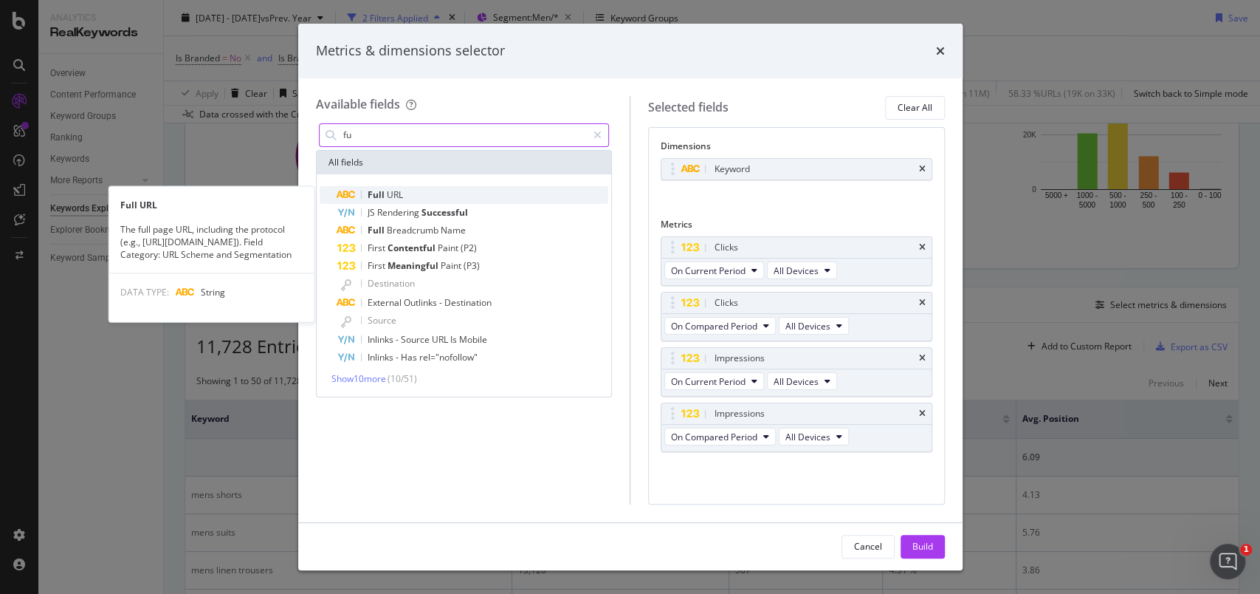
type input "fu"
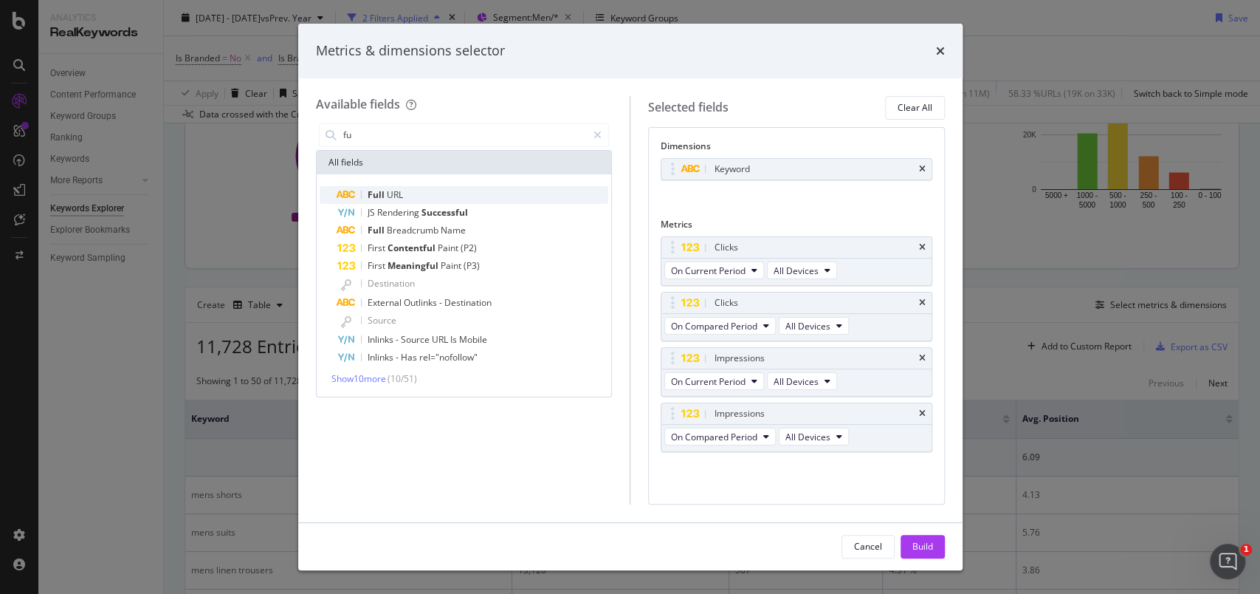
click at [437, 196] on div "Full URL" at bounding box center [473, 195] width 272 height 18
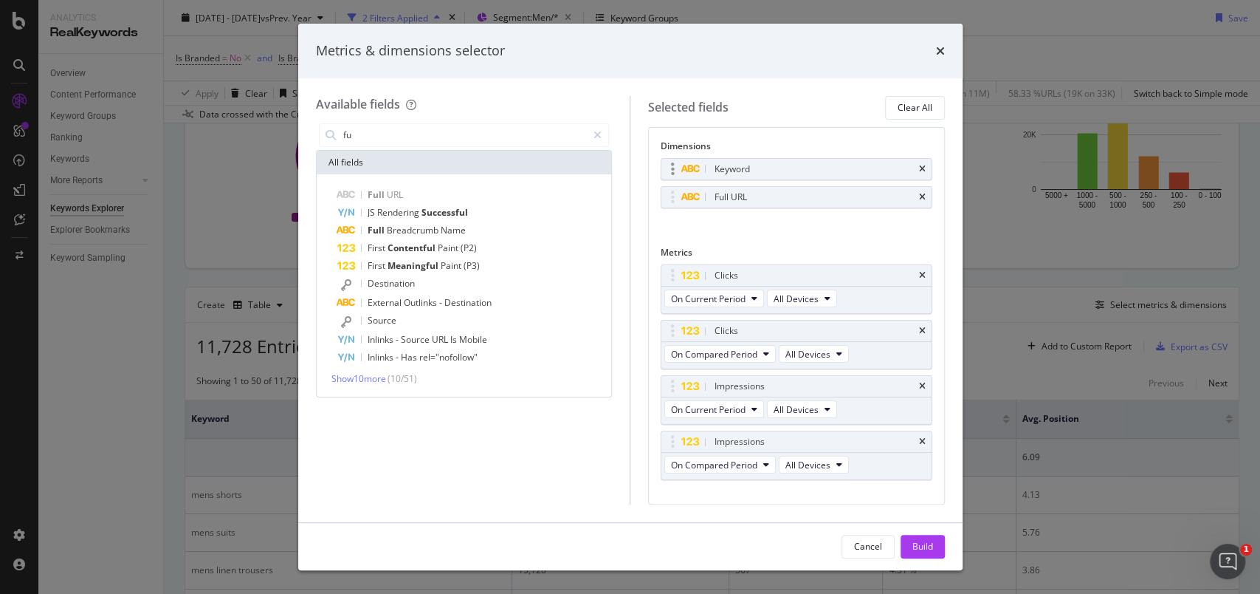
click at [912, 168] on div "Keyword" at bounding box center [796, 169] width 270 height 21
click at [919, 170] on icon "times" at bounding box center [922, 169] width 7 height 9
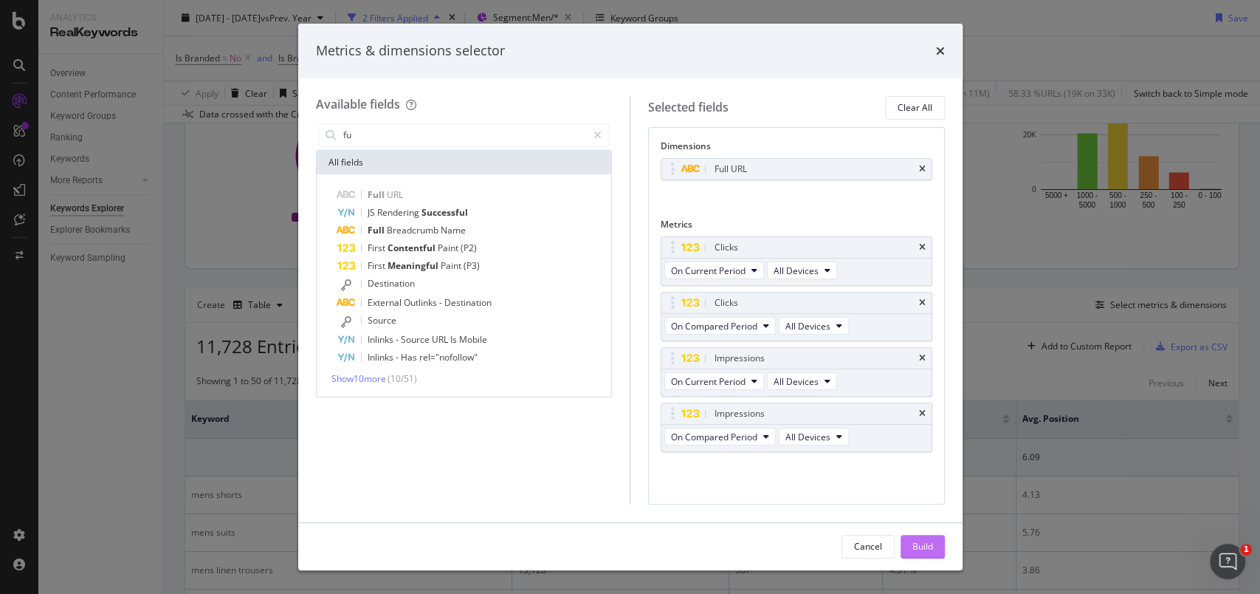
click at [926, 554] on div "Build" at bounding box center [922, 546] width 21 height 22
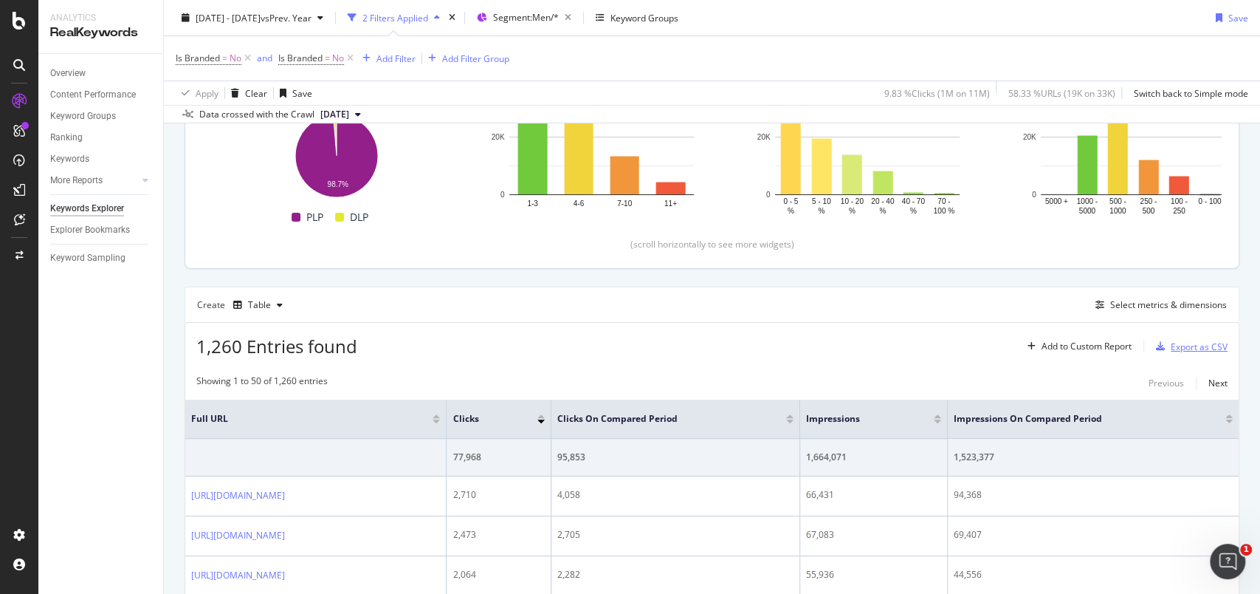
click at [1158, 354] on div "Export as CSV" at bounding box center [1189, 346] width 78 height 22
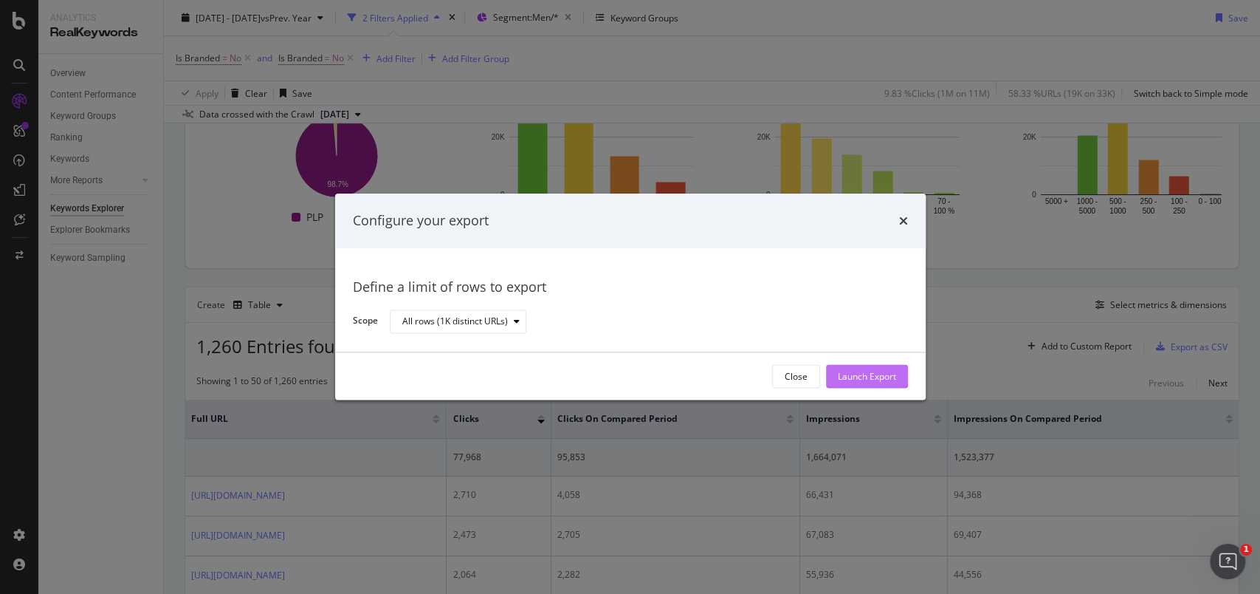
click at [864, 376] on div "Launch Export" at bounding box center [867, 376] width 58 height 13
